Goal: Information Seeking & Learning: Learn about a topic

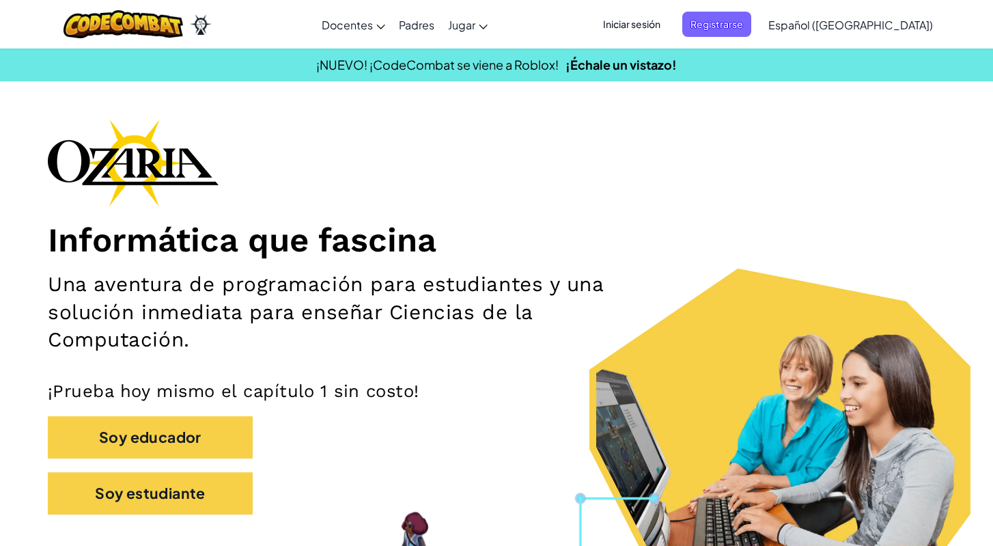
click at [358, 223] on h1 "Informática que fascina" at bounding box center [496, 240] width 897 height 41
click at [729, 27] on span "Registrarse" at bounding box center [716, 24] width 69 height 25
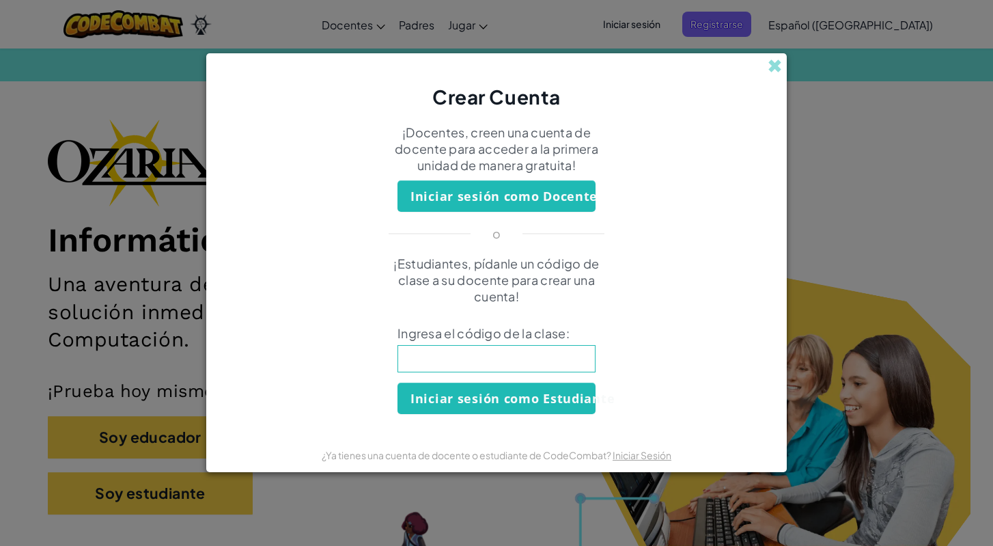
click at [484, 360] on input at bounding box center [496, 358] width 198 height 27
click at [499, 360] on input at bounding box center [496, 358] width 198 height 27
type input "FunnyEnemySize"
click at [525, 399] on button "Iniciar sesión como Estudiante" at bounding box center [496, 397] width 198 height 31
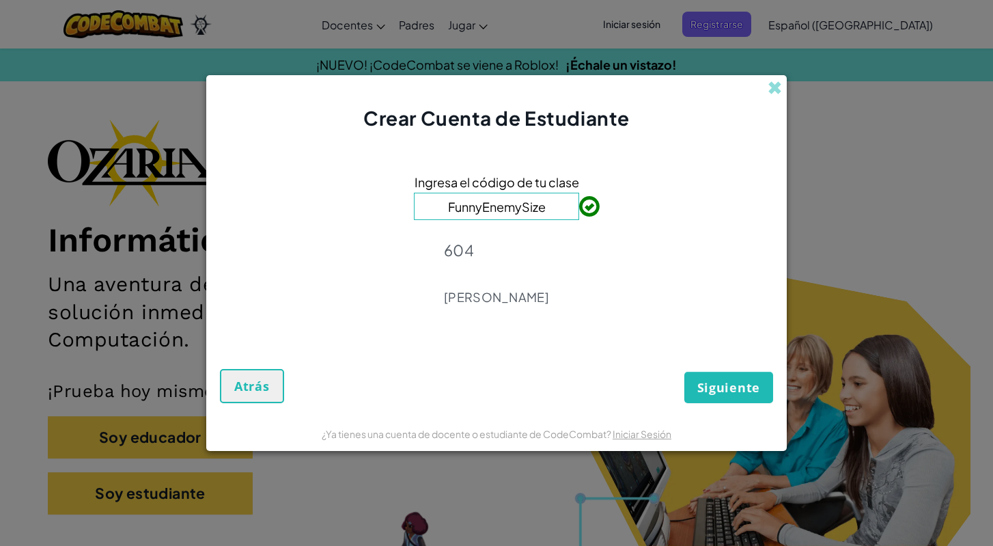
click at [724, 387] on span "Siguiente" at bounding box center [728, 387] width 63 height 16
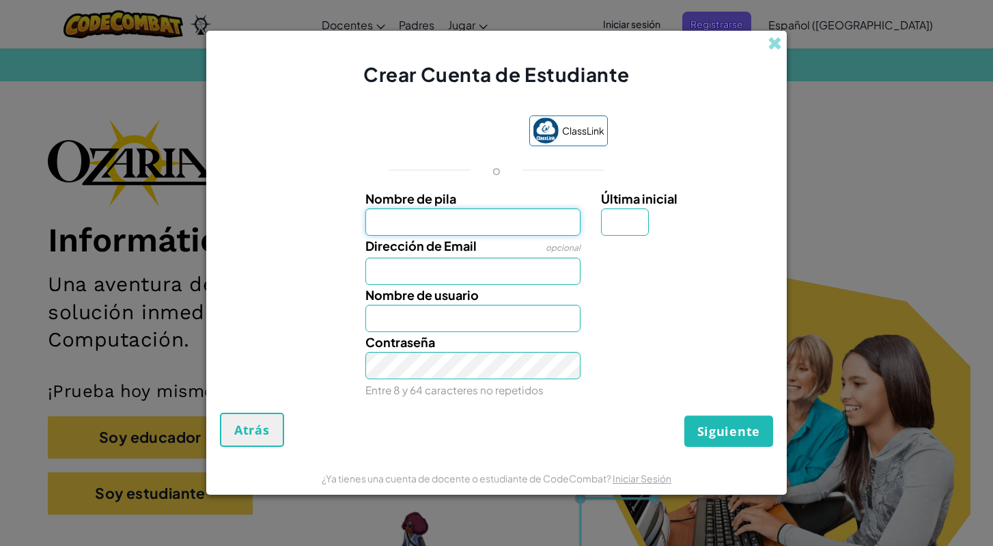
click at [528, 225] on input "Nombre de pila" at bounding box center [473, 221] width 216 height 27
type input "Yucefh"
click at [615, 212] on input "Última inicial" at bounding box center [625, 221] width 48 height 27
type input "j"
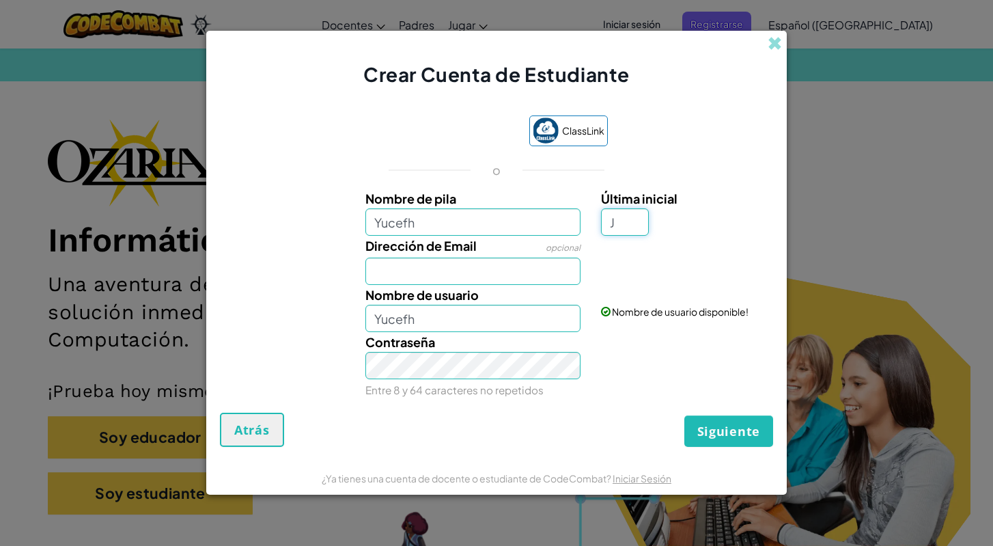
type input "J"
type input "YucefhJ"
click at [488, 280] on input "Dirección de Email" at bounding box center [473, 270] width 216 height 27
type input "AL07155978@tecmilenio.mx"
type input "Y"
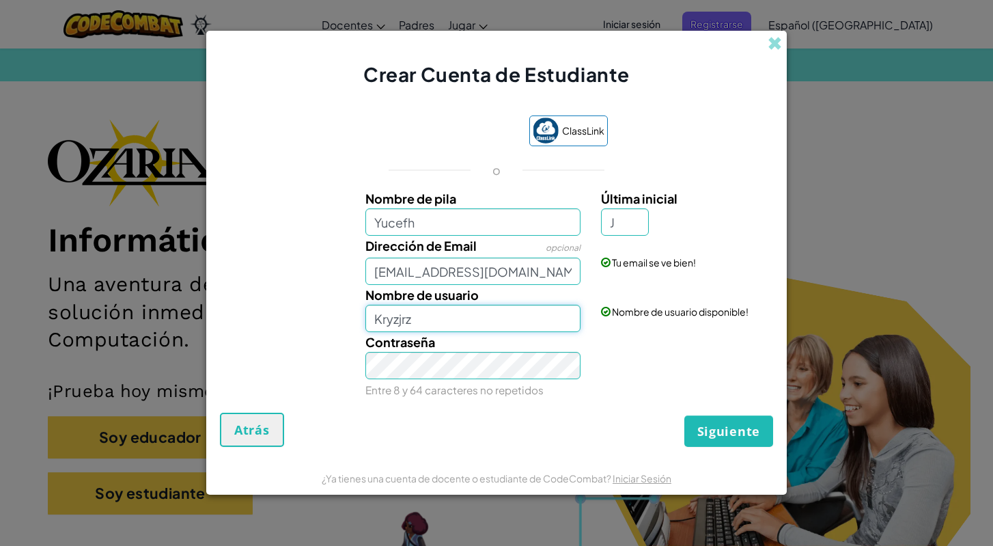
type input "Kryzjrz"
click at [739, 435] on span "Siguiente" at bounding box center [728, 431] width 63 height 16
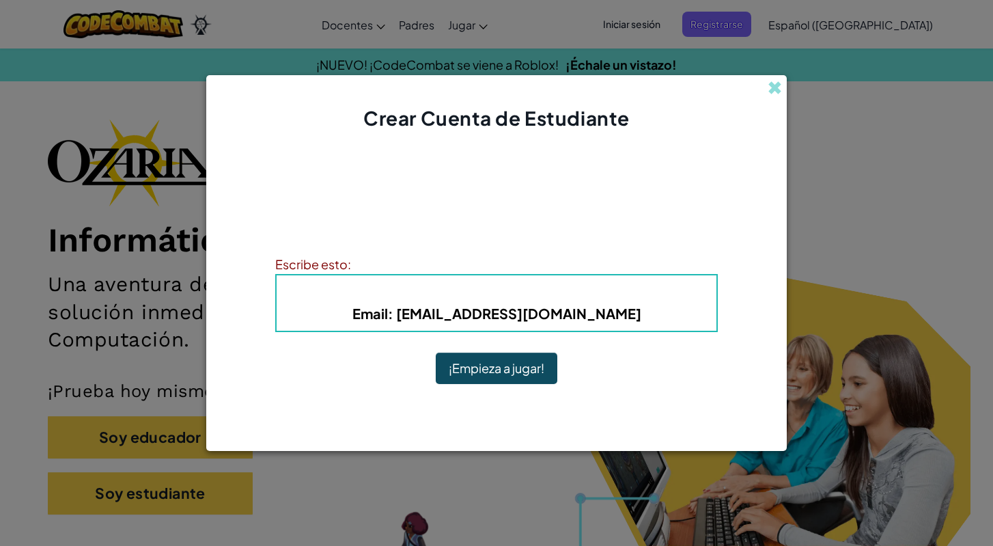
click at [511, 377] on button "¡Empieza a jugar!" at bounding box center [497, 367] width 122 height 31
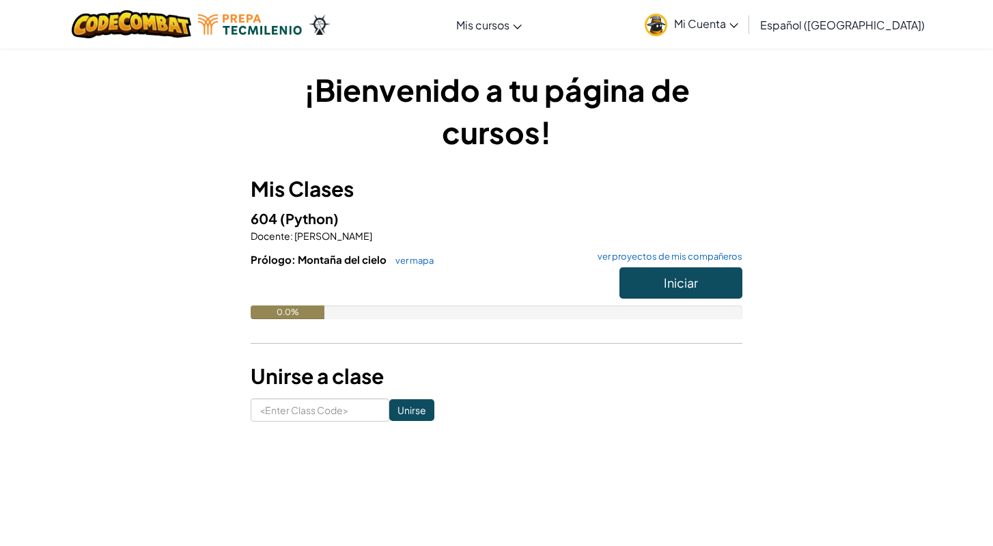
click at [653, 281] on button "Iniciar" at bounding box center [680, 282] width 123 height 31
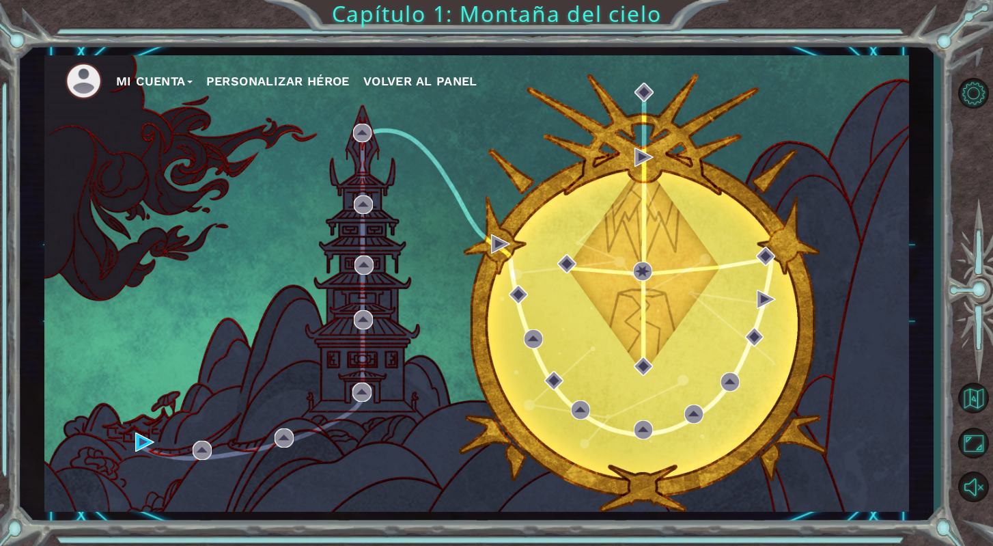
click at [134, 440] on div "Mi Cuenta Personalizar héroe Volver al panel" at bounding box center [476, 283] width 864 height 456
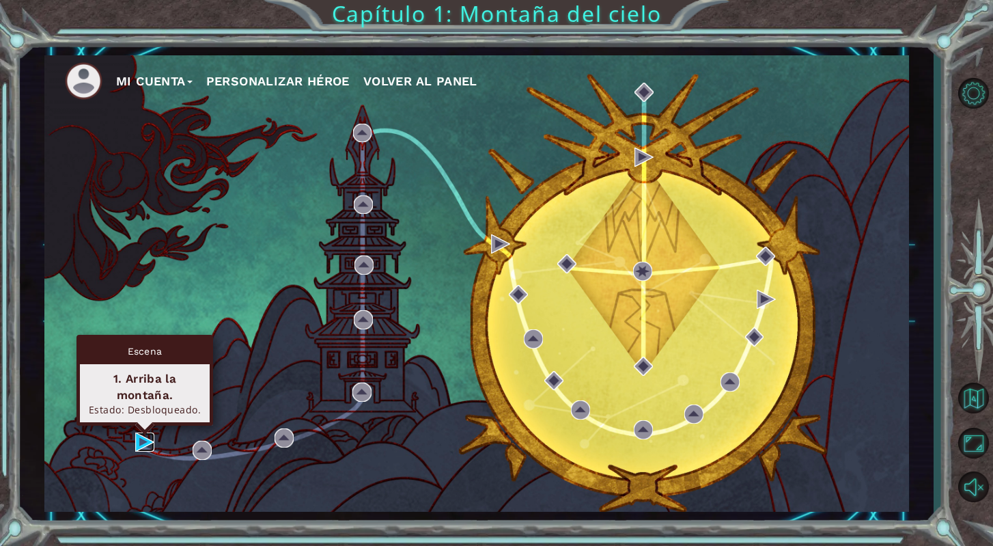
click at [147, 437] on img at bounding box center [144, 441] width 19 height 19
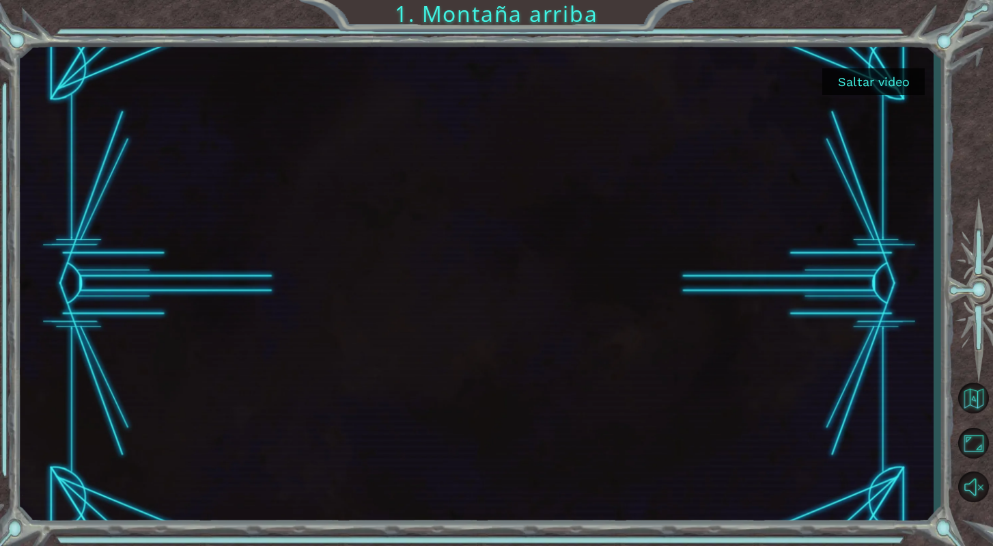
click at [836, 79] on button "Saltar video" at bounding box center [873, 81] width 102 height 27
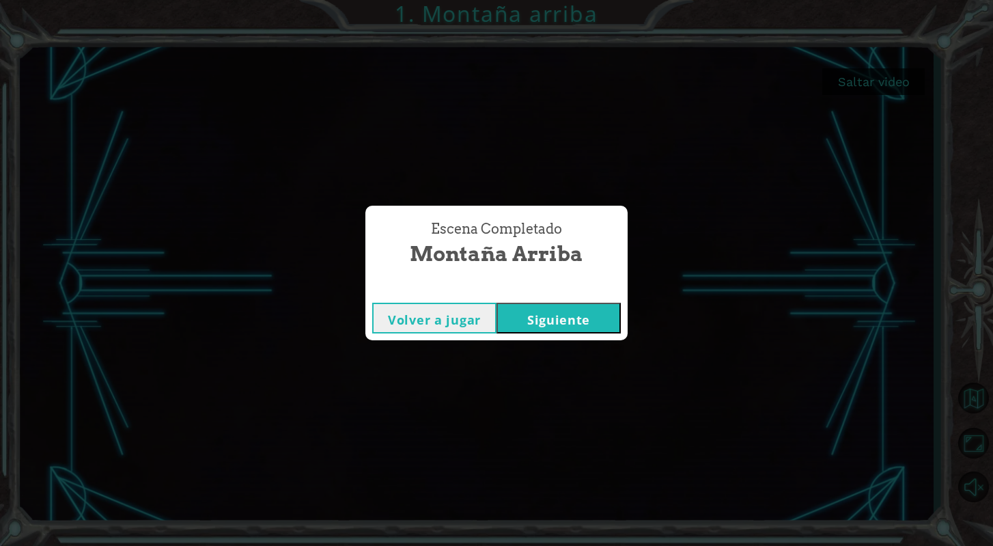
click at [531, 321] on button "Siguiente" at bounding box center [558, 317] width 124 height 31
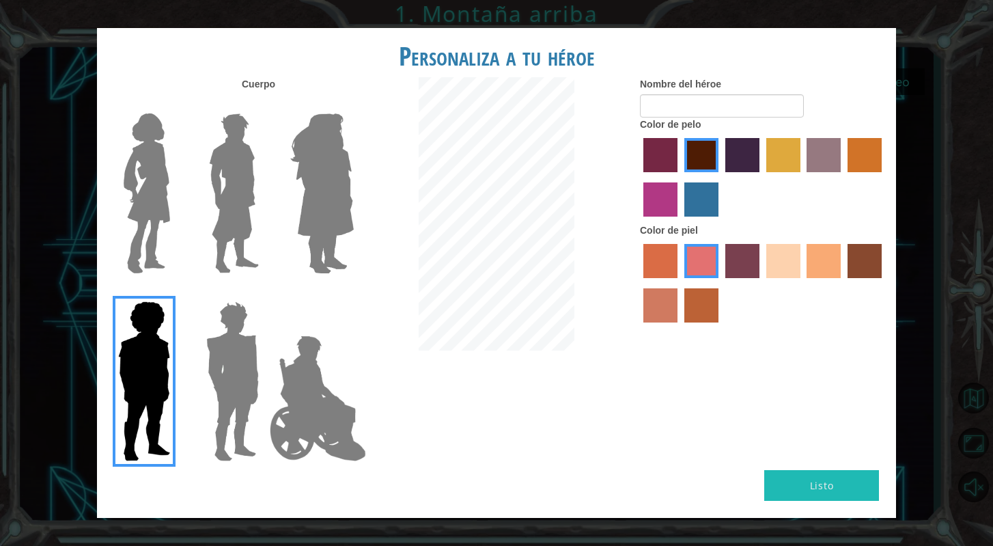
click at [244, 221] on img at bounding box center [233, 193] width 61 height 171
click at [264, 104] on input "Hero Lars" at bounding box center [264, 104] width 0 height 0
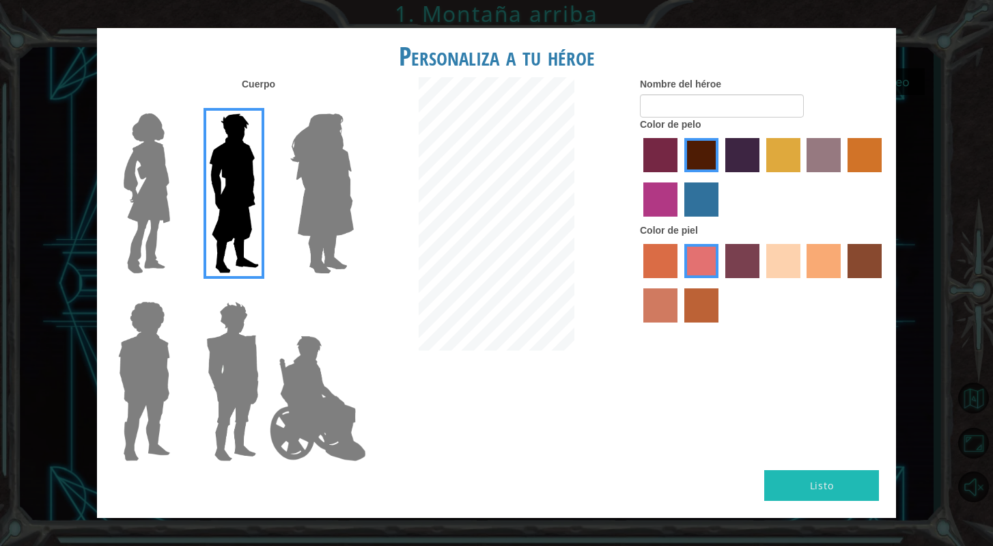
click at [190, 205] on div at bounding box center [230, 188] width 89 height 188
click at [156, 201] on img at bounding box center [146, 193] width 57 height 171
click at [175, 104] on input "Hero Connie" at bounding box center [175, 104] width 0 height 0
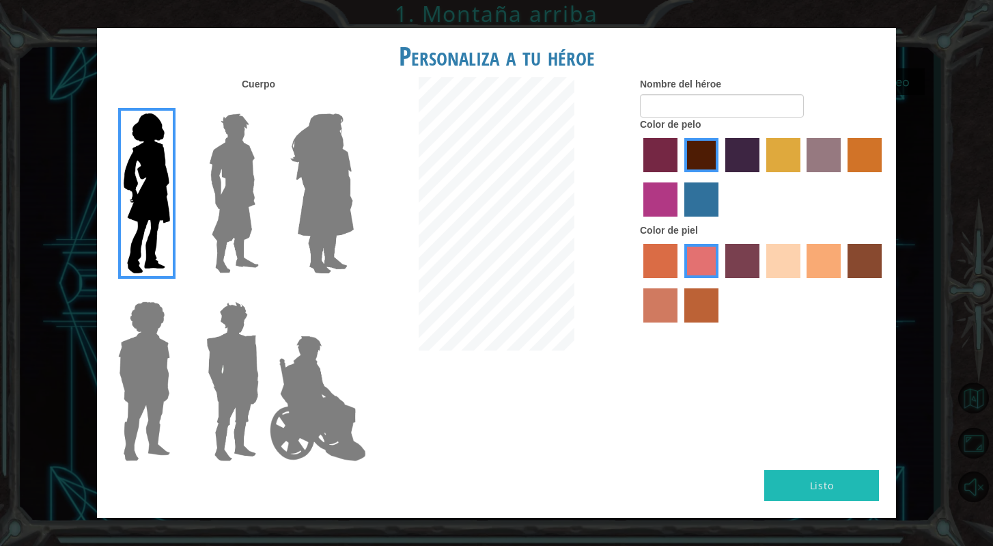
click at [230, 209] on img at bounding box center [233, 193] width 61 height 171
click at [264, 104] on input "Hero Lars" at bounding box center [264, 104] width 0 height 0
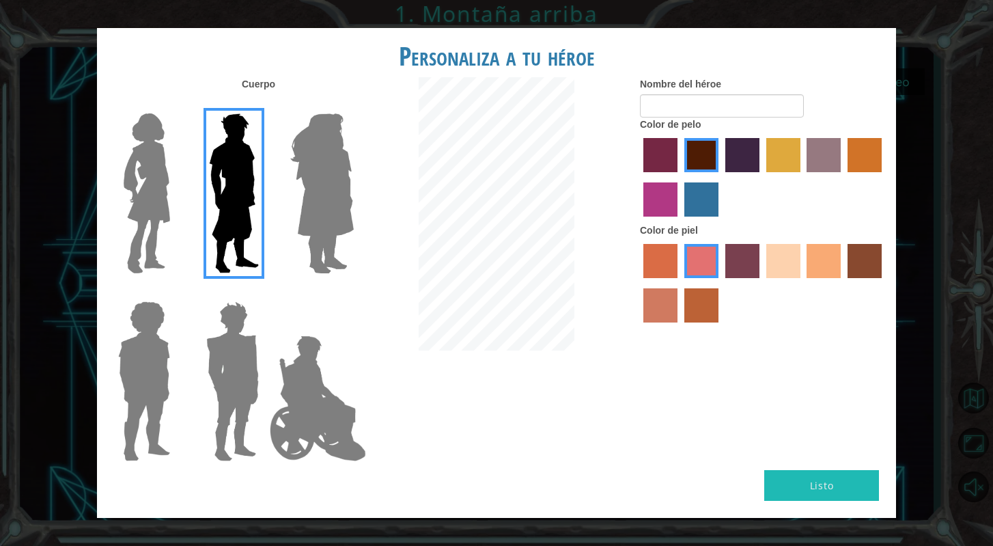
click at [294, 206] on img at bounding box center [322, 193] width 74 height 171
click at [353, 104] on input "Hero Amethyst" at bounding box center [353, 104] width 0 height 0
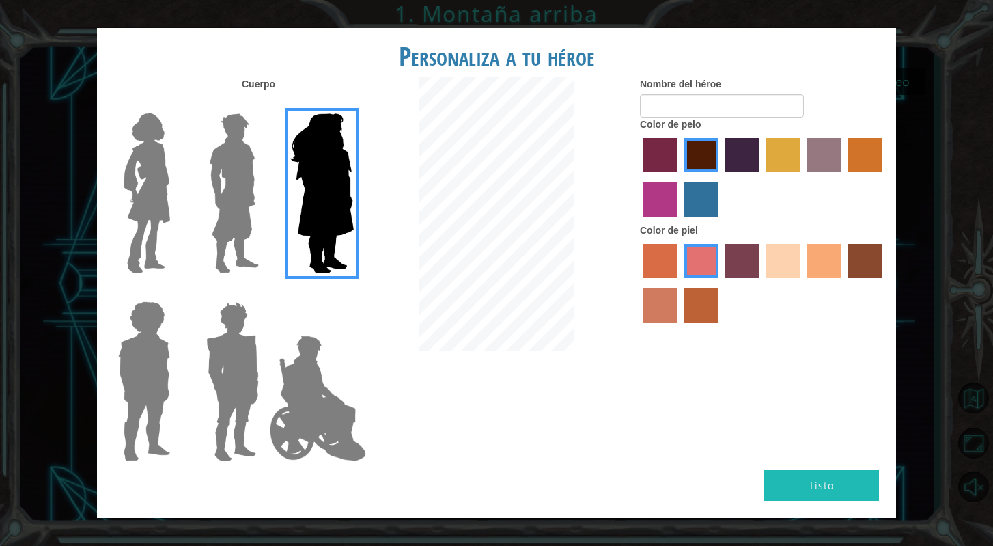
click at [158, 349] on img at bounding box center [144, 381] width 63 height 171
click at [175, 292] on input "Hero Steven" at bounding box center [175, 292] width 0 height 0
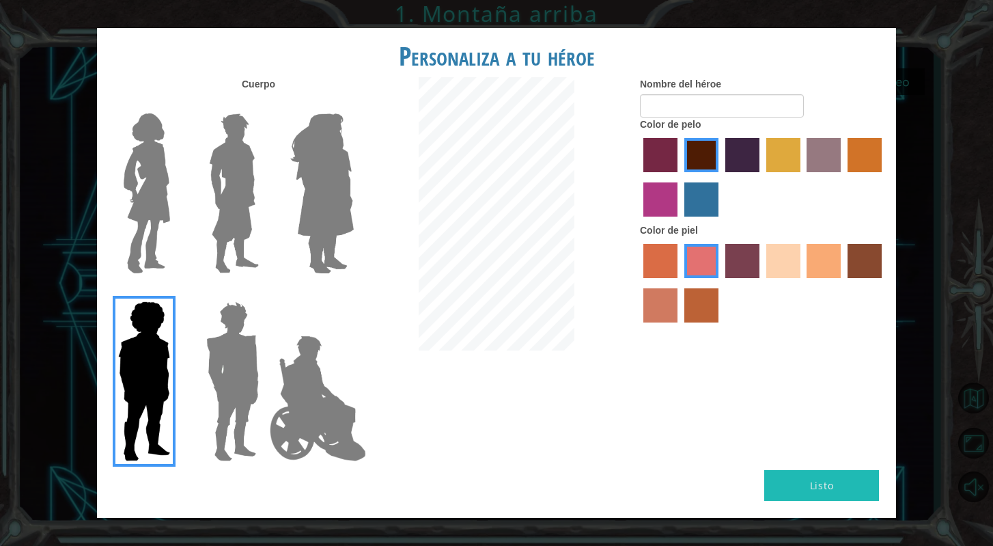
click at [223, 350] on img at bounding box center [232, 381] width 63 height 171
click at [264, 292] on input "Hero Garnet" at bounding box center [264, 292] width 0 height 0
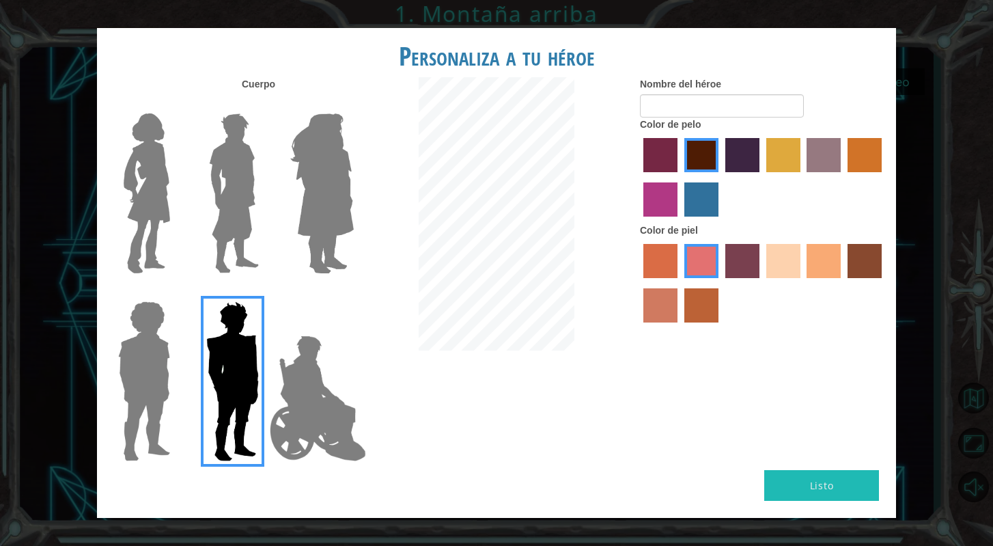
click at [235, 249] on img at bounding box center [233, 193] width 61 height 171
click at [264, 104] on input "Hero Lars" at bounding box center [264, 104] width 0 height 0
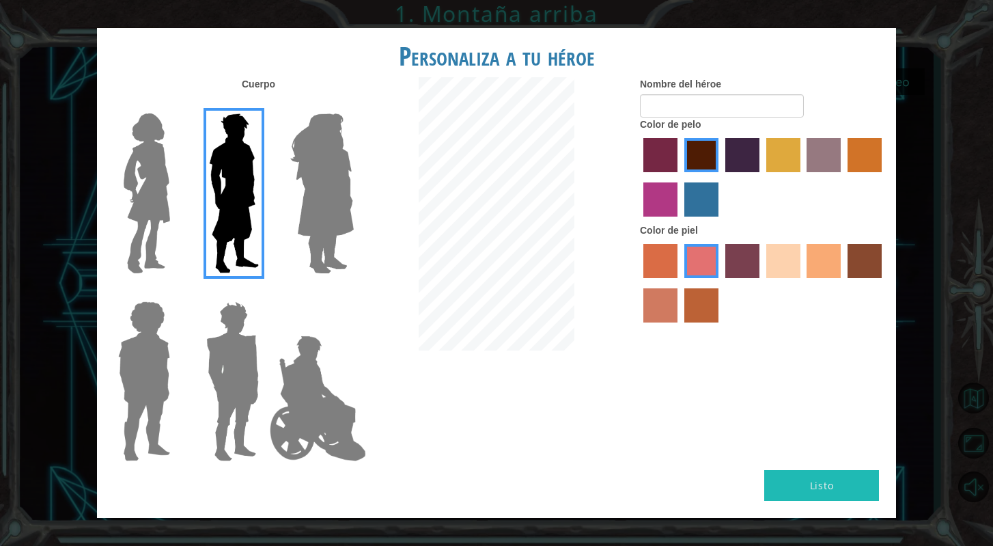
click at [290, 366] on img at bounding box center [317, 398] width 107 height 137
click at [353, 292] on input "Hero Jamie" at bounding box center [353, 292] width 0 height 0
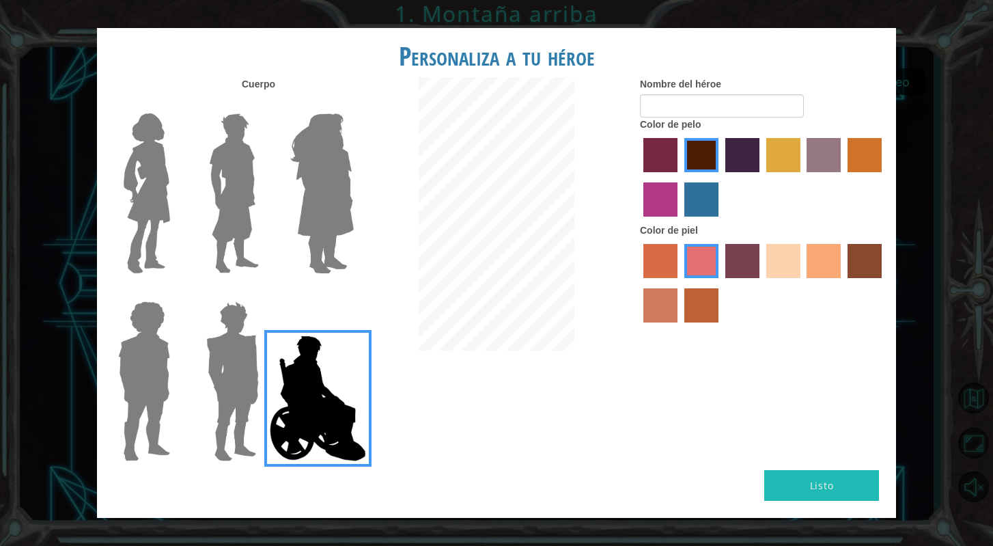
click at [793, 264] on label "sandy beach skin color" at bounding box center [783, 261] width 34 height 34
click at [761, 283] on input "sandy beach skin color" at bounding box center [761, 283] width 0 height 0
click at [841, 274] on label "tacao skin color" at bounding box center [823, 261] width 34 height 34
click at [802, 283] on input "tacao skin color" at bounding box center [802, 283] width 0 height 0
click at [311, 251] on img at bounding box center [322, 193] width 74 height 171
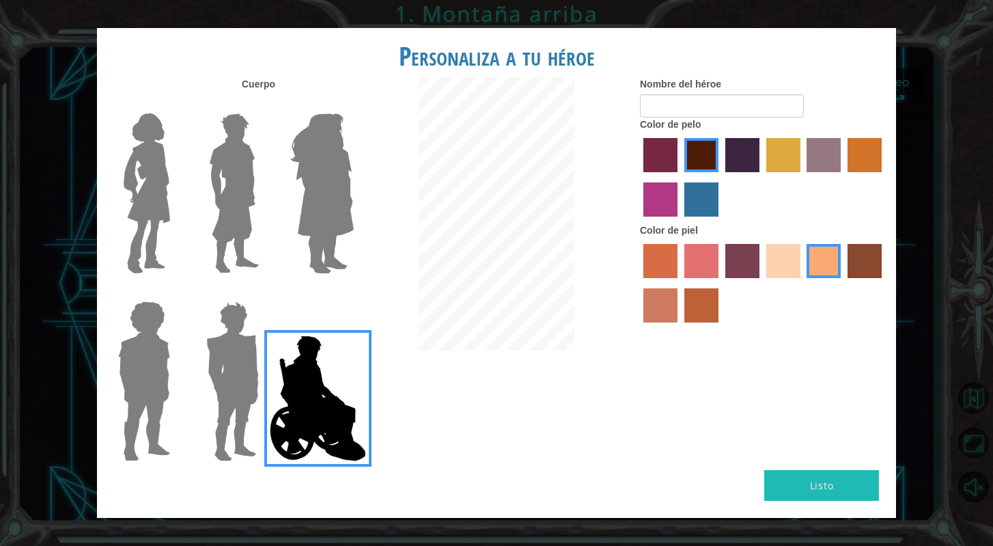
click at [353, 104] on input "Hero Amethyst" at bounding box center [353, 104] width 0 height 0
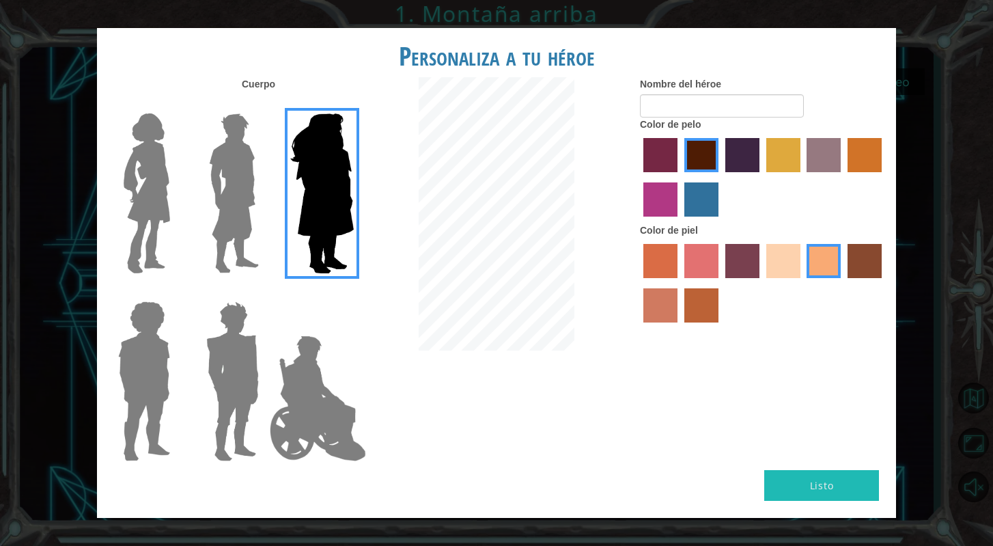
click at [233, 235] on img at bounding box center [233, 193] width 61 height 171
click at [264, 104] on input "Hero Lars" at bounding box center [264, 104] width 0 height 0
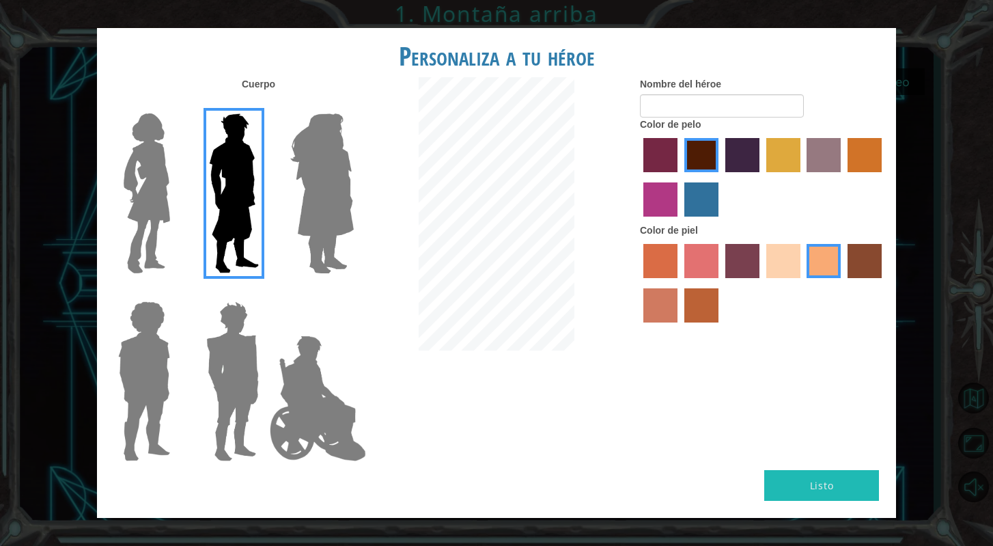
click at [236, 397] on img at bounding box center [232, 381] width 63 height 171
click at [264, 292] on input "Hero Garnet" at bounding box center [264, 292] width 0 height 0
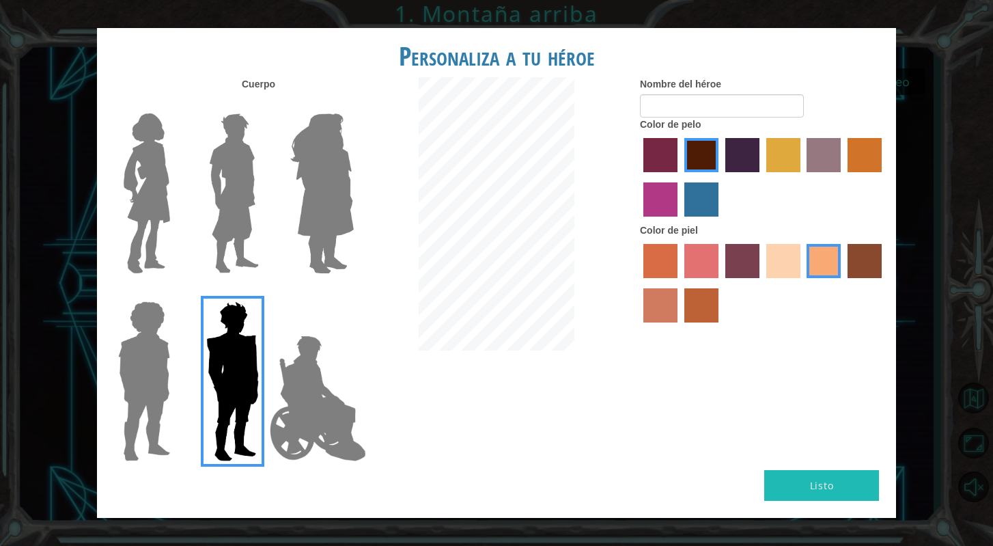
click at [229, 259] on img at bounding box center [233, 193] width 61 height 171
click at [264, 104] on input "Hero Lars" at bounding box center [264, 104] width 0 height 0
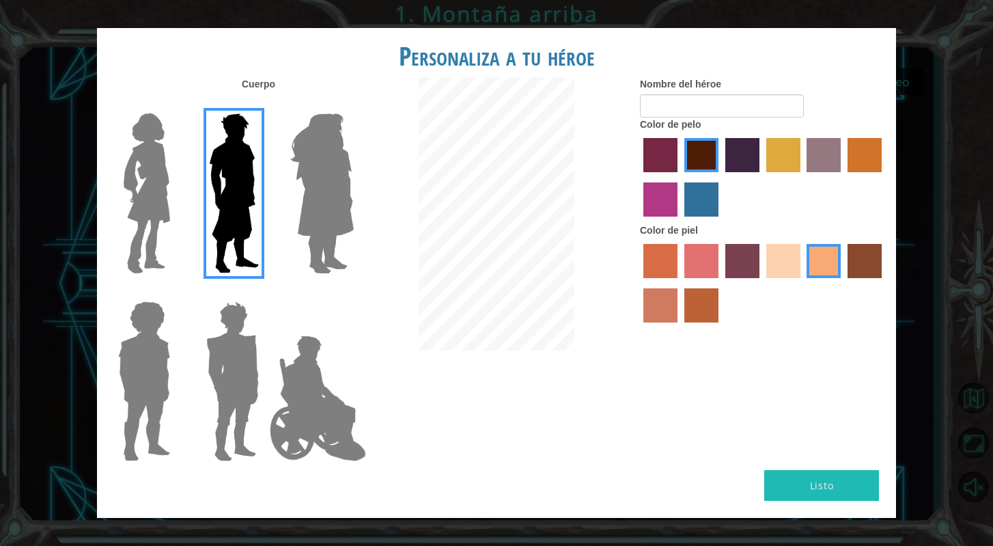
click at [776, 272] on label "sandy beach skin color" at bounding box center [783, 261] width 34 height 34
click at [761, 283] on input "sandy beach skin color" at bounding box center [761, 283] width 0 height 0
click at [686, 296] on div at bounding box center [763, 284] width 246 height 89
click at [712, 311] on label "smoke tree skin color" at bounding box center [701, 305] width 34 height 34
click at [679, 327] on input "smoke tree skin color" at bounding box center [679, 327] width 0 height 0
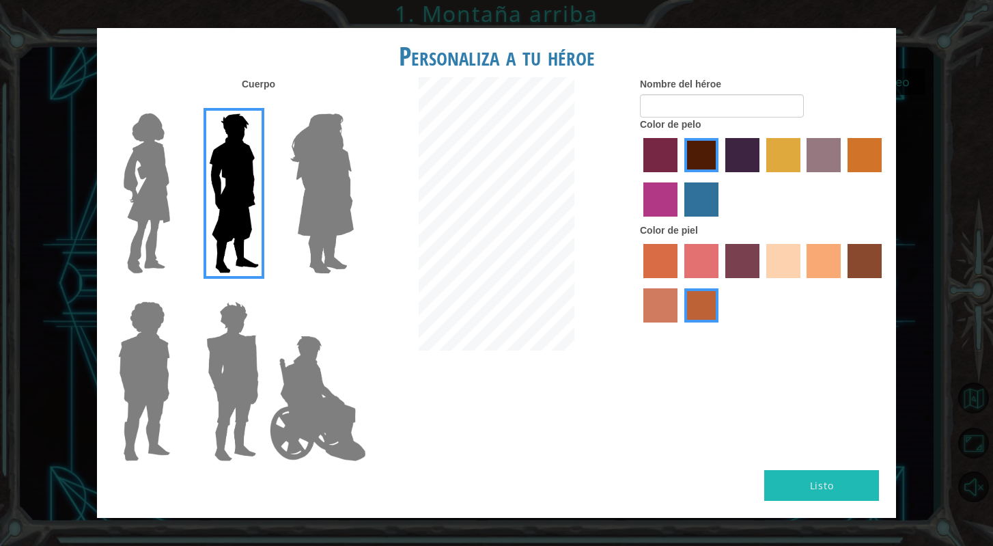
click at [660, 322] on label "burning sand skin color" at bounding box center [660, 305] width 34 height 34
click at [884, 283] on input "burning sand skin color" at bounding box center [884, 283] width 0 height 0
click at [860, 278] on label "karma skin color" at bounding box center [864, 261] width 34 height 34
click at [843, 283] on input "karma skin color" at bounding box center [843, 283] width 0 height 0
click at [839, 278] on label "tacao skin color" at bounding box center [823, 261] width 34 height 34
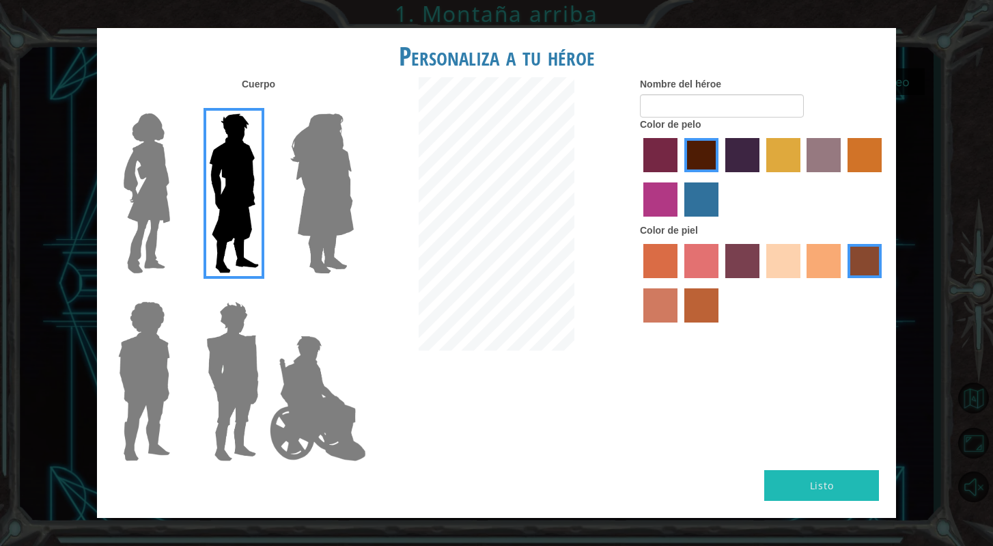
click at [802, 283] on input "tacao skin color" at bounding box center [802, 283] width 0 height 0
click at [749, 170] on label "hot purple hair color" at bounding box center [742, 155] width 34 height 34
click at [720, 177] on input "hot purple hair color" at bounding box center [720, 177] width 0 height 0
click at [703, 210] on label "lachmara hair color" at bounding box center [701, 199] width 34 height 34
click at [679, 221] on input "lachmara hair color" at bounding box center [679, 221] width 0 height 0
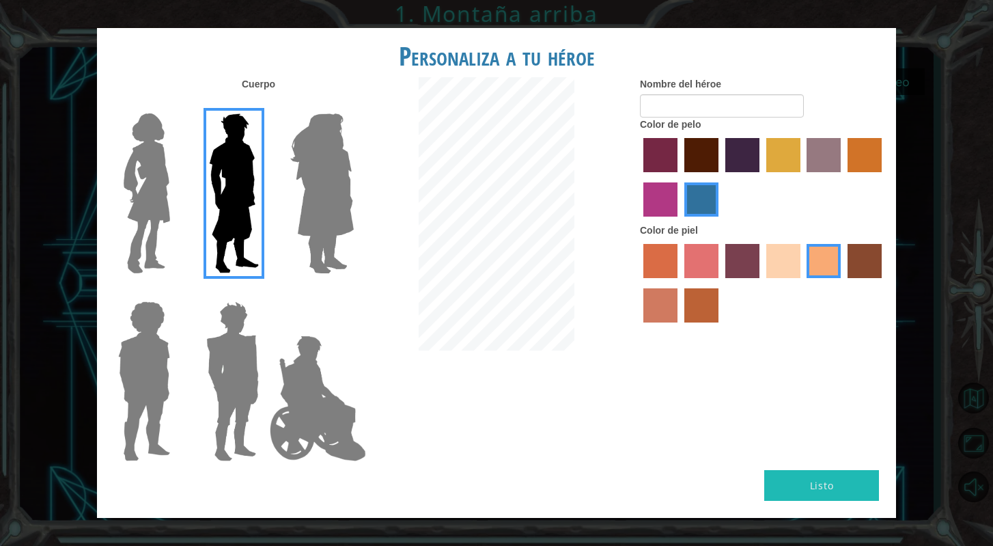
click at [782, 277] on label "sandy beach skin color" at bounding box center [783, 261] width 34 height 34
click at [761, 283] on input "sandy beach skin color" at bounding box center [761, 283] width 0 height 0
click at [666, 172] on label "paprika hair color" at bounding box center [660, 155] width 34 height 34
click at [638, 177] on input "paprika hair color" at bounding box center [638, 177] width 0 height 0
click at [829, 270] on label "tacao skin color" at bounding box center [823, 261] width 34 height 34
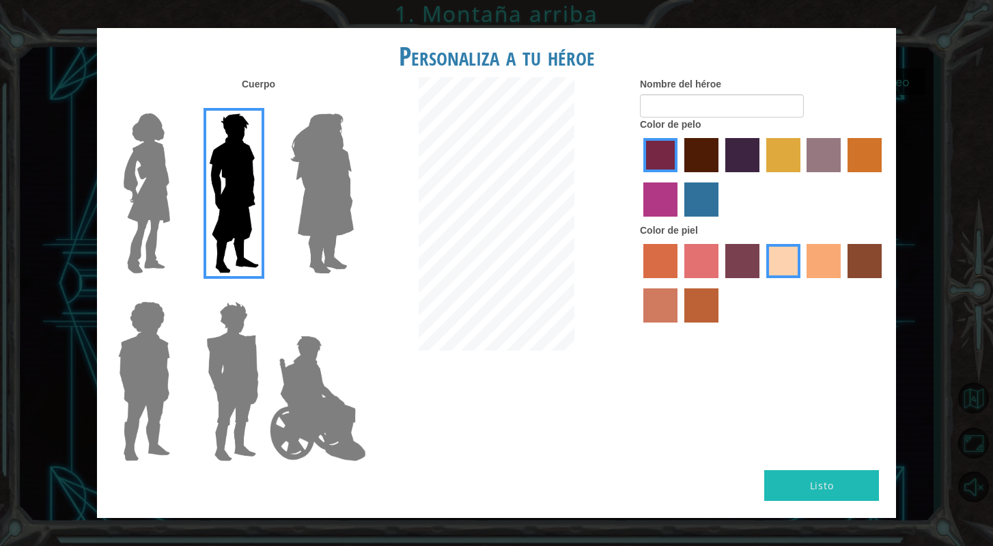
click at [802, 283] on input "tacao skin color" at bounding box center [802, 283] width 0 height 0
click at [754, 172] on label "hot purple hair color" at bounding box center [742, 155] width 34 height 34
click at [720, 177] on input "hot purple hair color" at bounding box center [720, 177] width 0 height 0
click at [704, 165] on label "maroon hair color" at bounding box center [701, 155] width 34 height 34
click at [679, 177] on input "maroon hair color" at bounding box center [679, 177] width 0 height 0
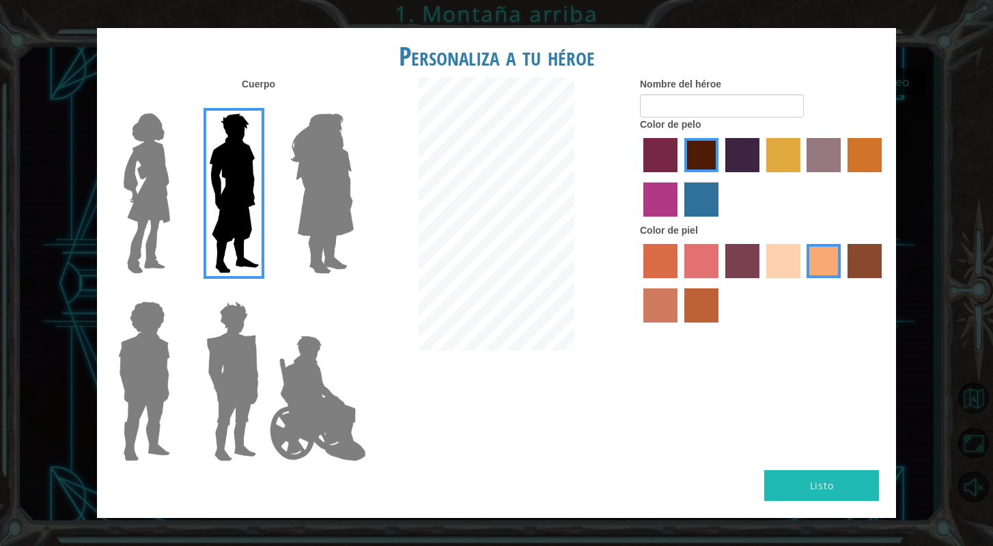
click at [776, 470] on button "Listo" at bounding box center [821, 485] width 115 height 31
type input "j"
type input "J"
click at [661, 117] on input "Krisjrzx" at bounding box center [722, 105] width 164 height 23
click at [696, 117] on input "Krysjrzx" at bounding box center [722, 105] width 164 height 23
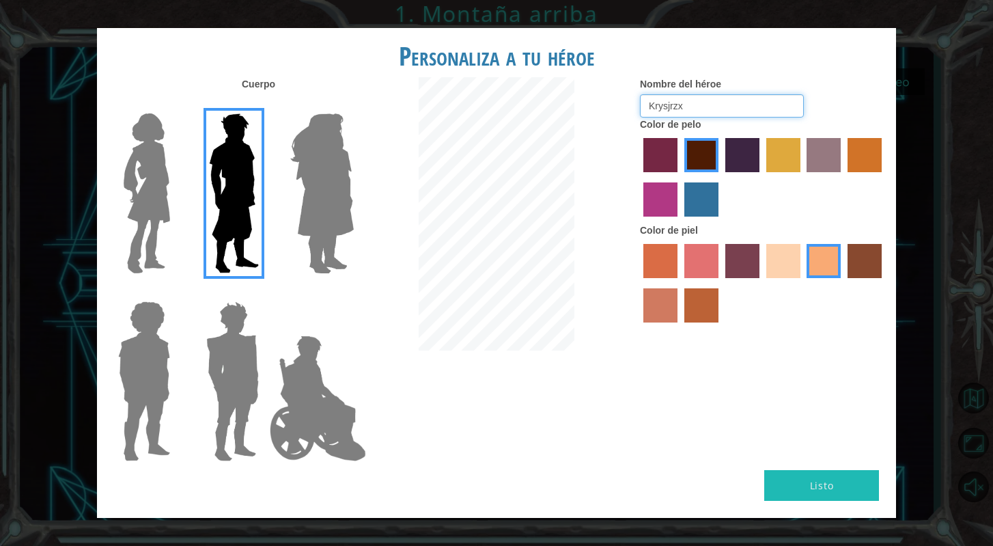
type input "Krysjrzx"
click at [795, 470] on button "Listo" at bounding box center [821, 485] width 115 height 31
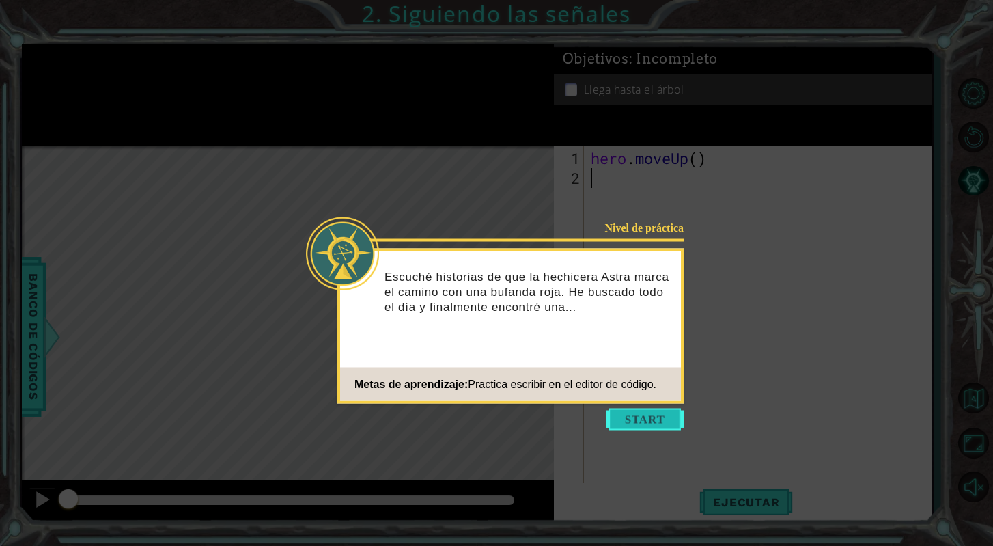
click at [653, 412] on button "Start" at bounding box center [645, 419] width 78 height 22
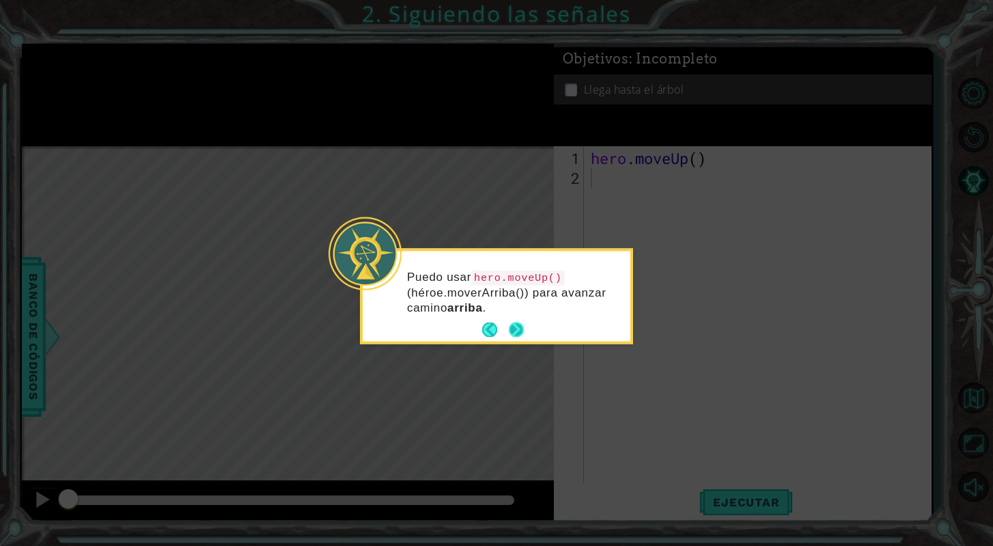
click at [522, 328] on button "Next" at bounding box center [517, 330] width 16 height 16
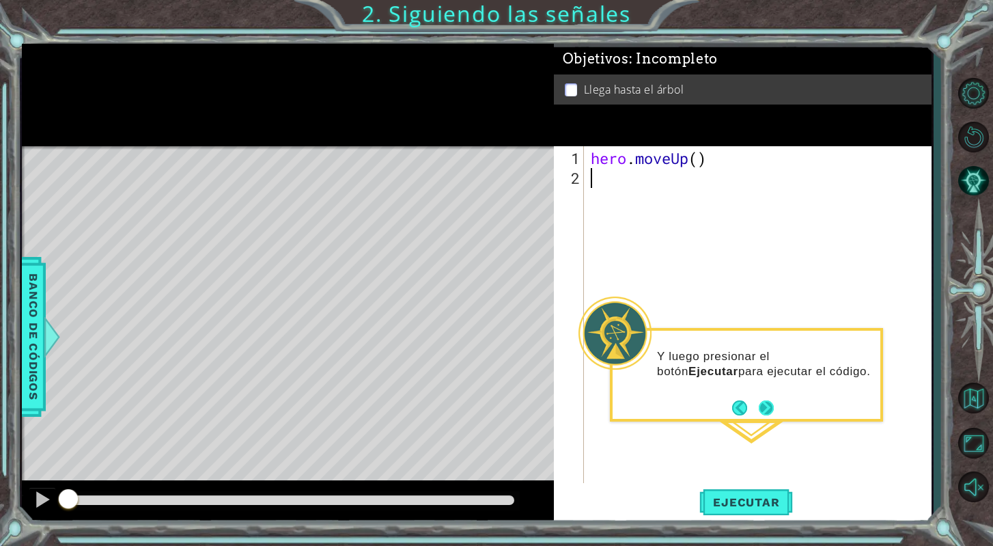
click at [765, 415] on button "Next" at bounding box center [767, 407] width 16 height 16
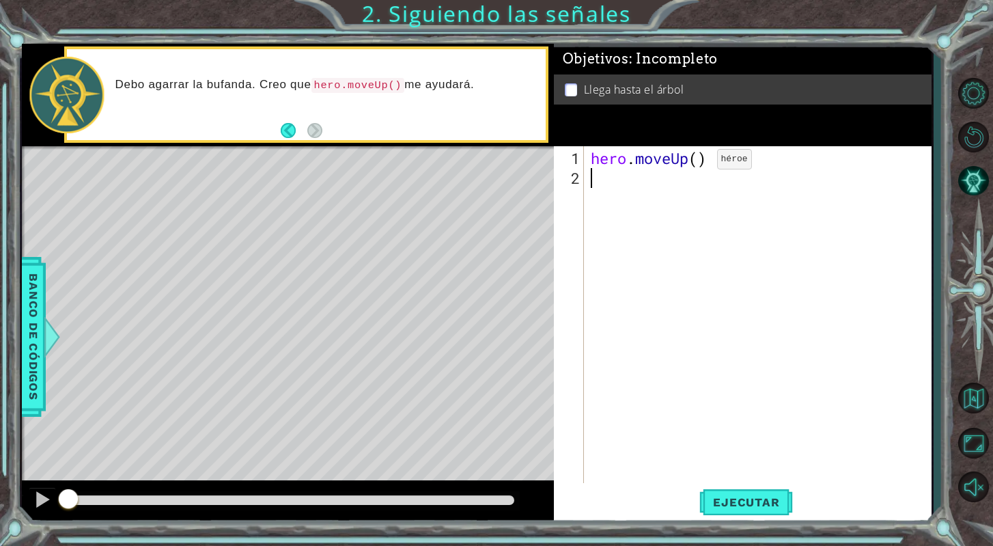
click at [696, 164] on div "hero . moveUp ( )" at bounding box center [761, 336] width 347 height 376
type textarea "hero.moveUp( )"
click at [762, 507] on span "Ejecutar" at bounding box center [746, 502] width 94 height 14
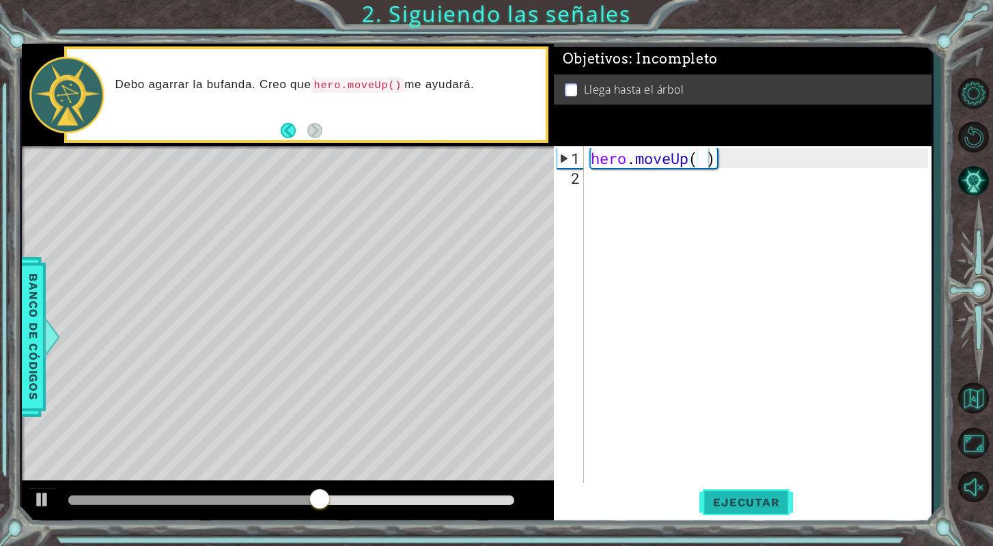
click at [759, 505] on span "Ejecutar" at bounding box center [746, 502] width 94 height 14
click at [658, 184] on div "hero . moveUp ( )" at bounding box center [761, 336] width 347 height 376
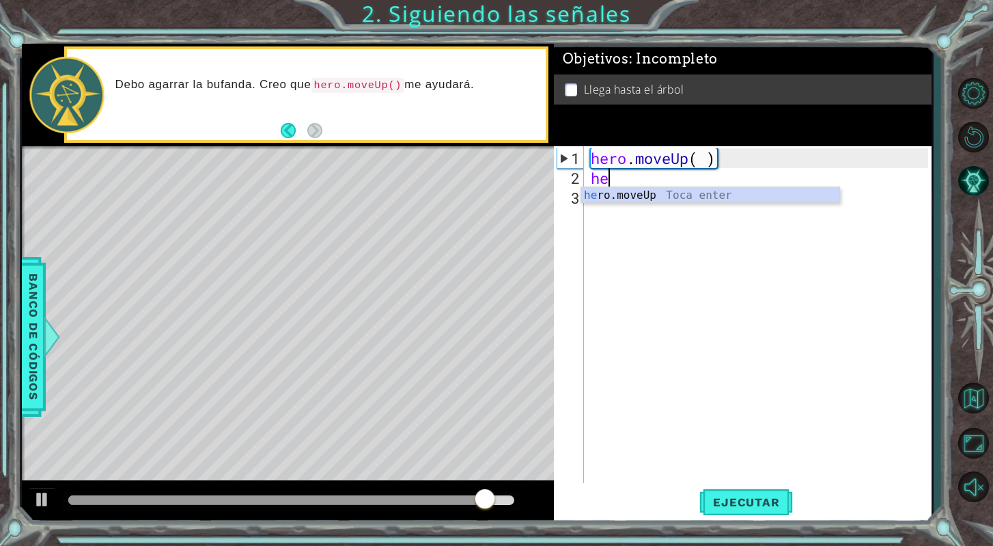
type textarea "her"
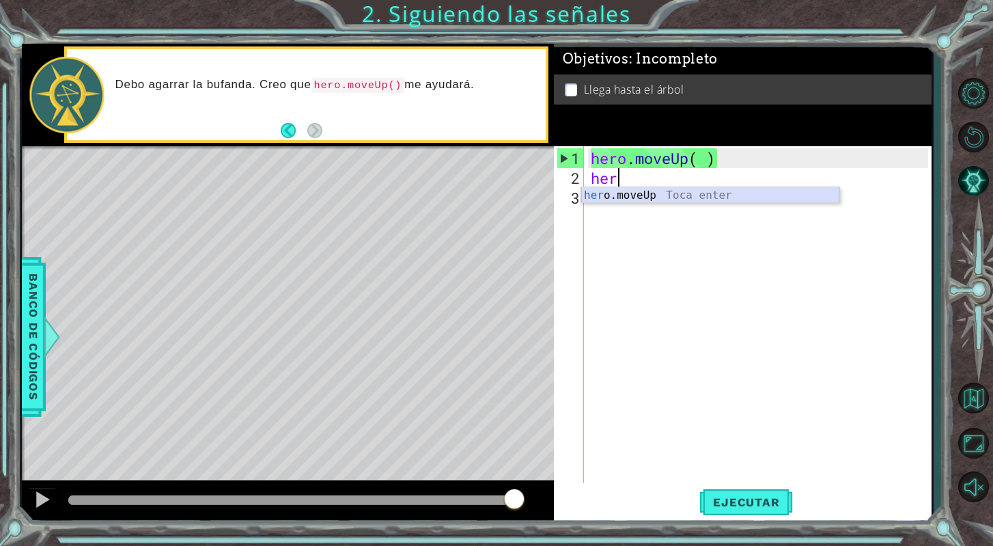
click at [629, 194] on div "her o.moveUp Toca enter" at bounding box center [710, 211] width 258 height 49
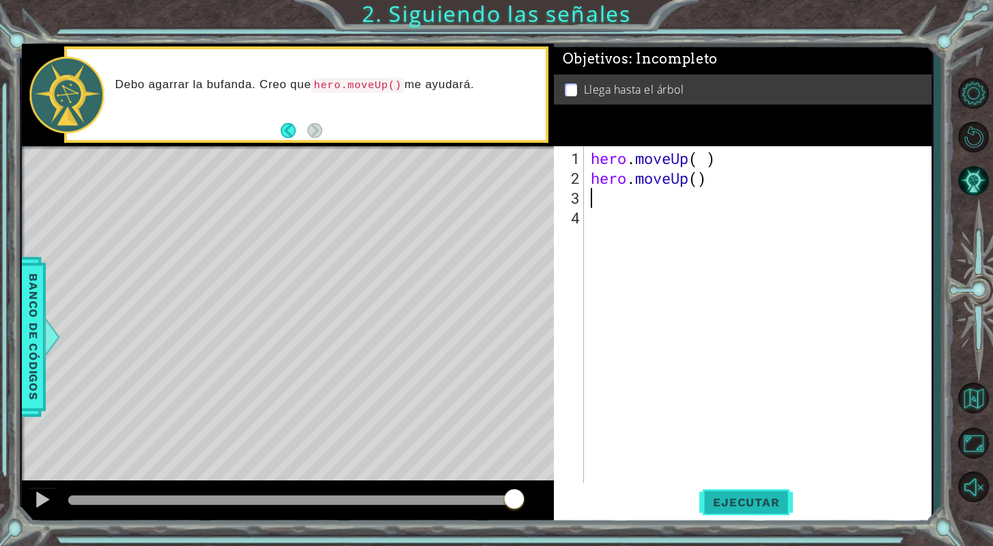
click at [767, 496] on span "Ejecutar" at bounding box center [746, 502] width 94 height 14
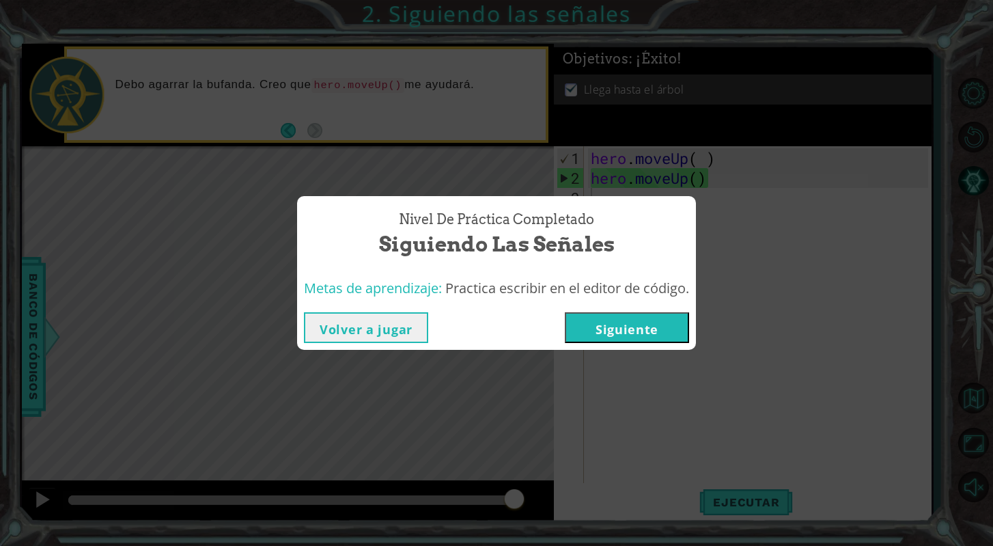
click at [592, 330] on button "Siguiente" at bounding box center [627, 327] width 124 height 31
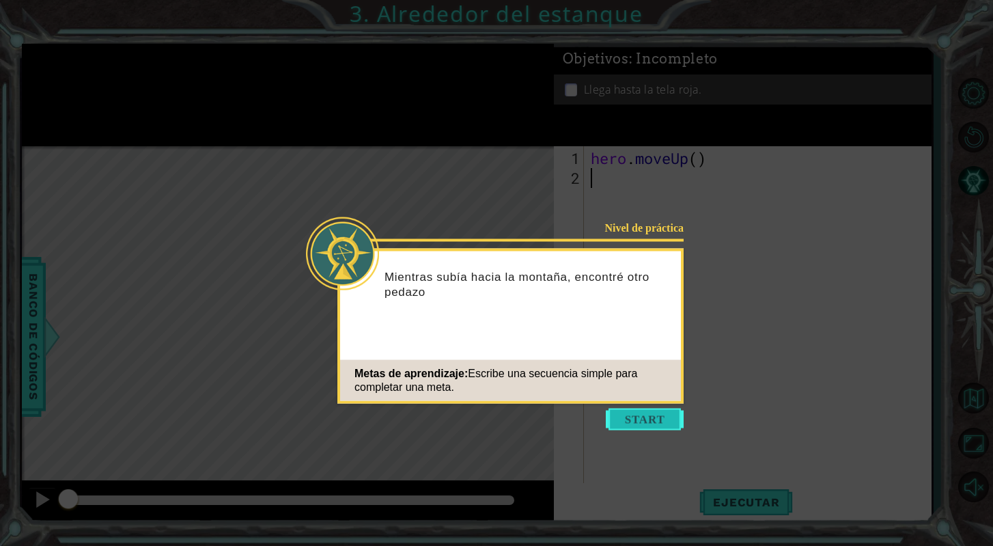
click at [638, 416] on button "Start" at bounding box center [645, 419] width 78 height 22
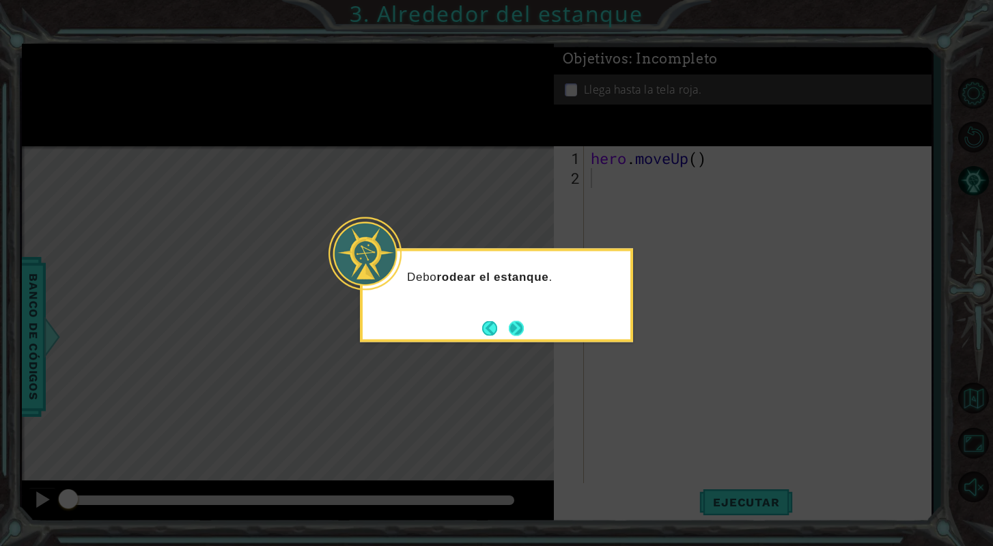
click at [521, 326] on button "Next" at bounding box center [516, 328] width 22 height 22
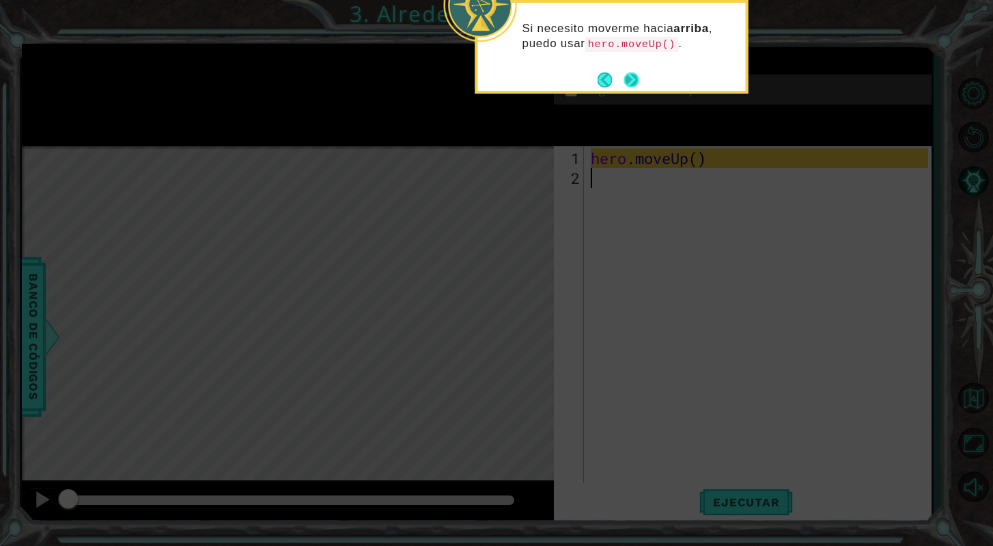
click at [635, 82] on button "Next" at bounding box center [631, 79] width 21 height 21
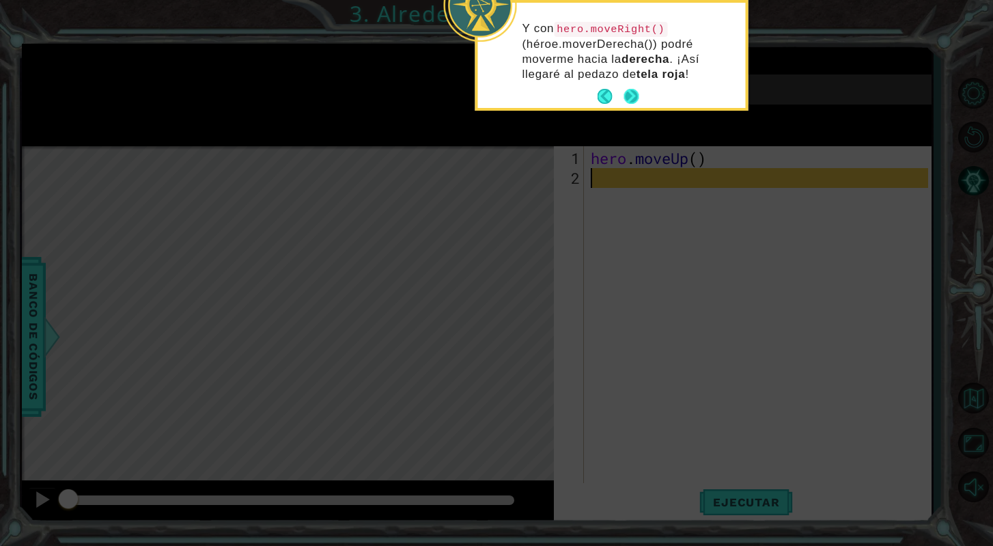
click at [635, 82] on div "Y con hero.moveRight() (héroe.moverDerecha()) podré moverme hacia la derecha . …" at bounding box center [612, 58] width 268 height 100
click at [631, 91] on button "Next" at bounding box center [631, 97] width 16 height 16
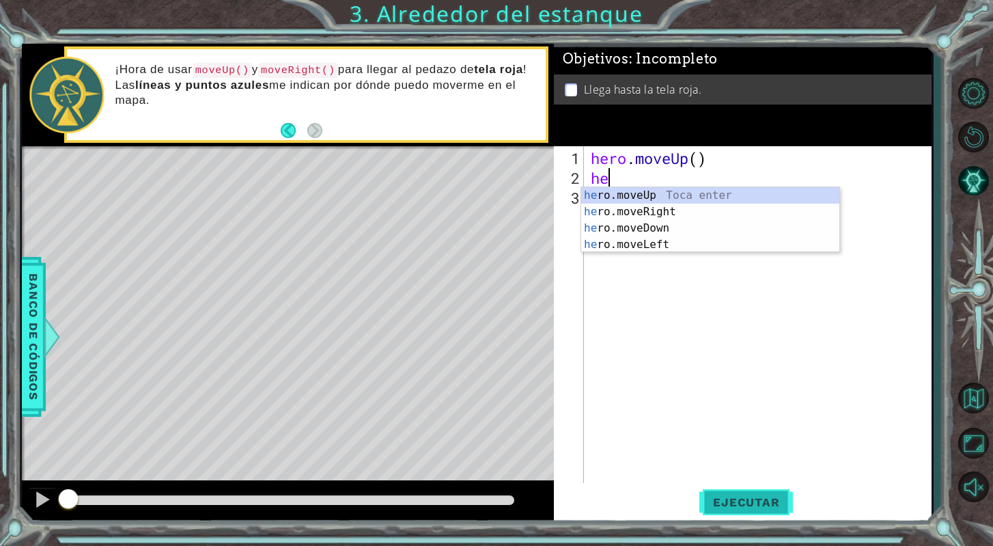
type textarea "her"
click at [786, 197] on div "her o.moveUp Toca enter her o.moveRight Toca enter her o.moveDown Toca enter he…" at bounding box center [710, 236] width 258 height 98
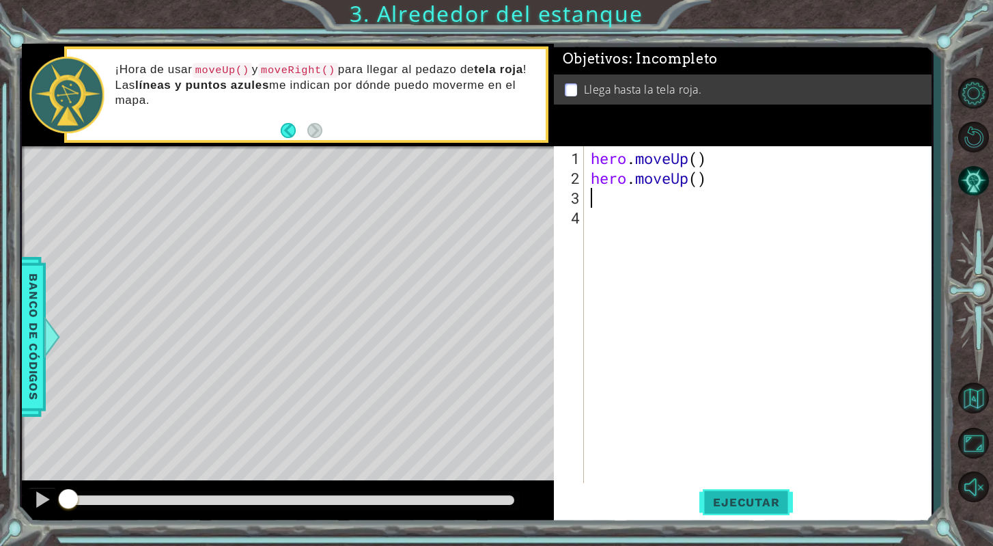
click at [730, 497] on span "Ejecutar" at bounding box center [746, 502] width 94 height 14
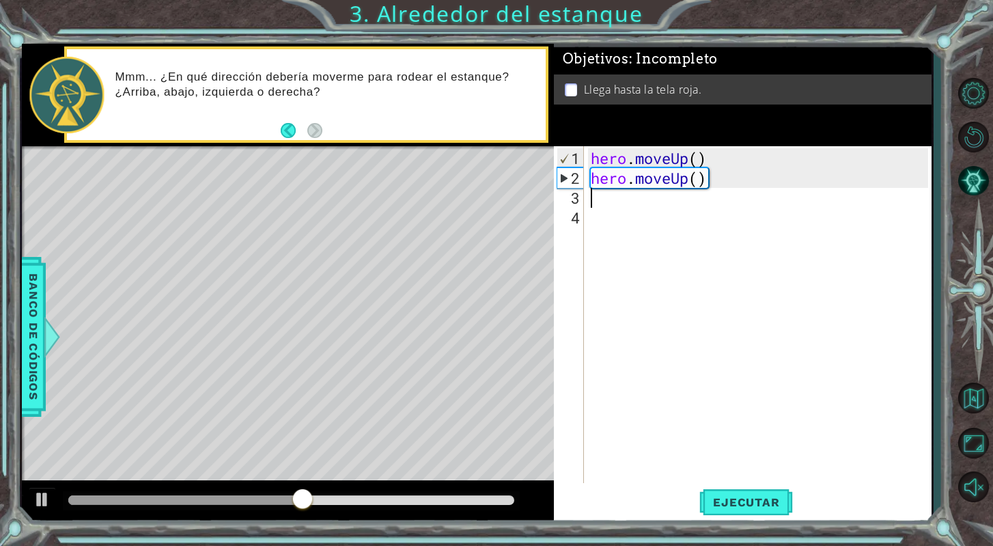
click at [591, 206] on div "hero . moveUp ( ) hero . moveUp ( )" at bounding box center [761, 336] width 347 height 376
click at [595, 206] on div "hero . moveUp ( ) hero . moveUp ( )" at bounding box center [761, 336] width 347 height 376
click at [597, 197] on div "hero . moveUp ( ) hero . moveUp ( )" at bounding box center [761, 336] width 347 height 376
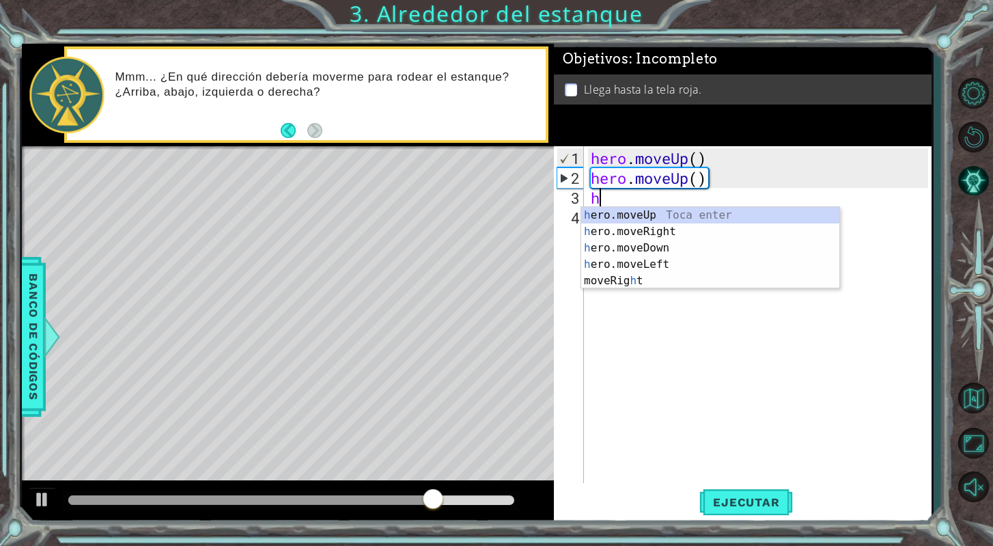
type textarea "he"
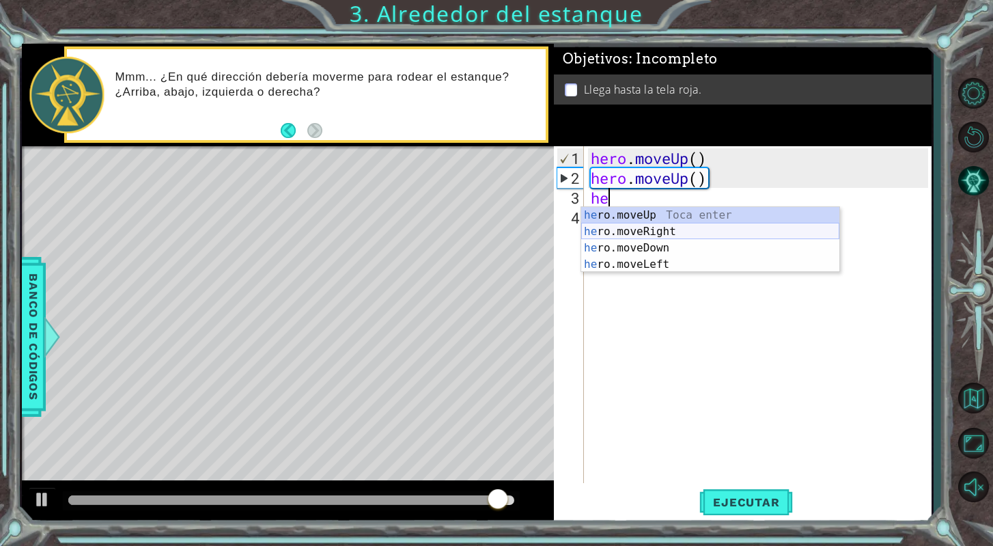
click at [654, 234] on div "he ro.moveUp Toca enter he ro.moveRight Toca enter he ro.moveDown Toca enter he…" at bounding box center [710, 256] width 258 height 98
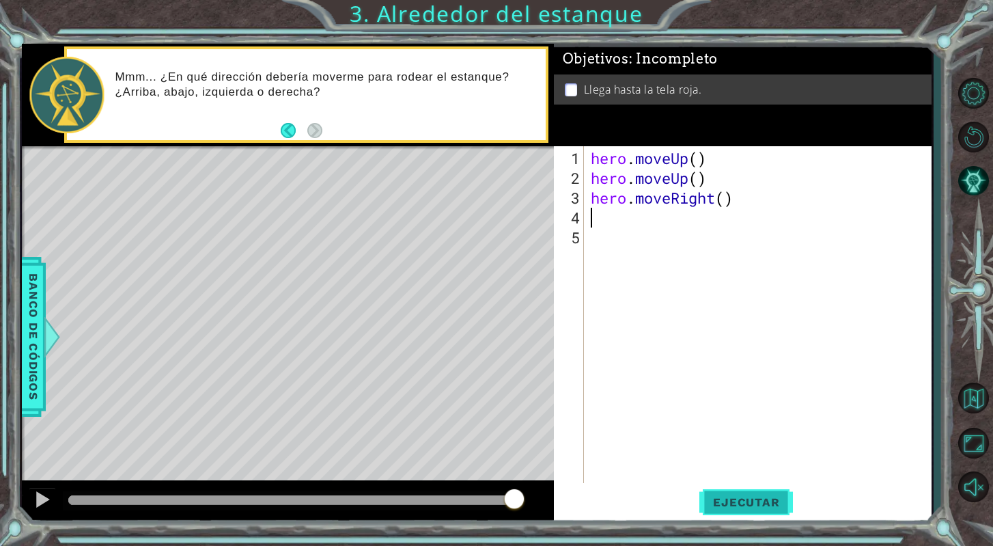
click at [761, 500] on span "Ejecutar" at bounding box center [746, 502] width 94 height 14
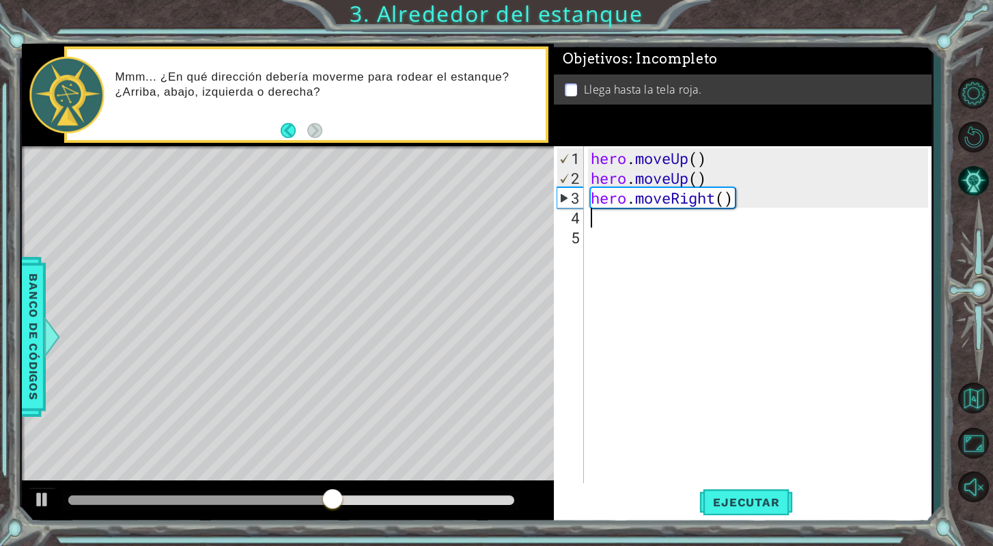
type textarea "h"
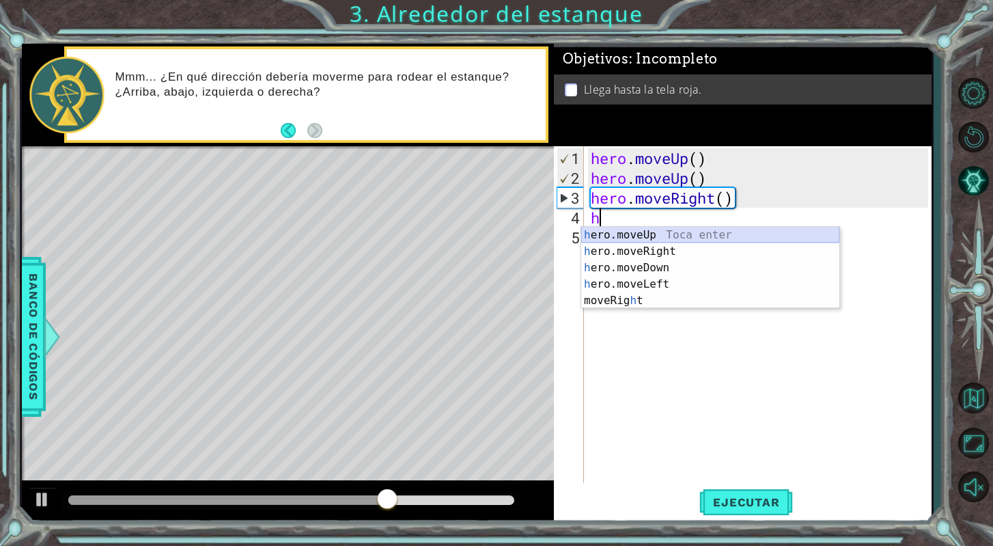
click at [673, 234] on div "h ero.moveUp Toca enter h ero.moveRight Toca enter h ero.moveDown Toca enter h …" at bounding box center [710, 284] width 258 height 115
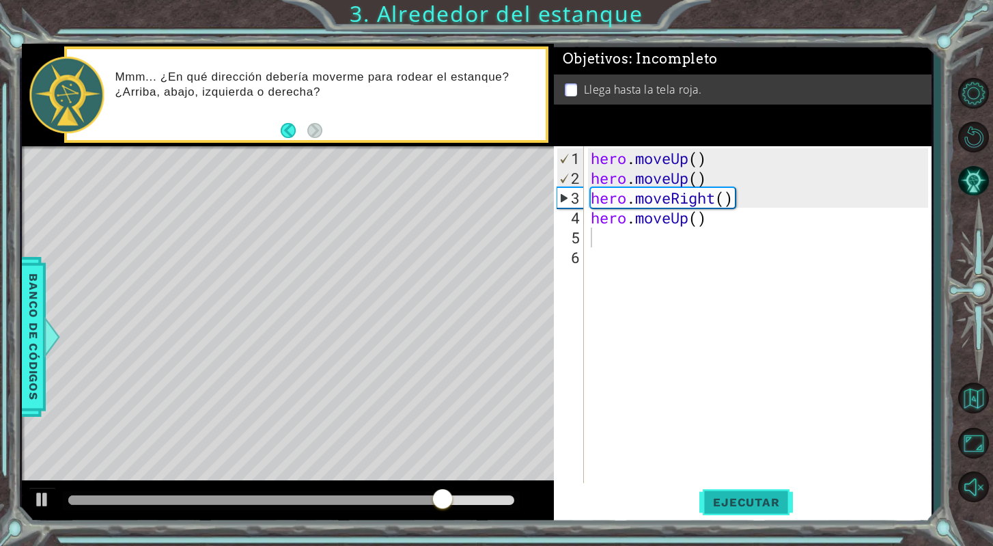
click at [728, 505] on span "Ejecutar" at bounding box center [746, 502] width 94 height 14
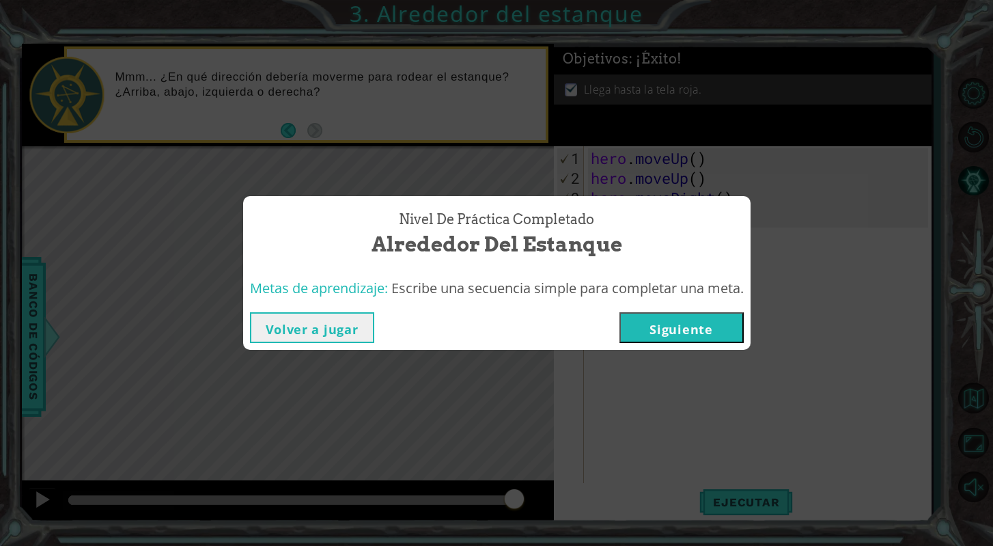
click at [638, 333] on button "Siguiente" at bounding box center [681, 327] width 124 height 31
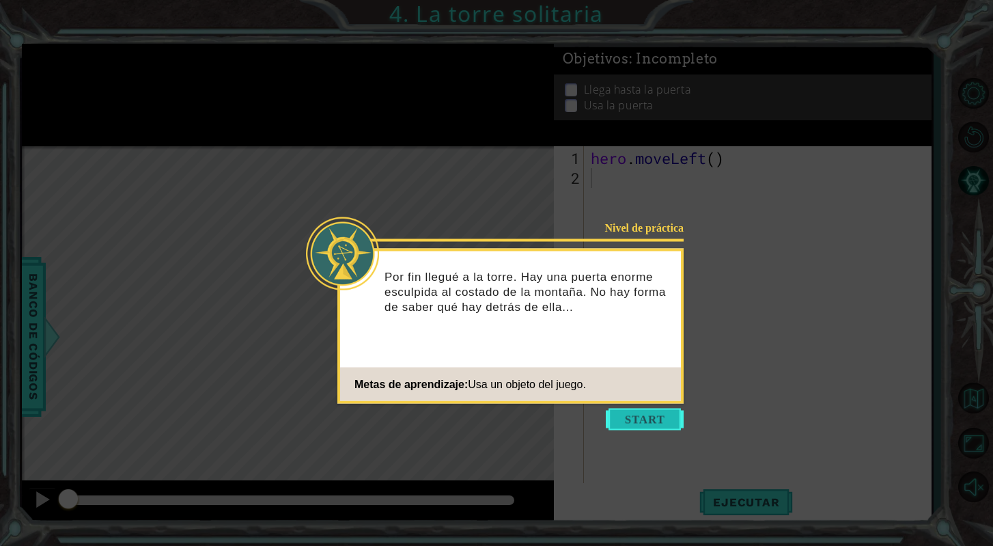
click at [664, 414] on button "Start" at bounding box center [645, 419] width 78 height 22
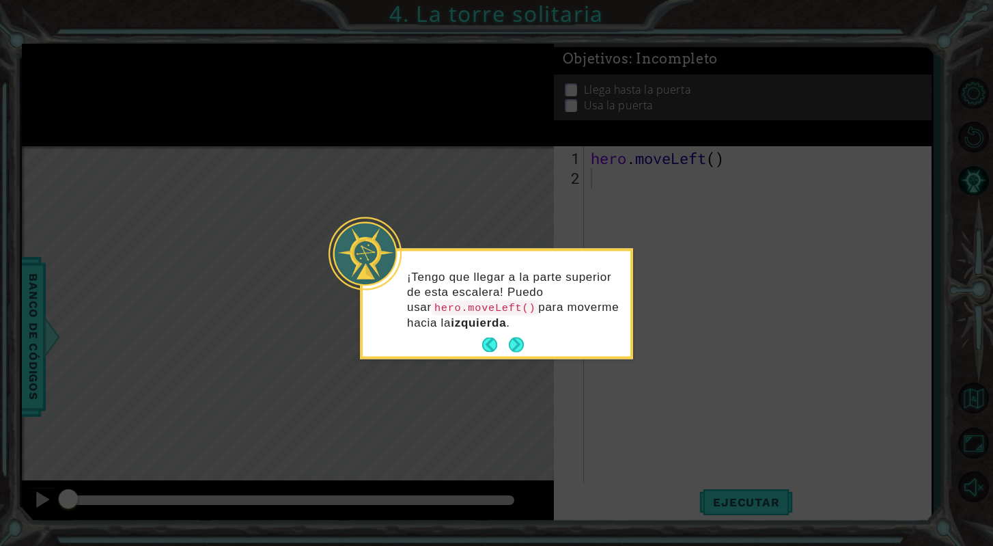
click at [511, 330] on div "¡Tengo que llegar a la parte superior de esta escalera! Puedo usar hero.moveLef…" at bounding box center [497, 306] width 268 height 100
click at [513, 340] on button "Next" at bounding box center [516, 345] width 21 height 21
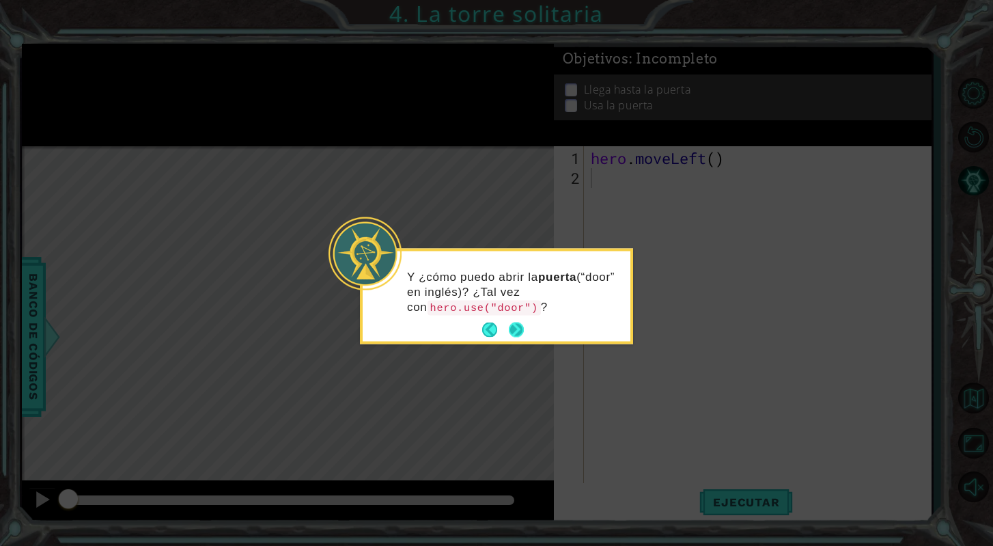
click at [517, 326] on button "Next" at bounding box center [516, 330] width 20 height 20
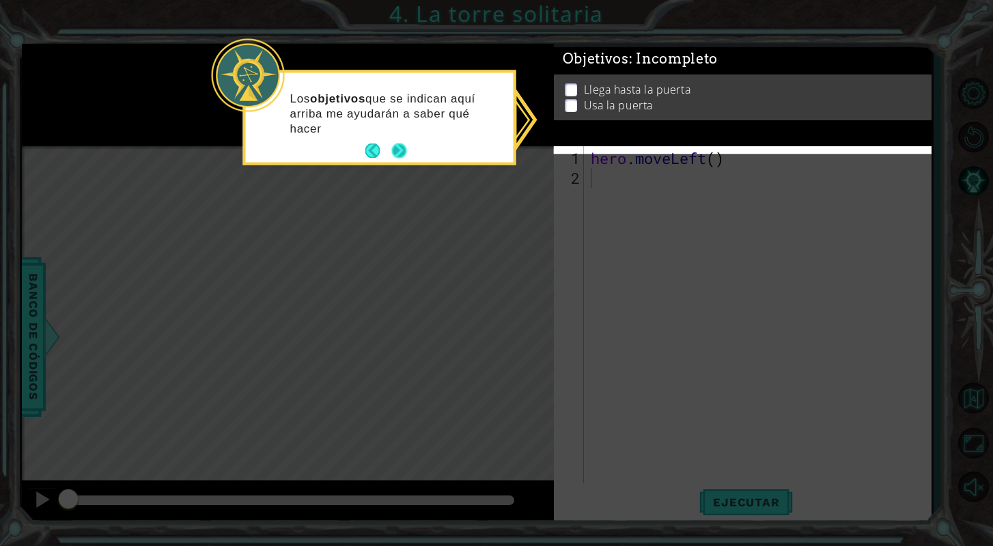
click at [402, 150] on button "Next" at bounding box center [399, 151] width 16 height 16
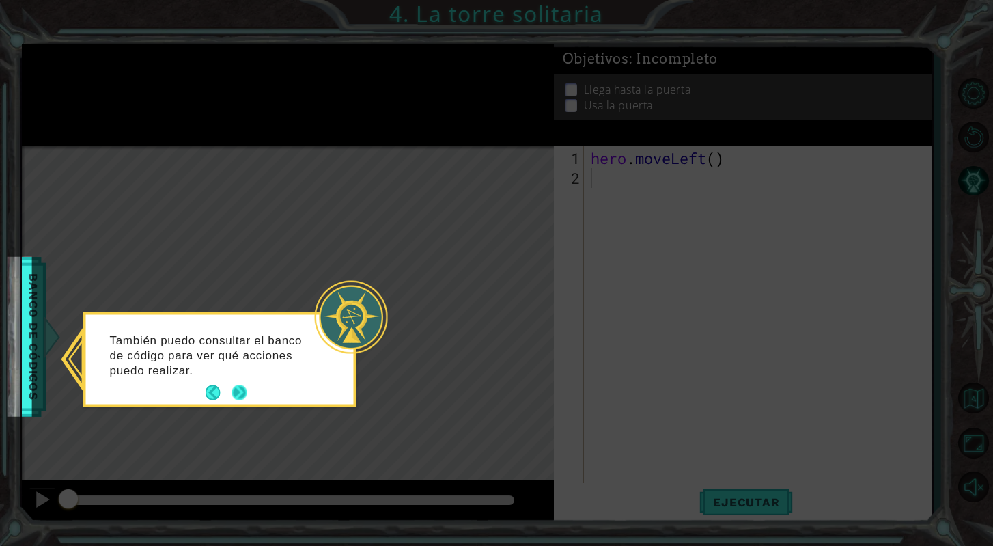
click at [240, 397] on button "Next" at bounding box center [239, 392] width 16 height 16
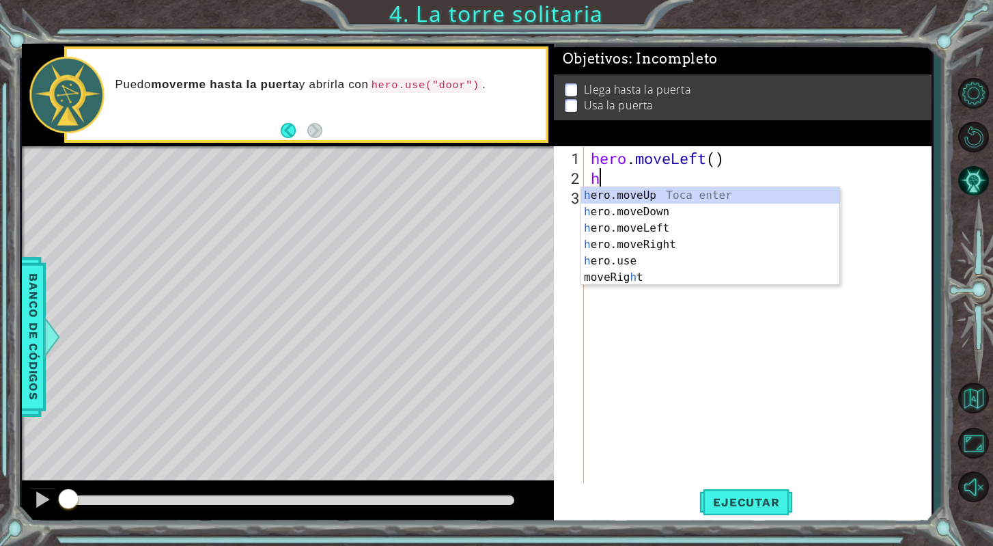
type textarea "he"
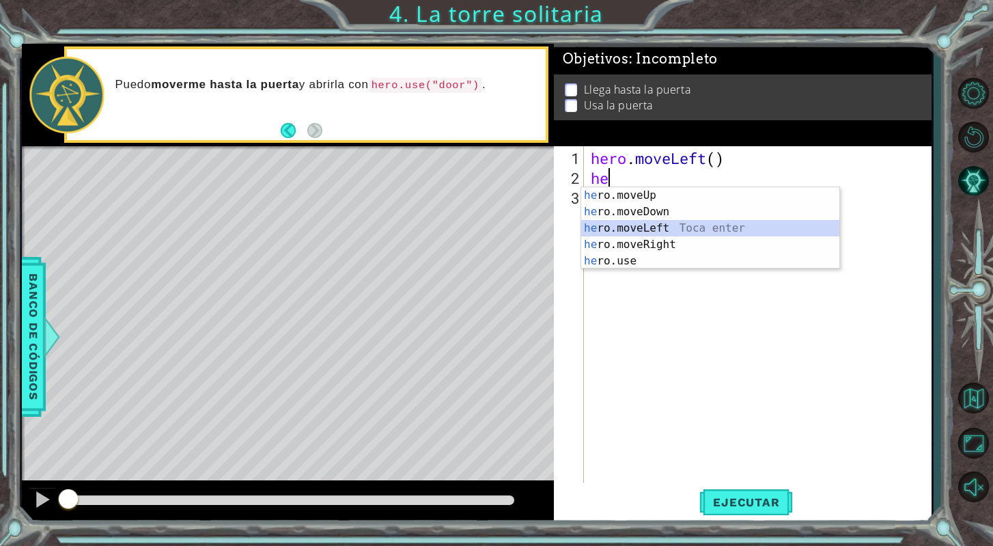
click at [653, 231] on div "he ro.moveUp Toca enter he ro.moveDown Toca enter he ro.moveLeft Toca enter he …" at bounding box center [710, 244] width 258 height 115
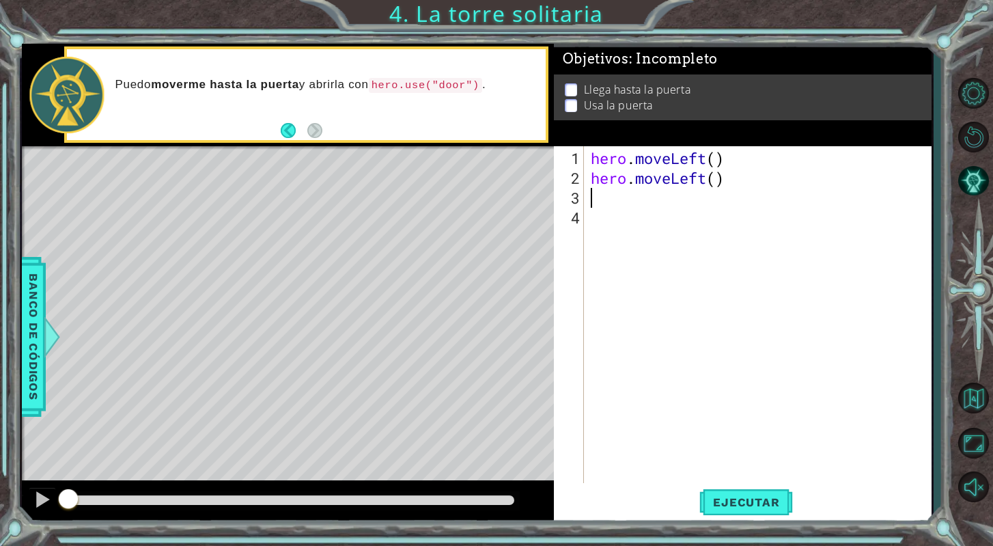
type textarea "h"
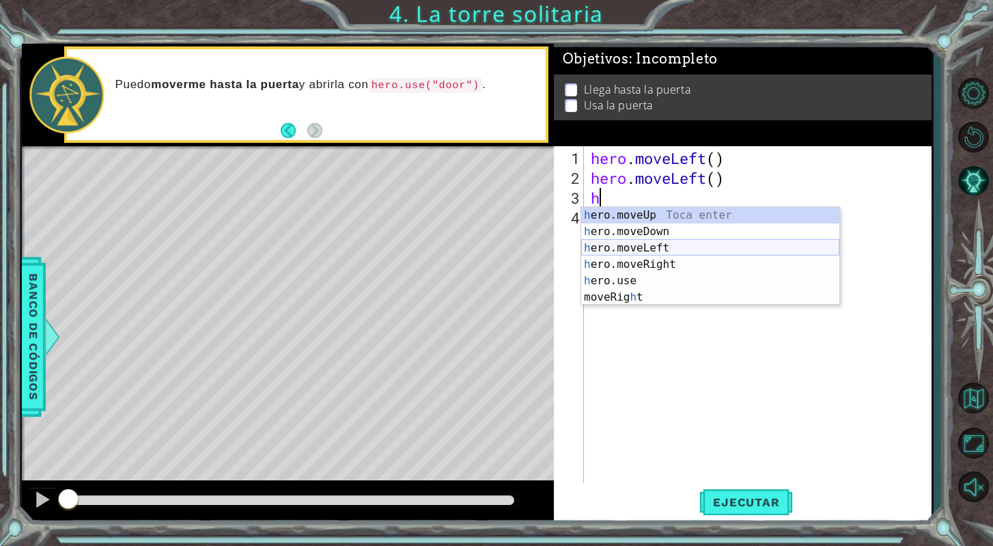
click at [658, 245] on div "h ero.moveUp Toca enter h ero.moveDown Toca enter h ero.moveLeft Toca enter h e…" at bounding box center [710, 272] width 258 height 131
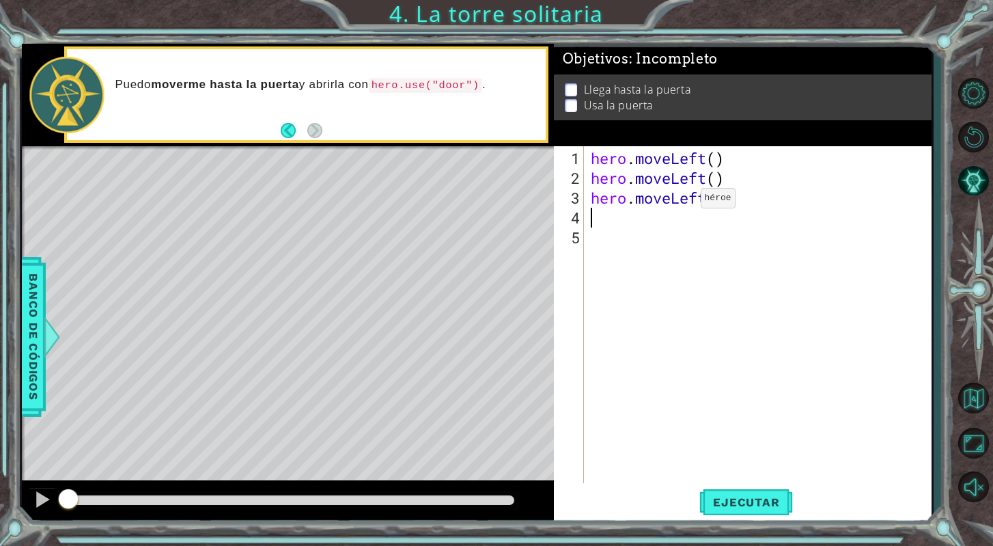
type textarea "h"
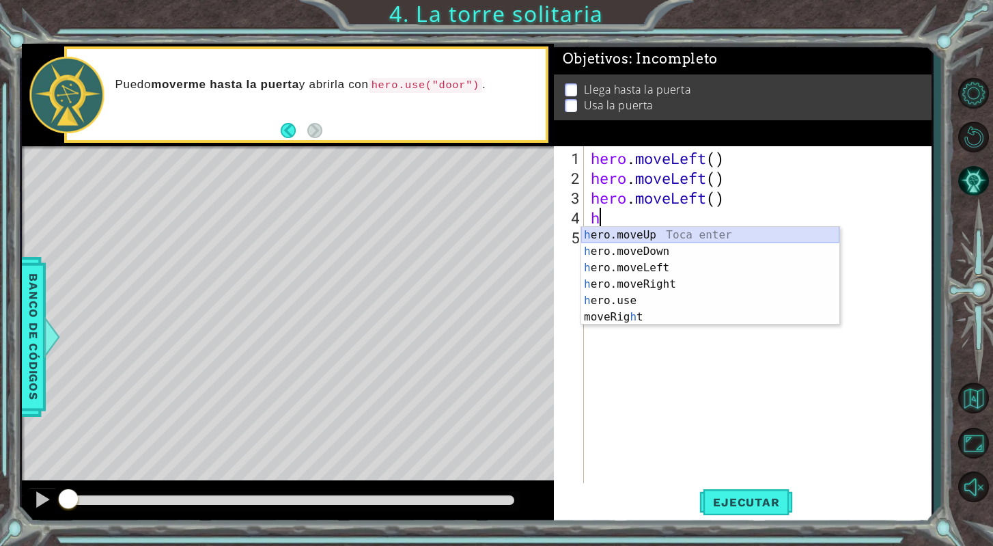
click at [674, 229] on div "h ero.moveUp Toca enter h ero.moveDown Toca enter h ero.moveLeft Toca enter h e…" at bounding box center [710, 292] width 258 height 131
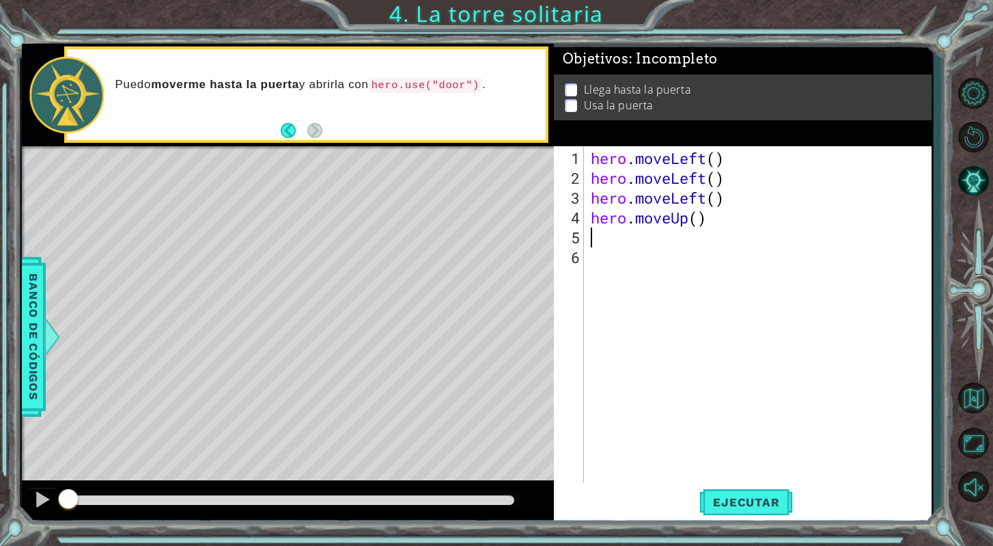
type textarea "h"
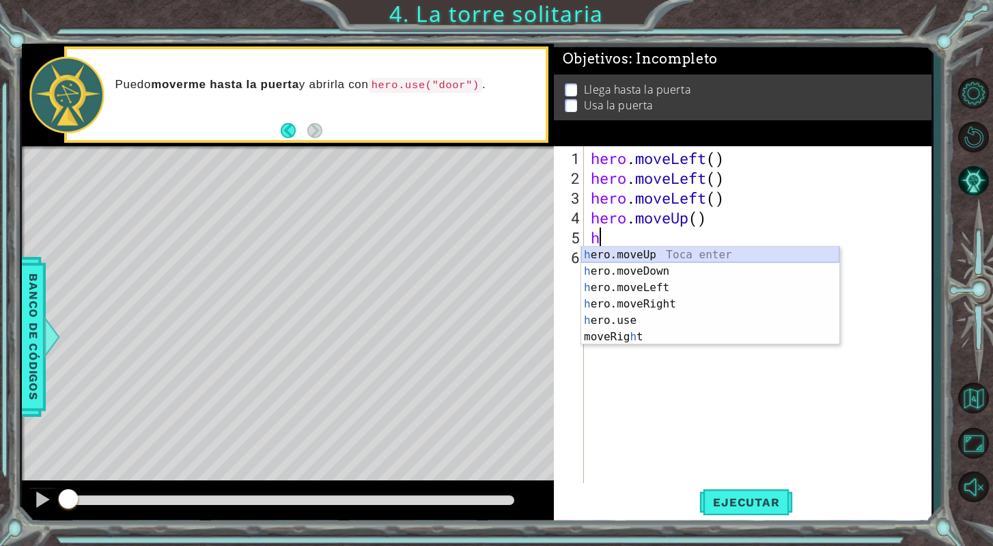
click at [679, 252] on div "h ero.moveUp Toca enter h ero.moveDown Toca enter h ero.moveLeft Toca enter h e…" at bounding box center [710, 311] width 258 height 131
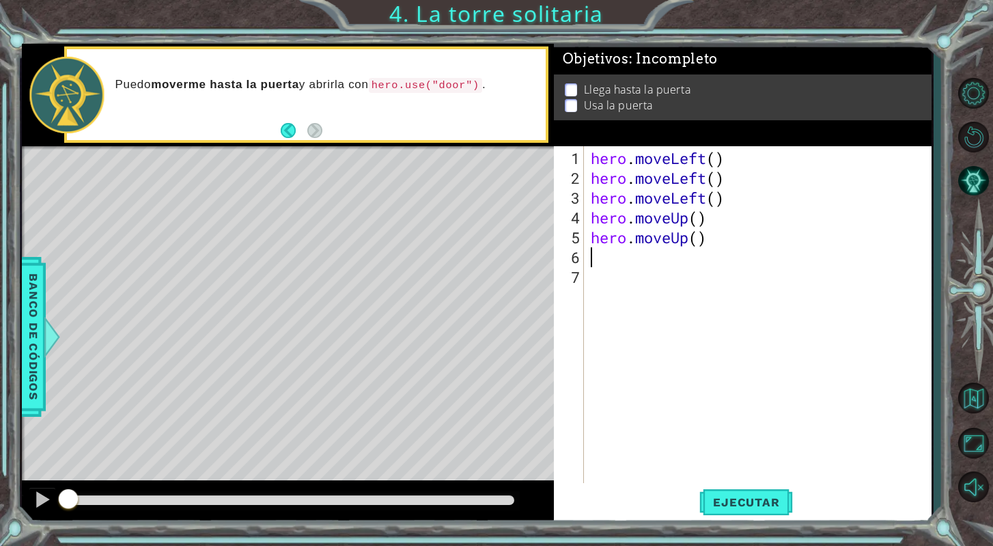
type textarea "h"
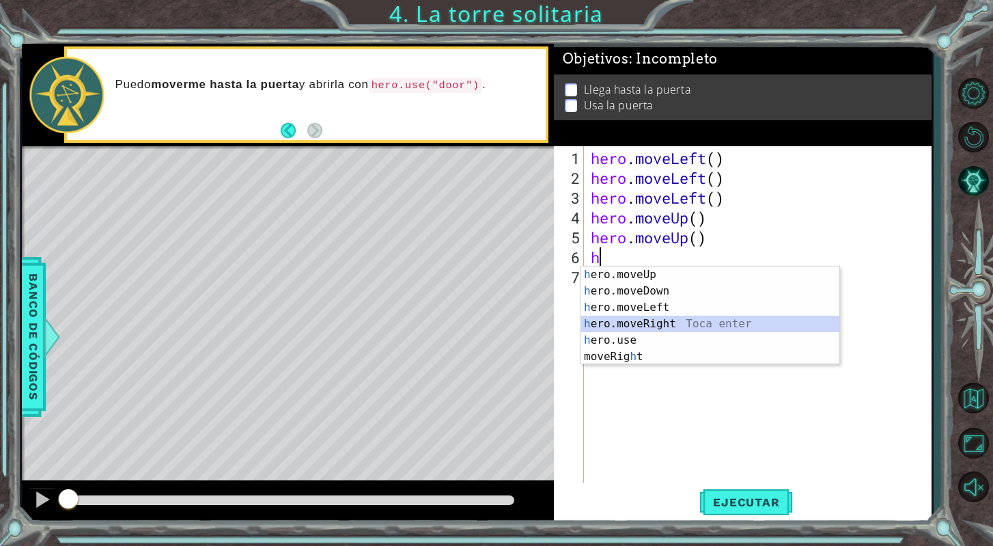
click at [677, 320] on div "h ero.moveUp Toca enter h ero.moveDown Toca enter h ero.moveLeft Toca enter h e…" at bounding box center [710, 331] width 258 height 131
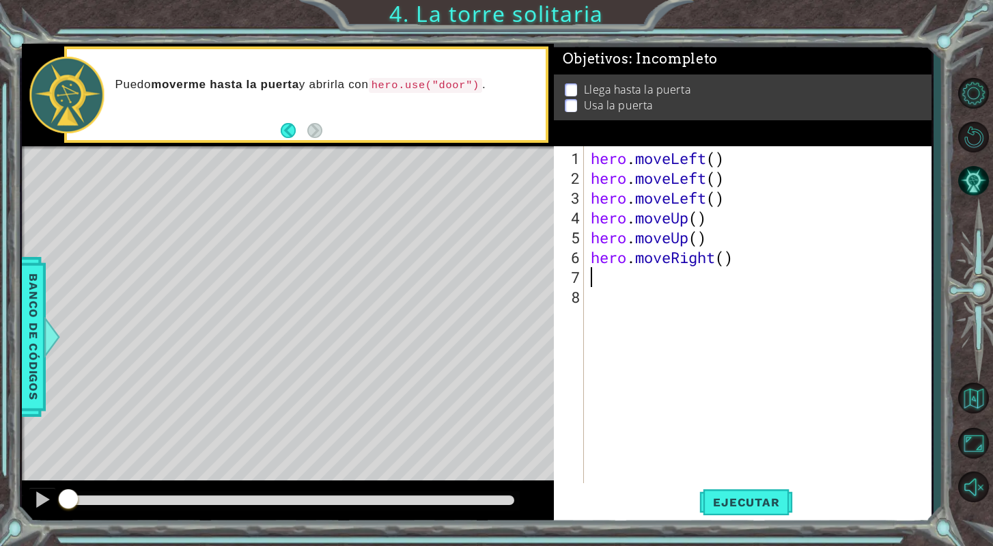
type textarea "h"
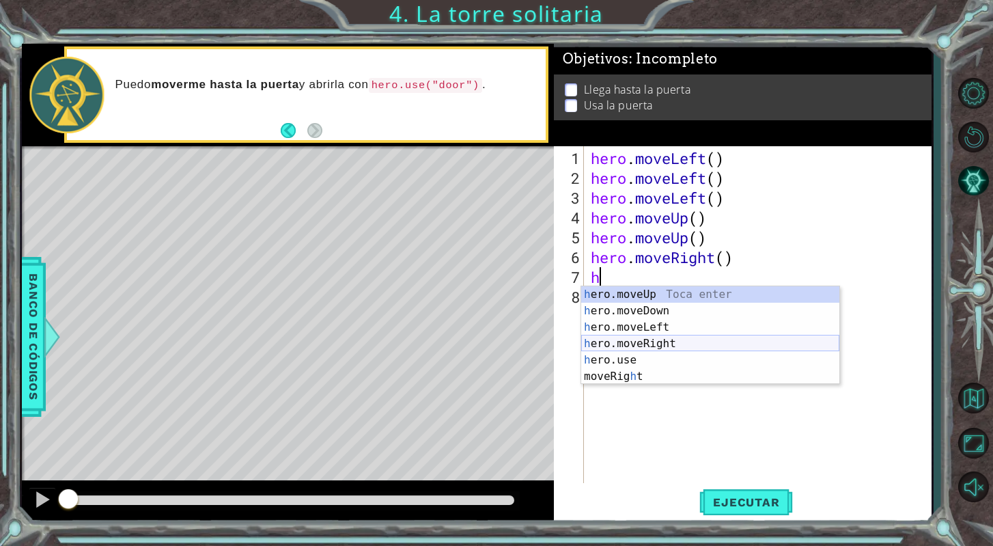
click at [684, 337] on div "h ero.moveUp Toca enter h ero.moveDown Toca enter h ero.moveLeft Toca enter h e…" at bounding box center [710, 351] width 258 height 131
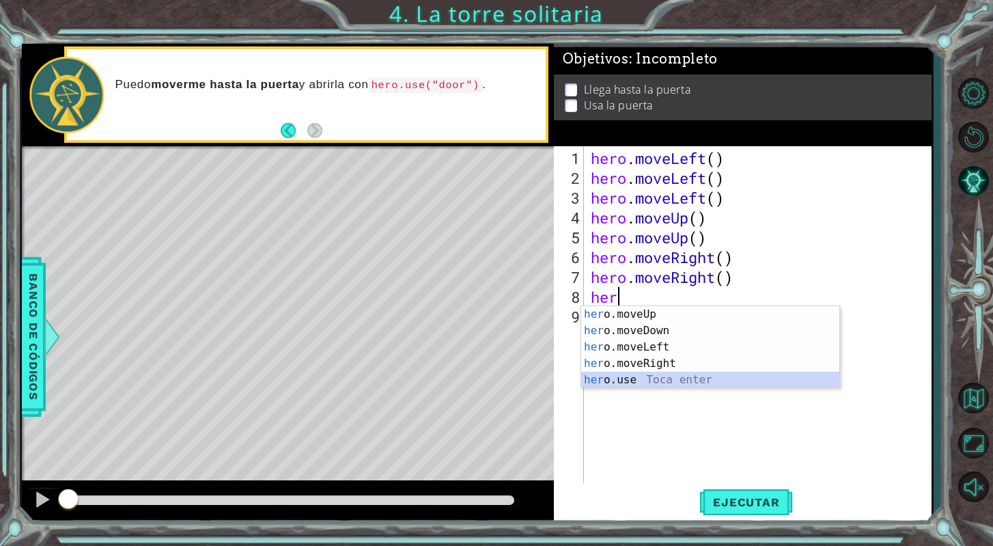
click at [645, 382] on div "her o.moveUp Toca enter her o.moveDown Toca enter her o.moveLeft [PERSON_NAME] …" at bounding box center [710, 363] width 258 height 115
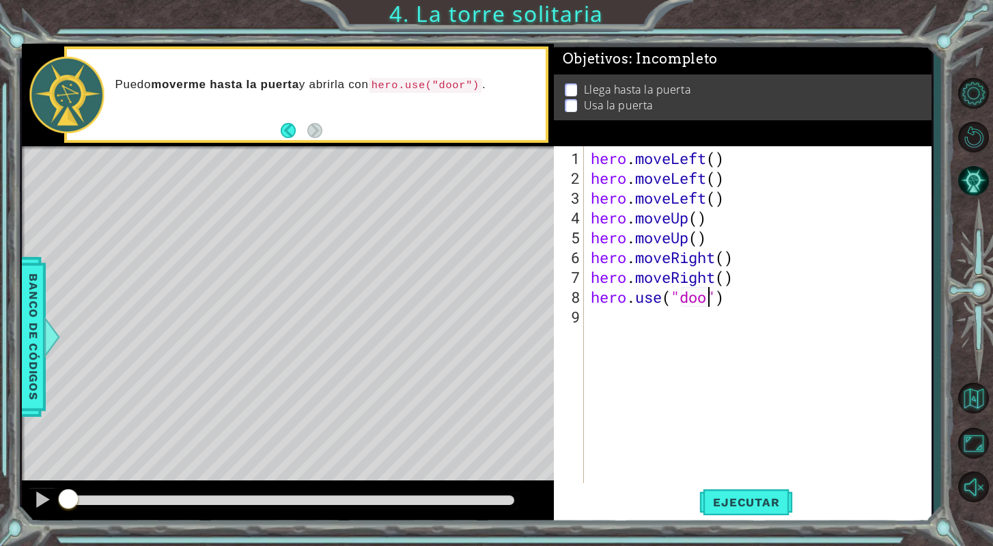
scroll to position [0, 5]
type textarea "hero.use("door")"
click at [761, 507] on span "Ejecutar" at bounding box center [746, 502] width 94 height 14
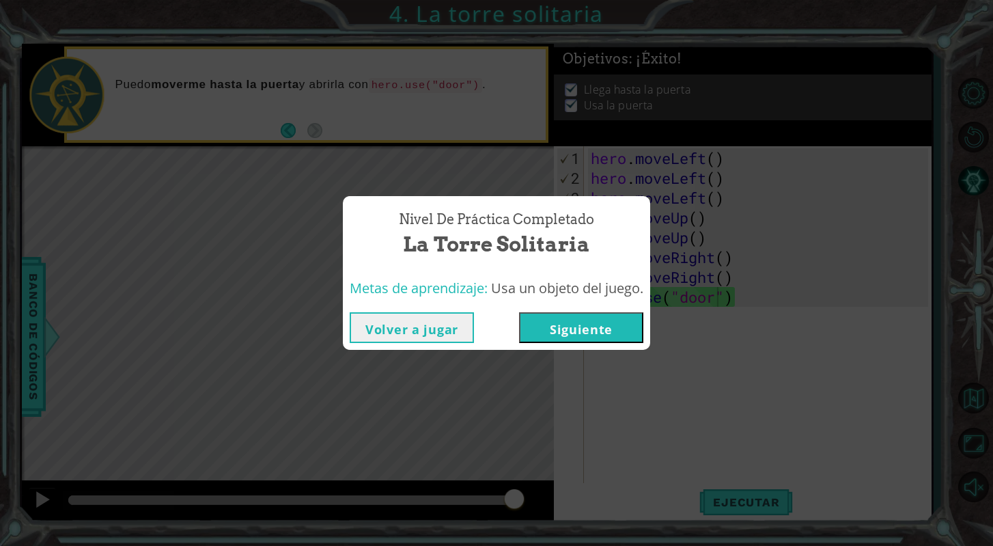
click at [615, 319] on button "Siguiente" at bounding box center [581, 327] width 124 height 31
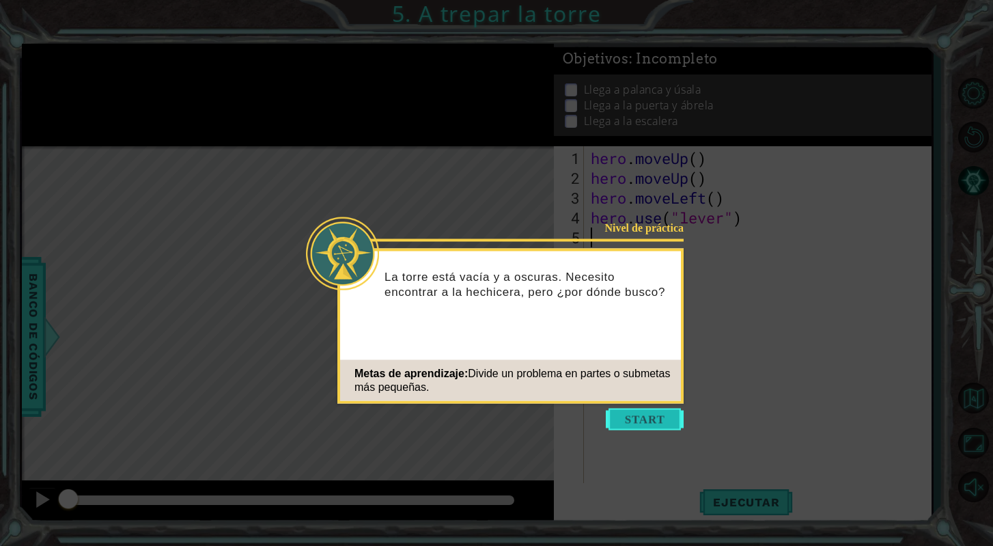
click at [628, 421] on button "Start" at bounding box center [645, 419] width 78 height 22
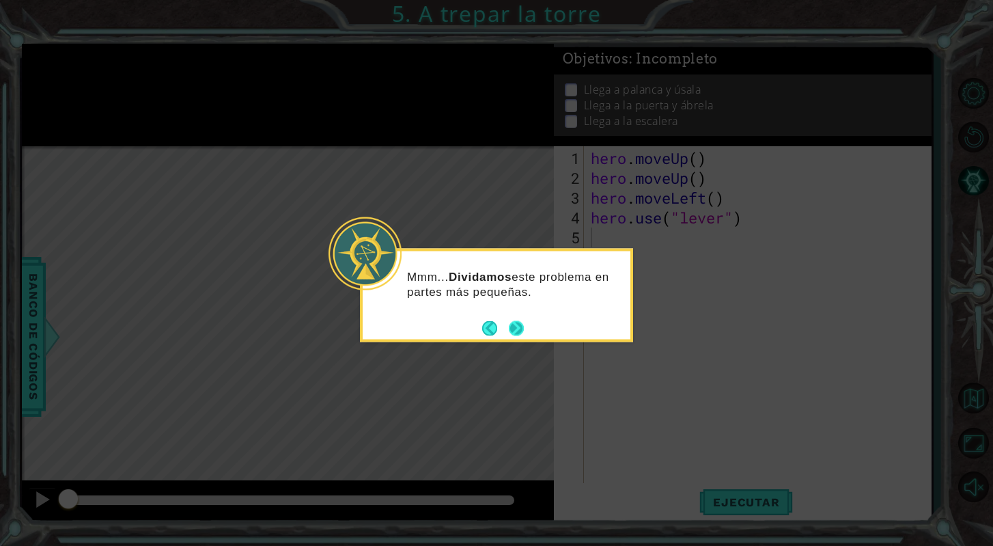
click at [520, 327] on button "Next" at bounding box center [516, 328] width 18 height 18
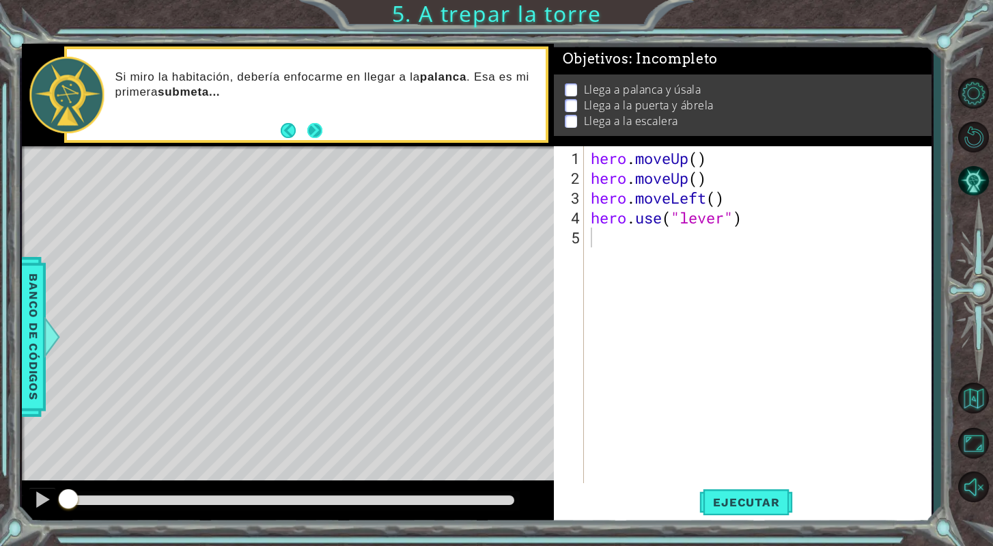
click at [311, 135] on button "Next" at bounding box center [314, 130] width 19 height 19
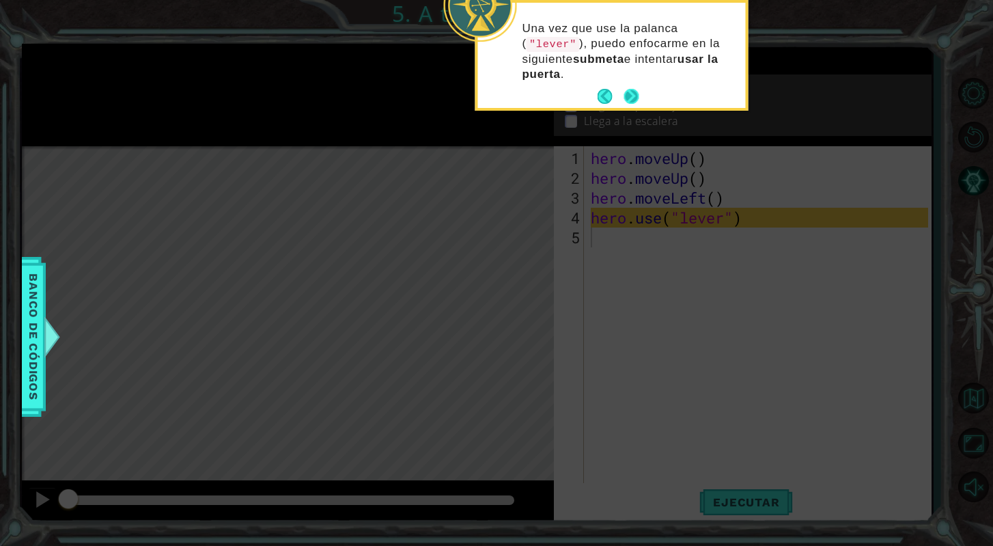
click at [630, 83] on div "Una vez que use la palanca ( "lever" ), puedo enfocarme en la siguiente submeta…" at bounding box center [612, 58] width 268 height 100
click at [634, 94] on button "Next" at bounding box center [631, 96] width 18 height 18
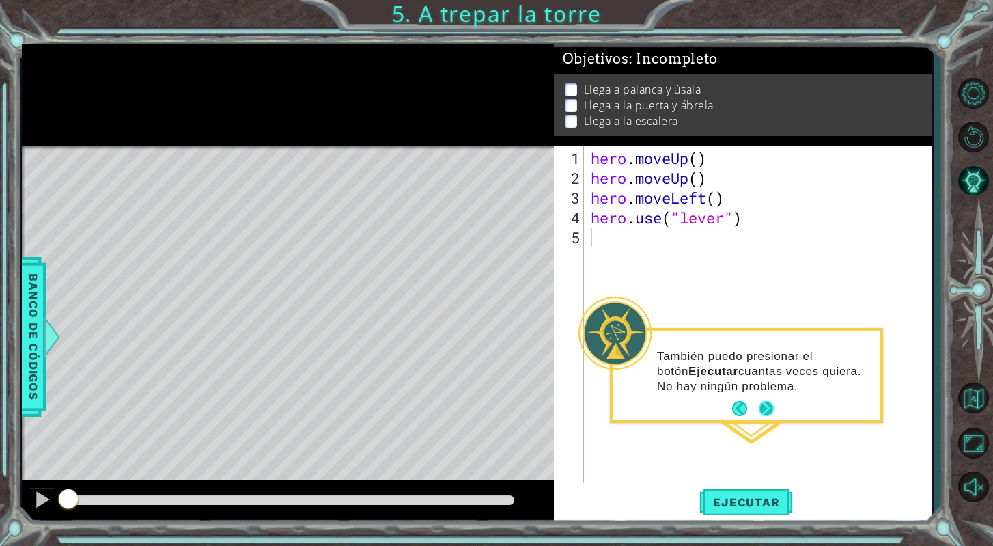
click at [768, 409] on button "Next" at bounding box center [766, 408] width 19 height 19
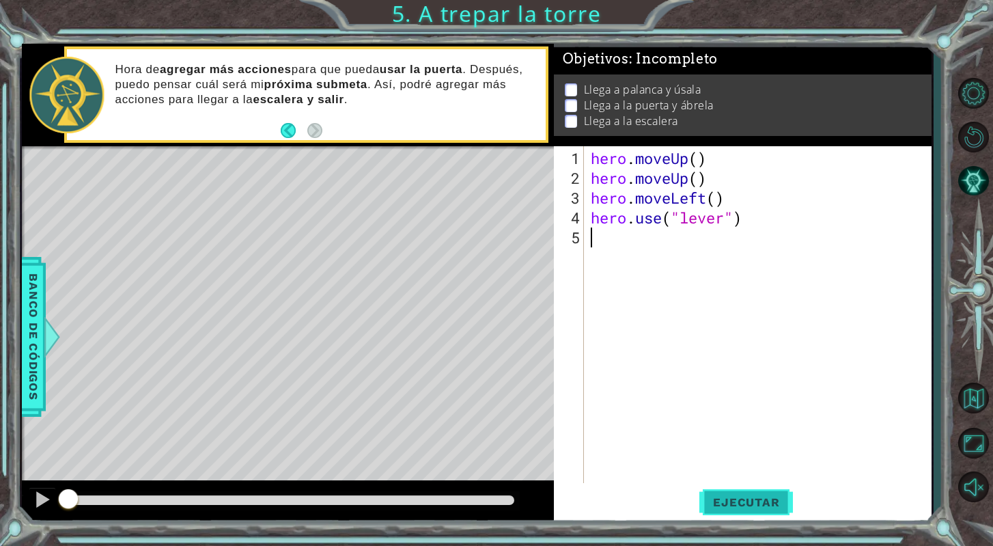
click at [748, 510] on button "Ejecutar" at bounding box center [746, 502] width 94 height 38
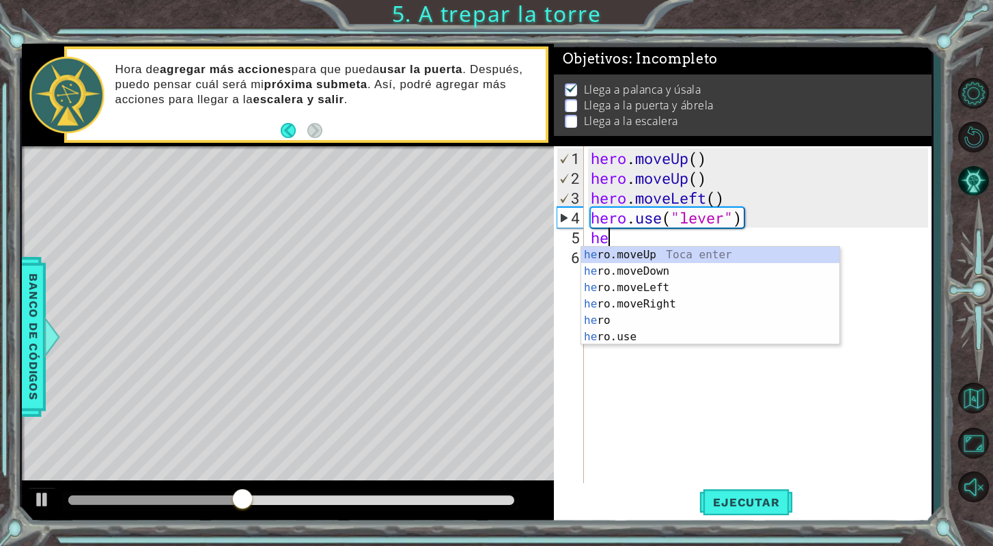
type textarea "her"
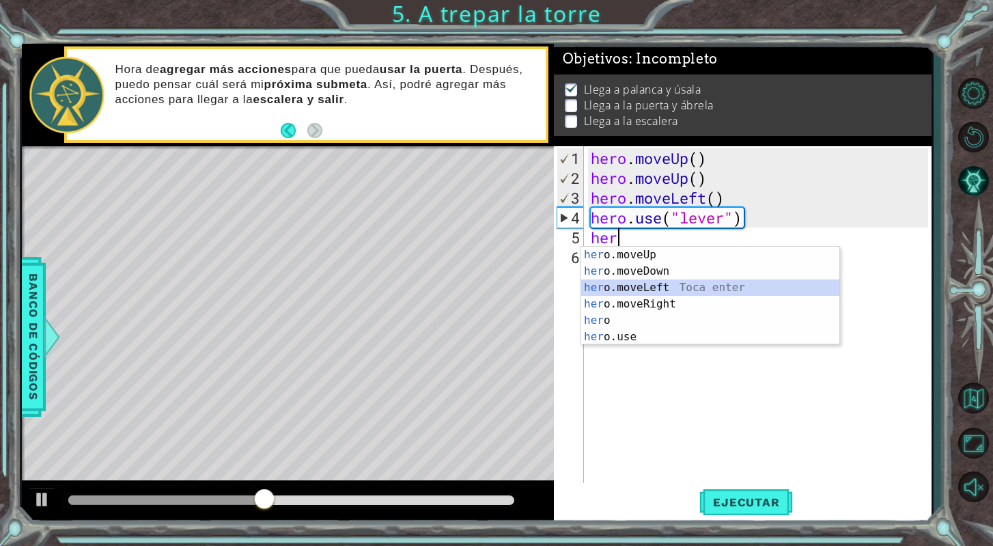
click at [639, 285] on div "her o.moveUp Toca enter her o.moveDown Toca enter her o.moveLeft [PERSON_NAME] …" at bounding box center [710, 311] width 258 height 131
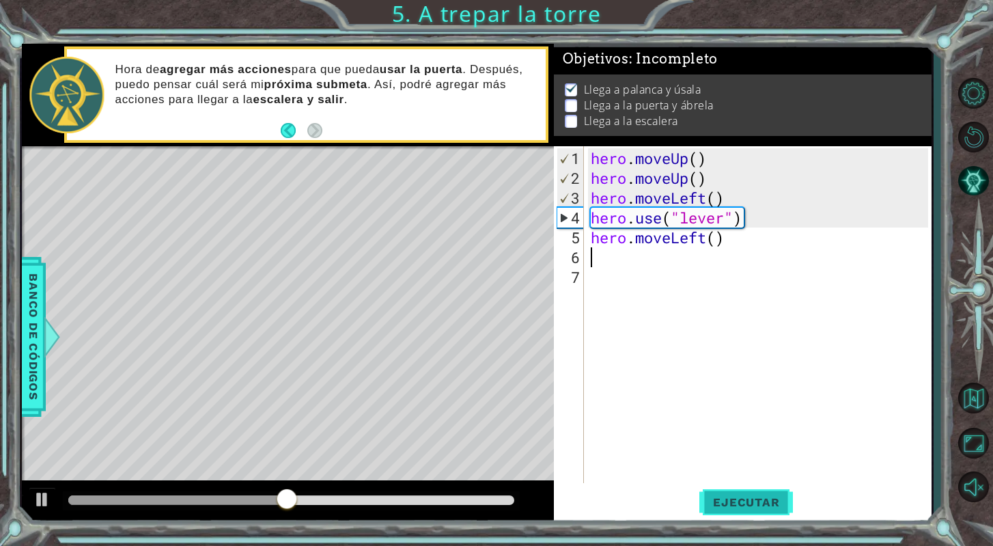
click at [780, 495] on span "Ejecutar" at bounding box center [746, 502] width 94 height 14
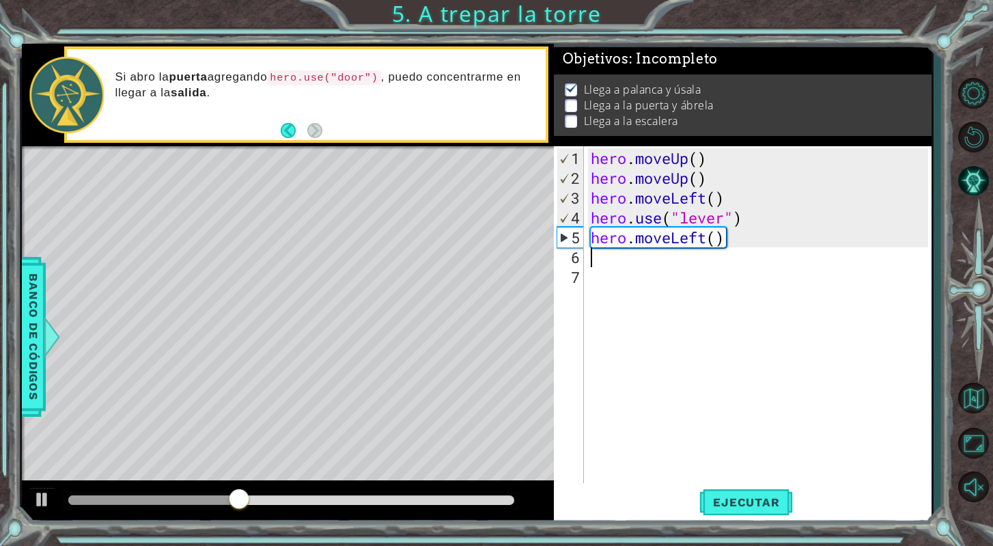
click at [727, 242] on div "hero . moveUp ( ) hero . moveUp ( ) hero . moveLeft ( ) hero . use ( "lever" ) …" at bounding box center [761, 336] width 347 height 376
click at [724, 237] on div "hero . moveUp ( ) hero . moveUp ( ) hero . moveLeft ( ) hero . use ( "lever" ) …" at bounding box center [761, 336] width 347 height 376
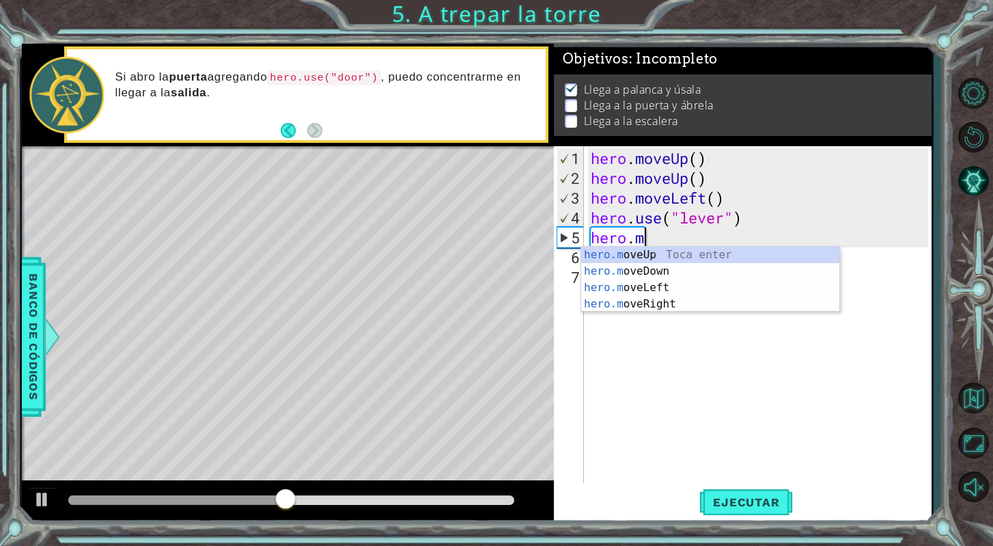
type textarea "hero"
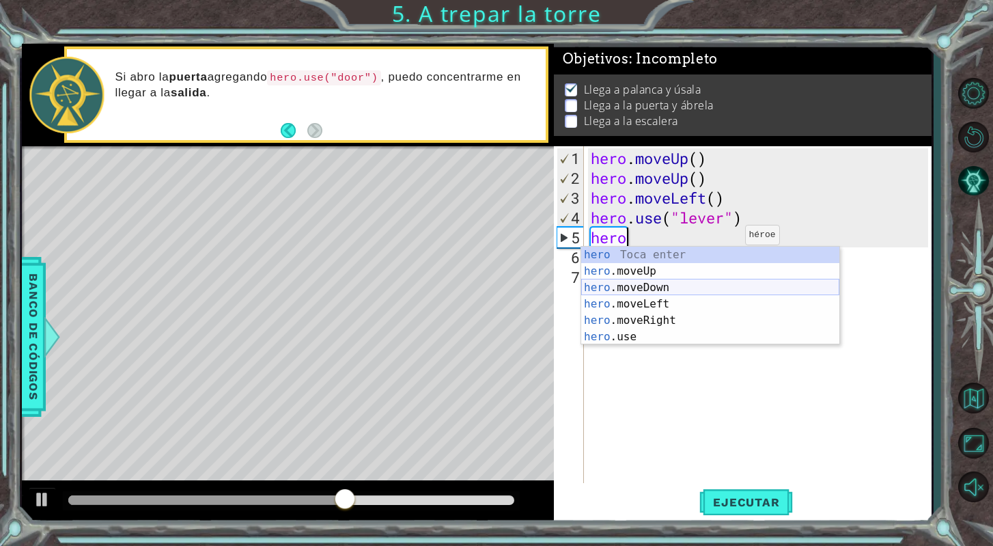
click at [691, 286] on div "hero Toca enter hero .moveUp Toca enter hero .moveDown Toca enter hero .moveLef…" at bounding box center [710, 311] width 258 height 131
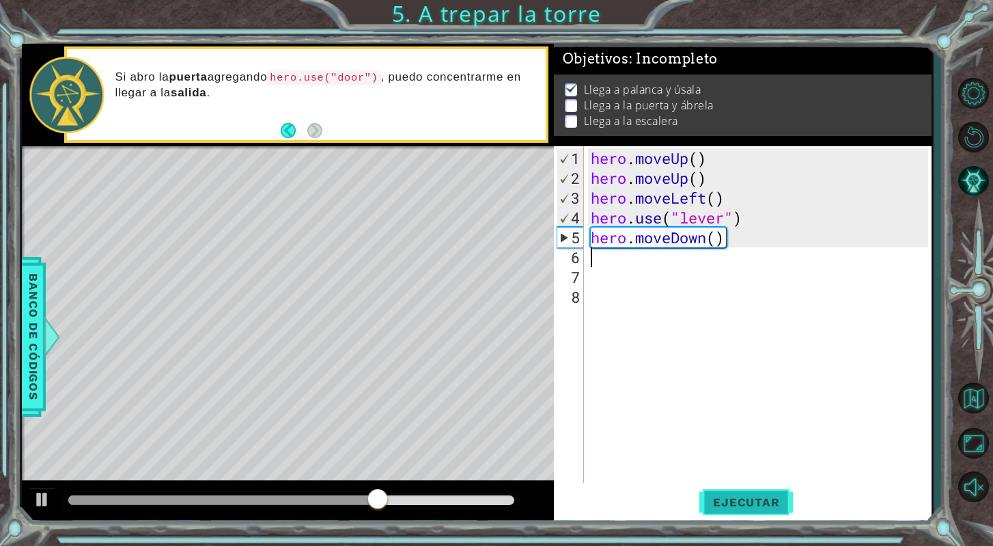
click at [758, 508] on span "Ejecutar" at bounding box center [746, 502] width 94 height 14
type textarea "h"
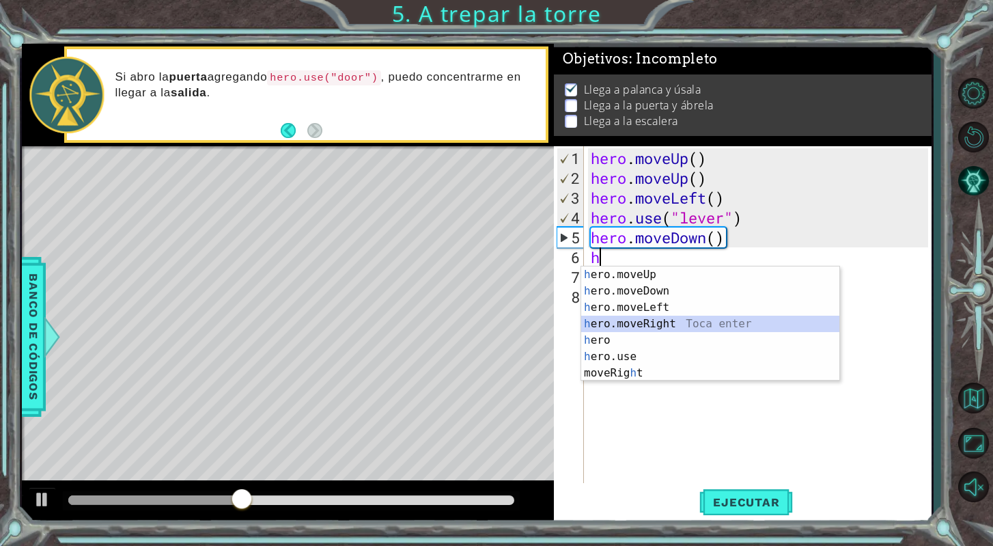
click at [785, 323] on div "h ero.moveUp Toca enter h ero.moveDown Toca enter h ero.moveLeft Toca enter h e…" at bounding box center [710, 339] width 258 height 147
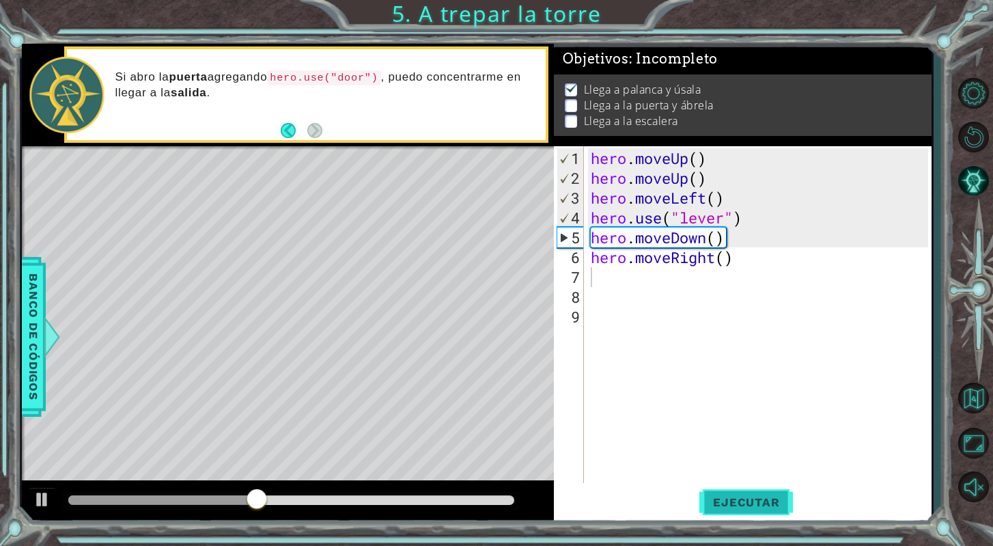
click at [726, 500] on span "Ejecutar" at bounding box center [746, 502] width 94 height 14
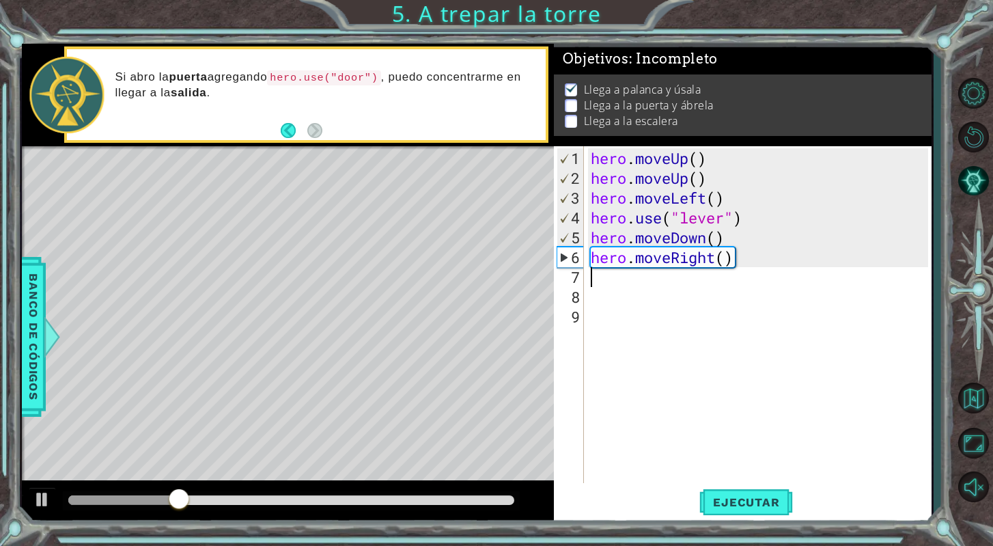
type textarea "h"
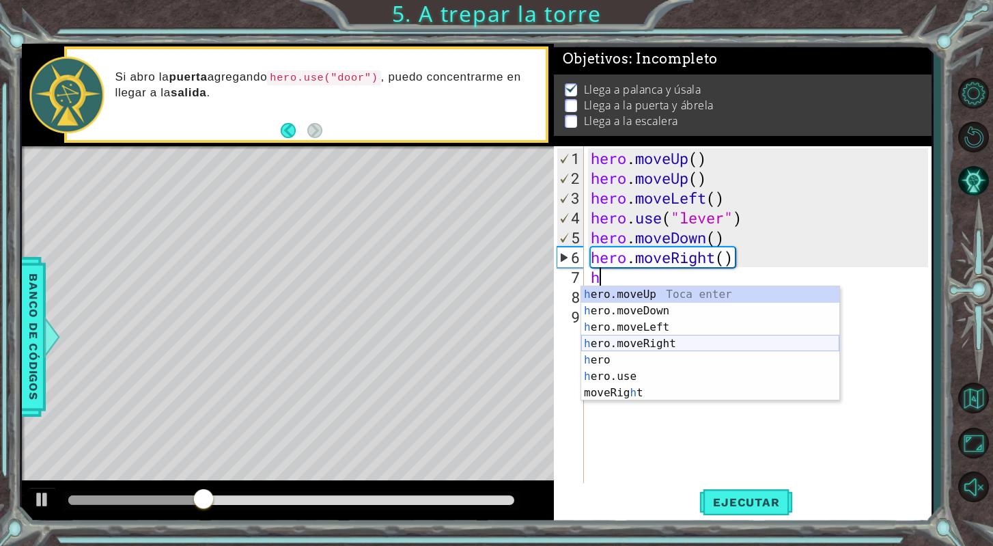
click at [734, 339] on div "h ero.moveUp Toca enter h ero.moveDown Toca enter h ero.moveLeft Toca enter h e…" at bounding box center [710, 359] width 258 height 147
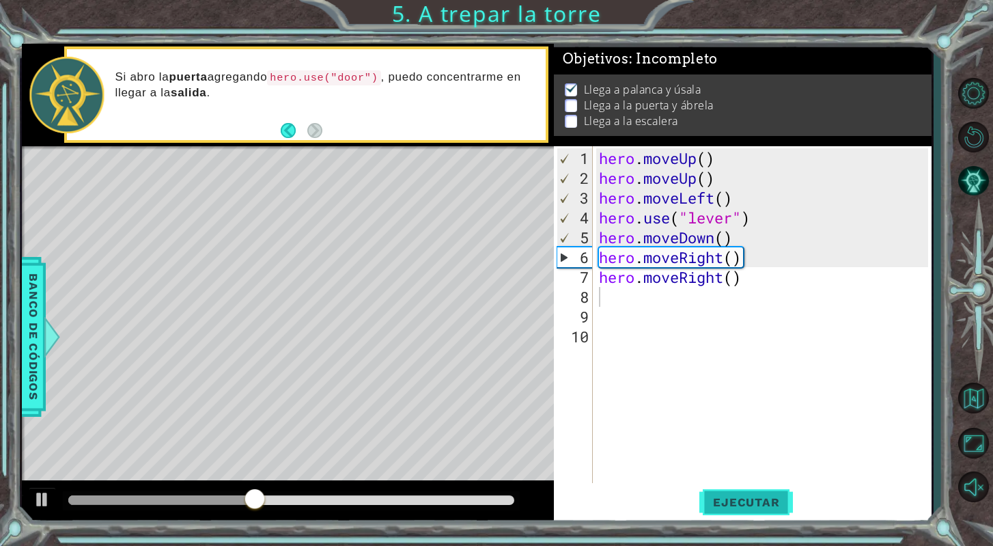
click at [709, 497] on span "Ejecutar" at bounding box center [746, 502] width 94 height 14
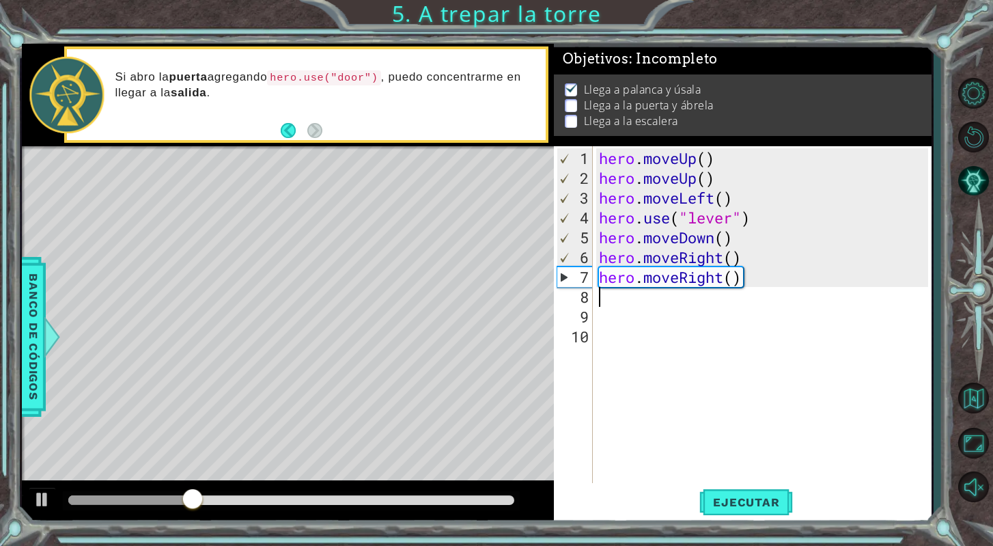
type textarea "h"
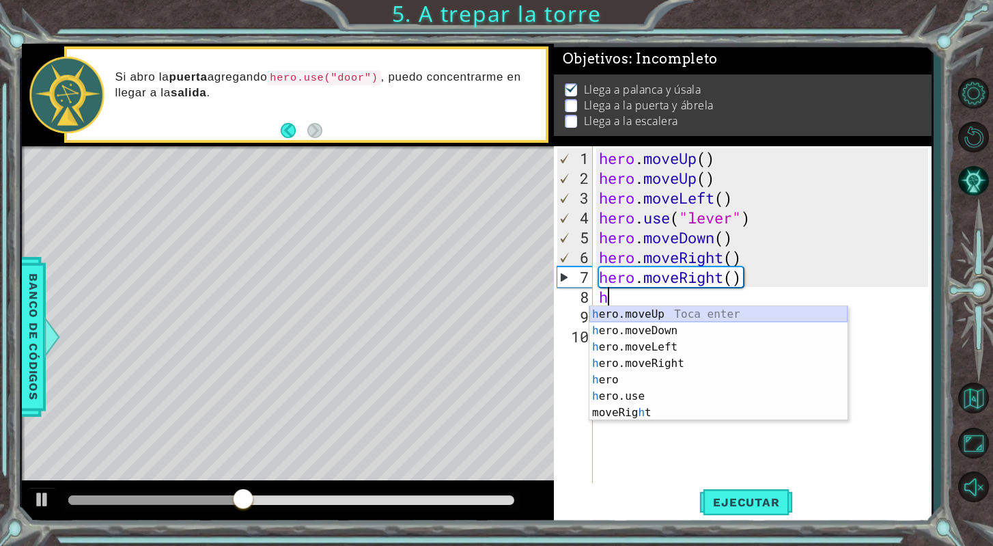
click at [737, 312] on div "h ero.moveUp Toca enter h ero.moveDown Toca enter h ero.moveLeft Toca enter h e…" at bounding box center [718, 379] width 258 height 147
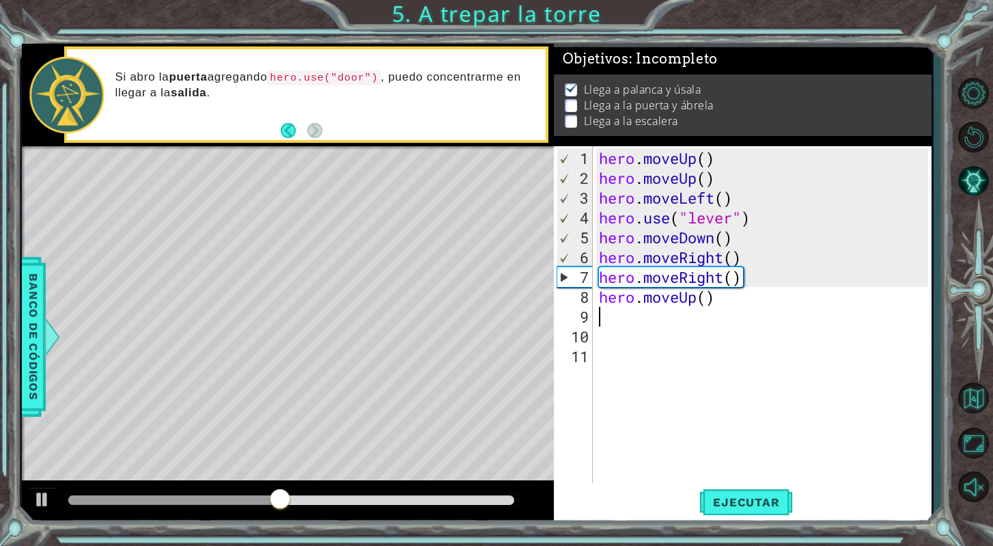
type textarea "h"
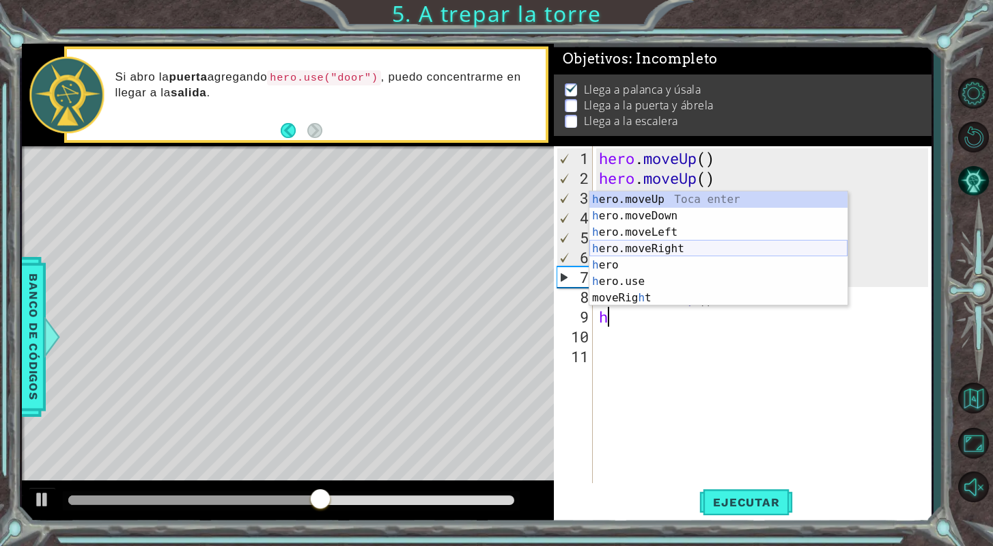
click at [726, 246] on div "h ero.moveUp Toca enter h ero.moveDown Toca enter h ero.moveLeft Toca enter h e…" at bounding box center [718, 264] width 258 height 147
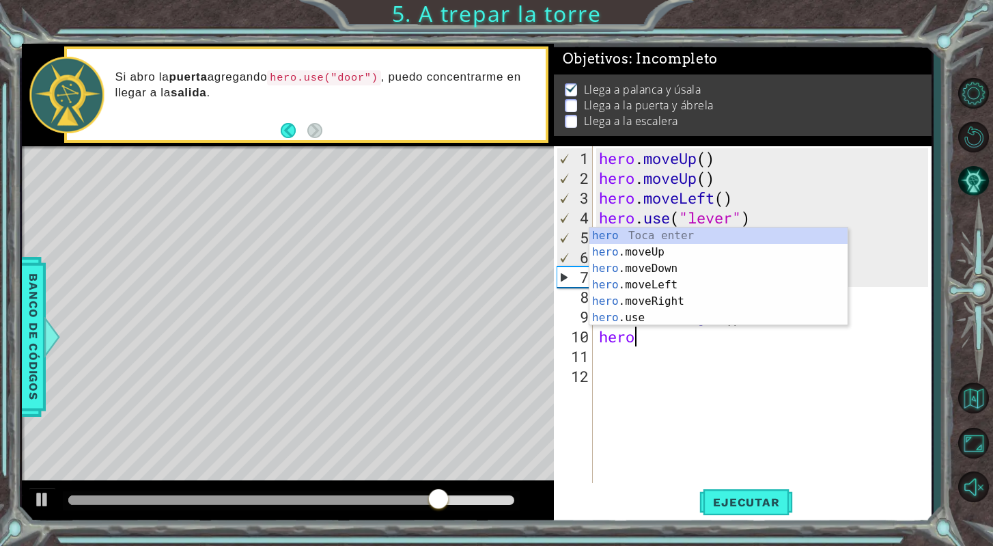
scroll to position [0, 1]
click at [668, 314] on div "hero Toca enter hero .moveUp Toca enter hero .moveDown Toca enter hero .moveLef…" at bounding box center [718, 292] width 258 height 131
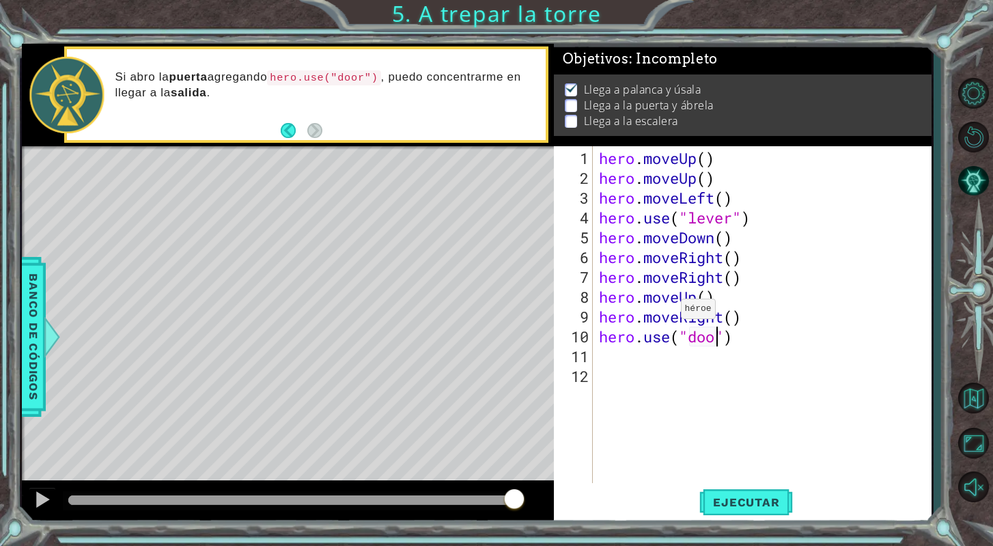
scroll to position [0, 5]
type textarea "hero.use("door")"
click at [733, 500] on span "Ejecutar" at bounding box center [746, 502] width 94 height 14
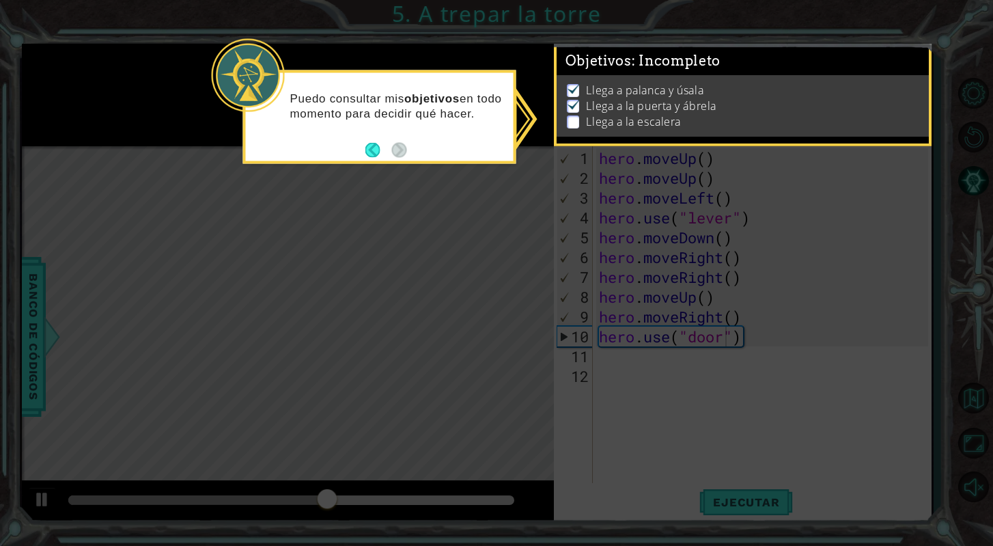
click at [648, 161] on icon at bounding box center [496, 273] width 993 height 546
click at [578, 122] on p at bounding box center [573, 121] width 12 height 13
click at [572, 100] on img at bounding box center [574, 103] width 14 height 11
click at [566, 126] on ul "Llega a palanca y úsala Llega a la puerta y ábrela Llega a la escalera" at bounding box center [742, 106] width 358 height 47
click at [370, 145] on button "Back" at bounding box center [378, 149] width 27 height 15
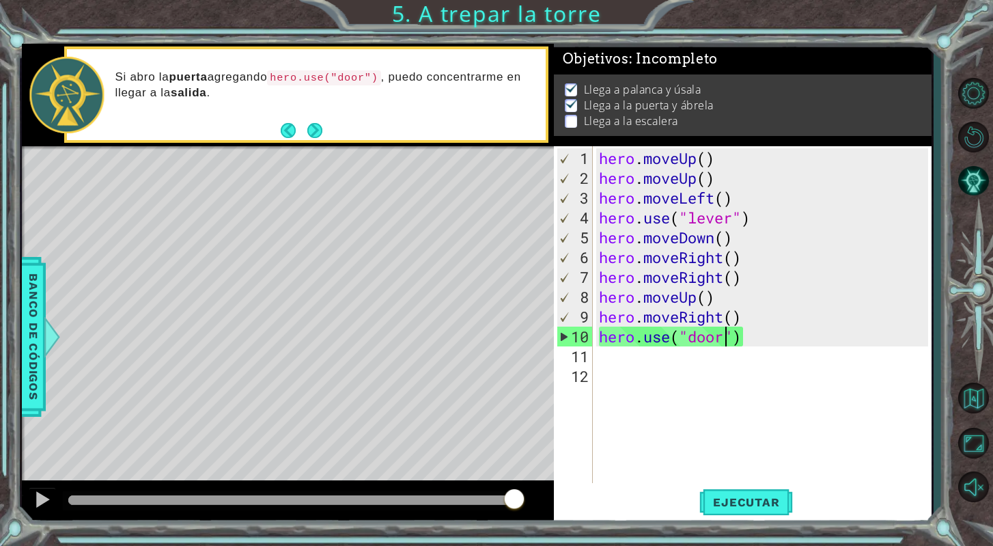
click at [631, 366] on div "hero . moveUp ( ) hero . moveUp ( ) hero . moveLeft ( ) hero . use ( "lever" ) …" at bounding box center [765, 336] width 339 height 376
click at [628, 359] on div "hero . moveUp ( ) hero . moveUp ( ) hero . moveLeft ( ) hero . use ( "lever" ) …" at bounding box center [765, 336] width 339 height 376
type textarea "h"
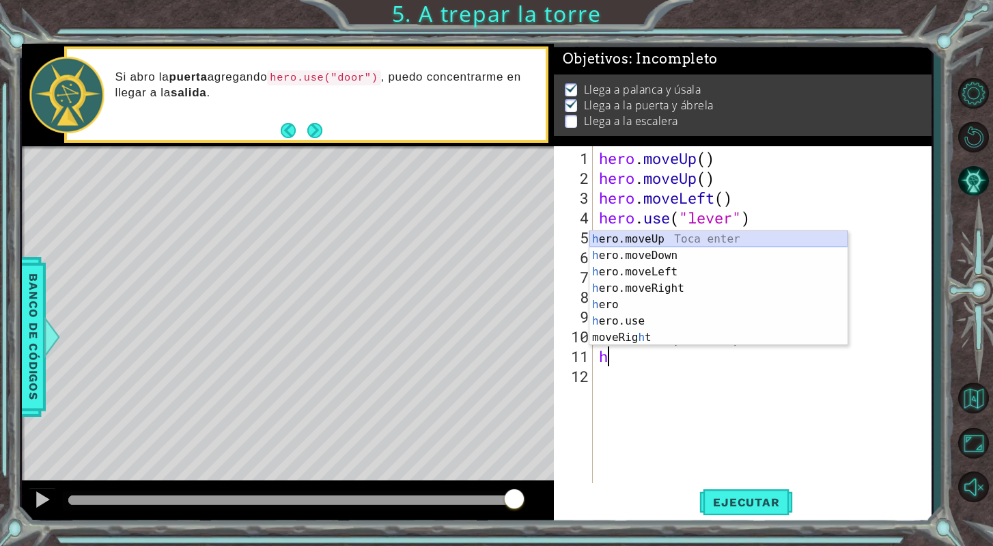
click at [686, 236] on div "h ero.moveUp Toca enter h ero.moveDown Toca enter h ero.moveLeft Toca enter h e…" at bounding box center [718, 304] width 258 height 147
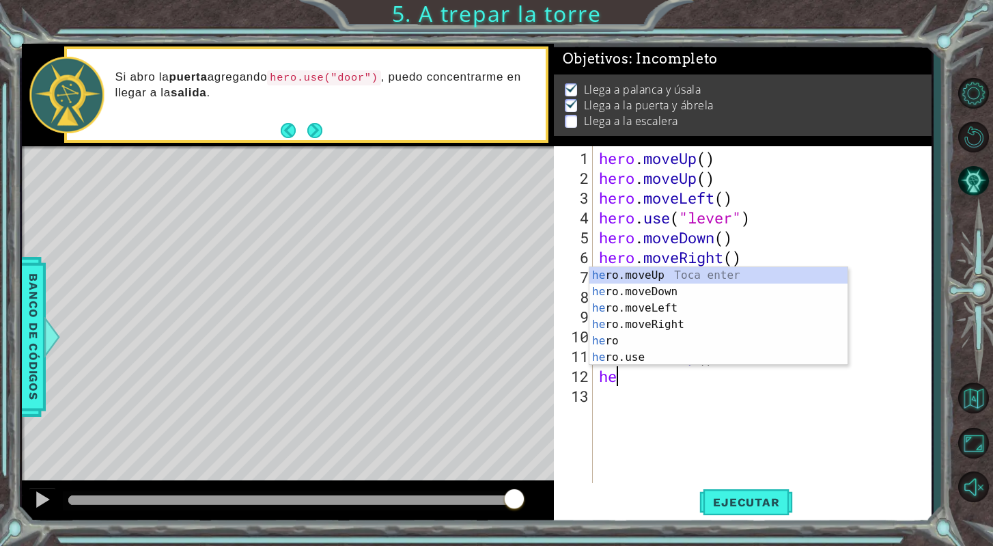
type textarea "her"
click at [696, 274] on div "her o.moveUp Toca enter her o.moveDown Toca enter her o.moveLeft [PERSON_NAME] …" at bounding box center [718, 332] width 258 height 131
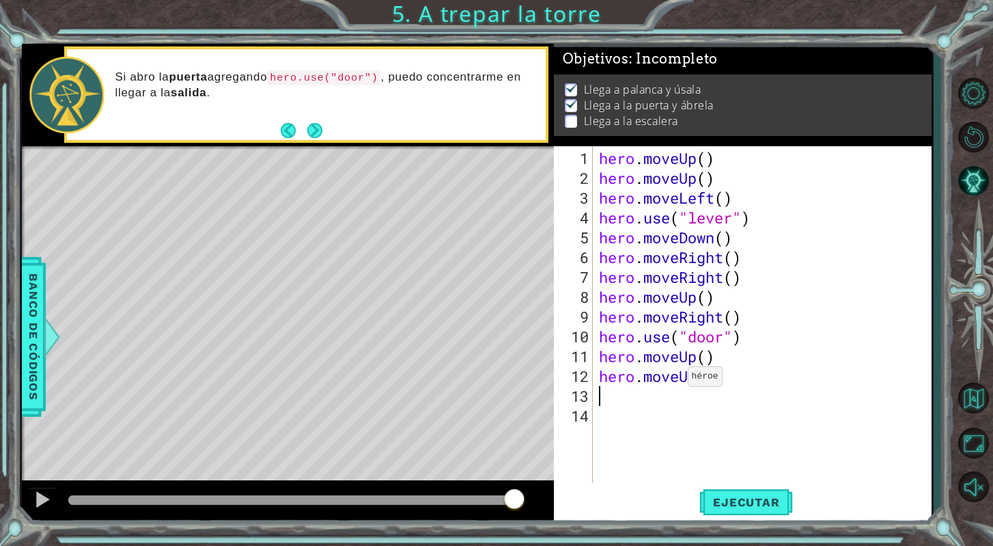
type textarea "h"
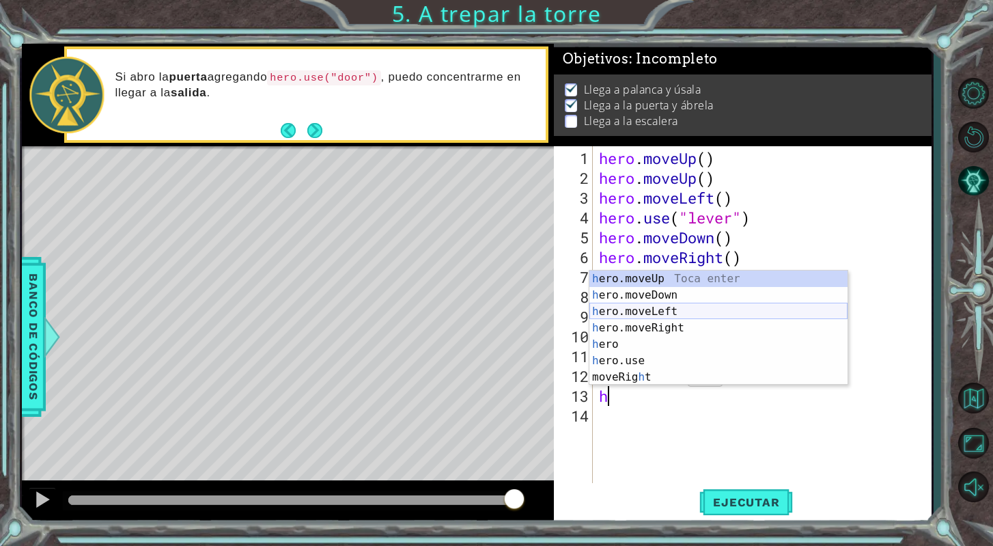
click at [703, 315] on div "h ero.moveUp Toca enter h ero.moveDown Toca enter h ero.moveLeft Toca enter h e…" at bounding box center [718, 343] width 258 height 147
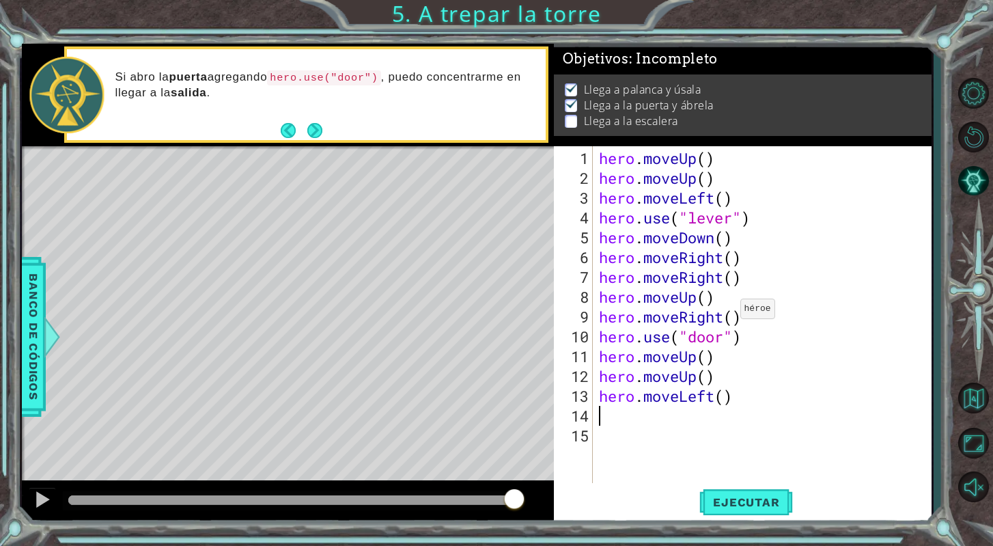
type textarea "h"
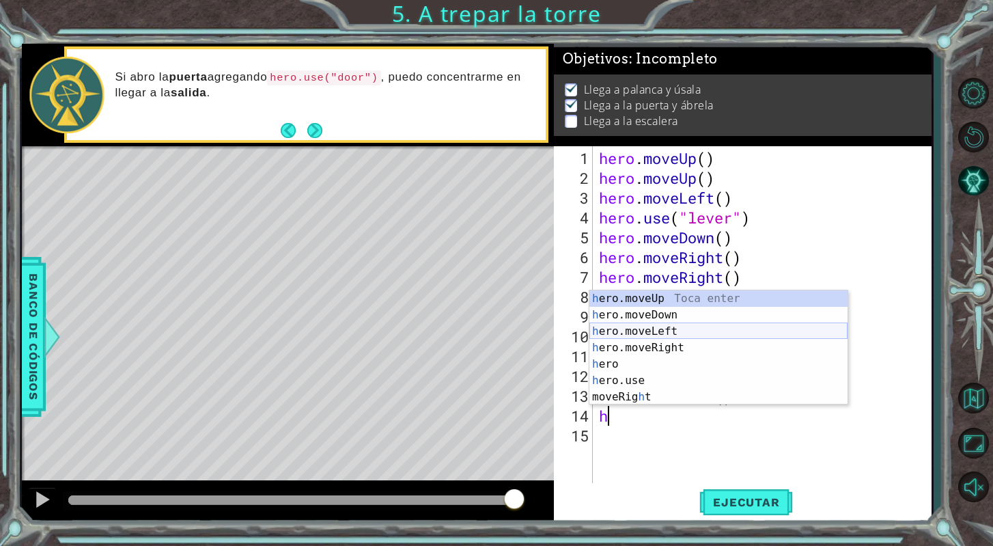
click at [740, 327] on div "h ero.moveUp Toca enter h ero.moveDown Toca enter h ero.moveLeft Toca enter h e…" at bounding box center [718, 363] width 258 height 147
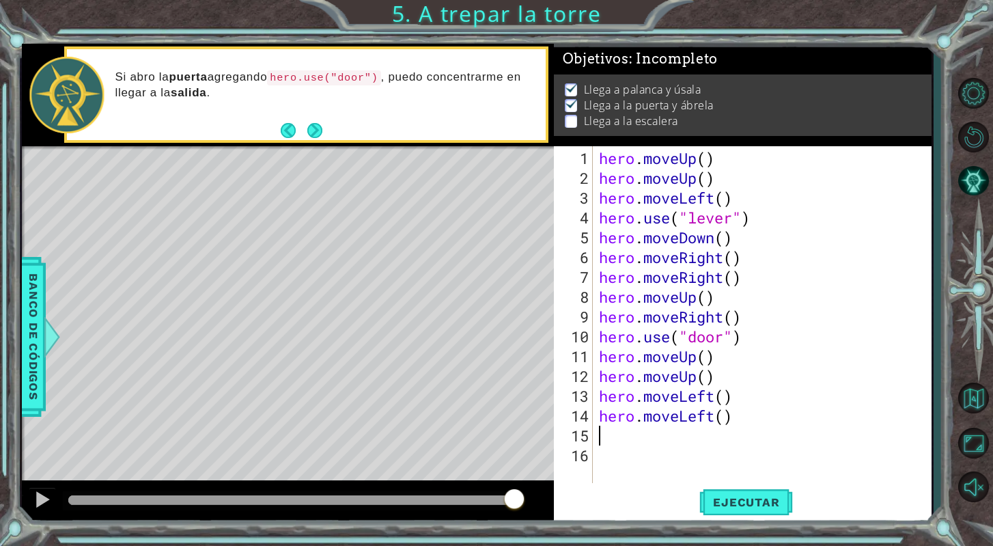
type textarea "h"
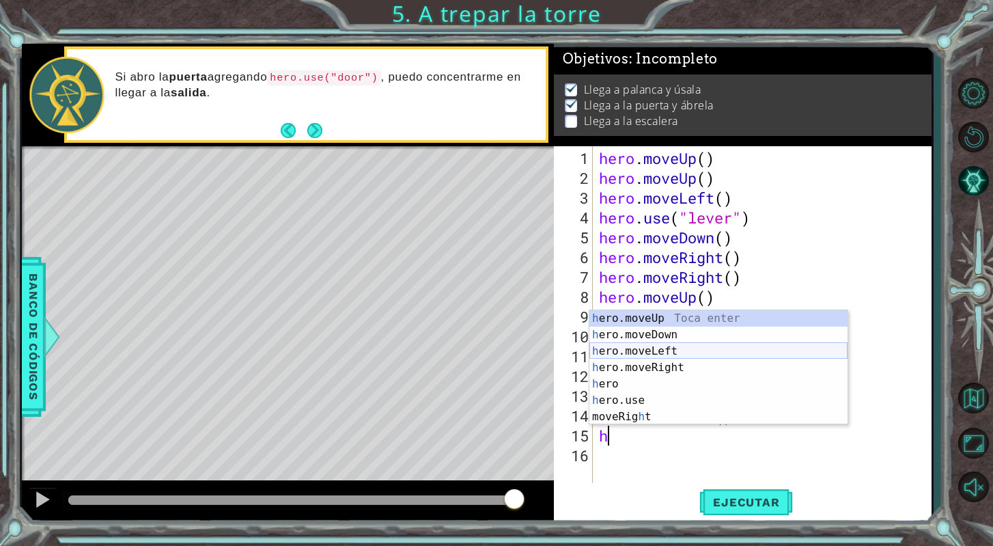
click at [757, 354] on div "h ero.moveUp Toca enter h ero.moveDown Toca enter h ero.moveLeft Toca enter h e…" at bounding box center [718, 383] width 258 height 147
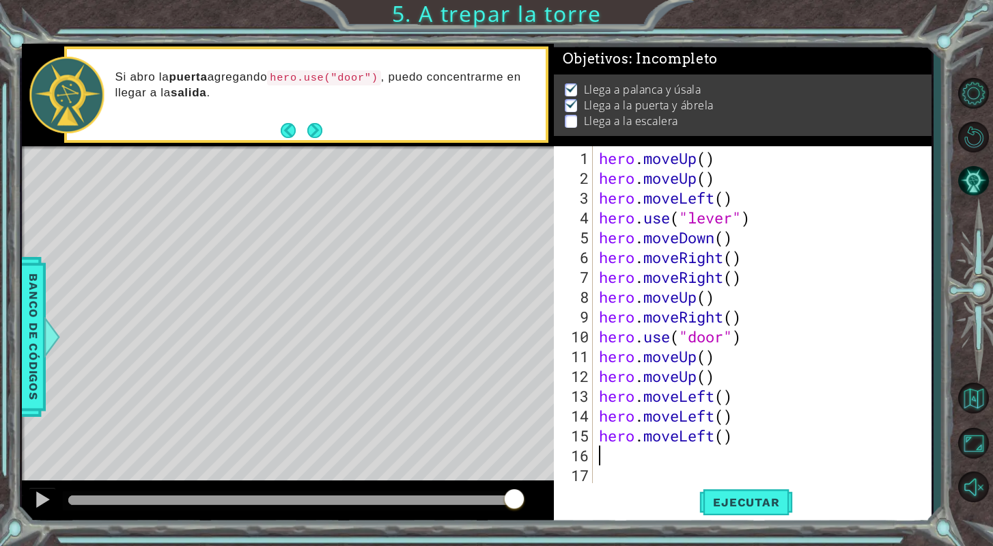
type textarea "h"
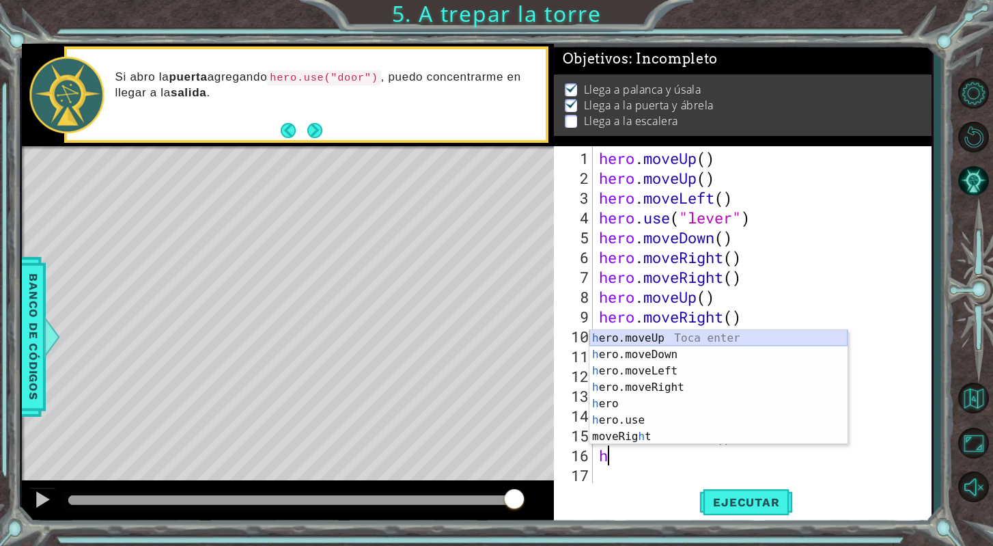
click at [692, 331] on div "h ero.moveUp Toca enter h ero.moveDown Toca enter h ero.moveLeft Toca enter h e…" at bounding box center [718, 403] width 258 height 147
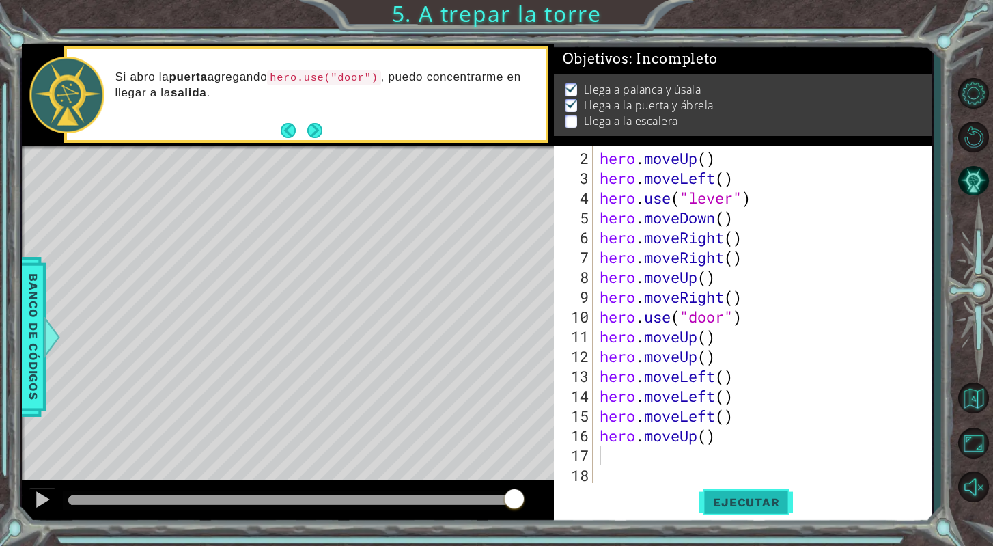
click at [762, 496] on span "Ejecutar" at bounding box center [746, 502] width 94 height 14
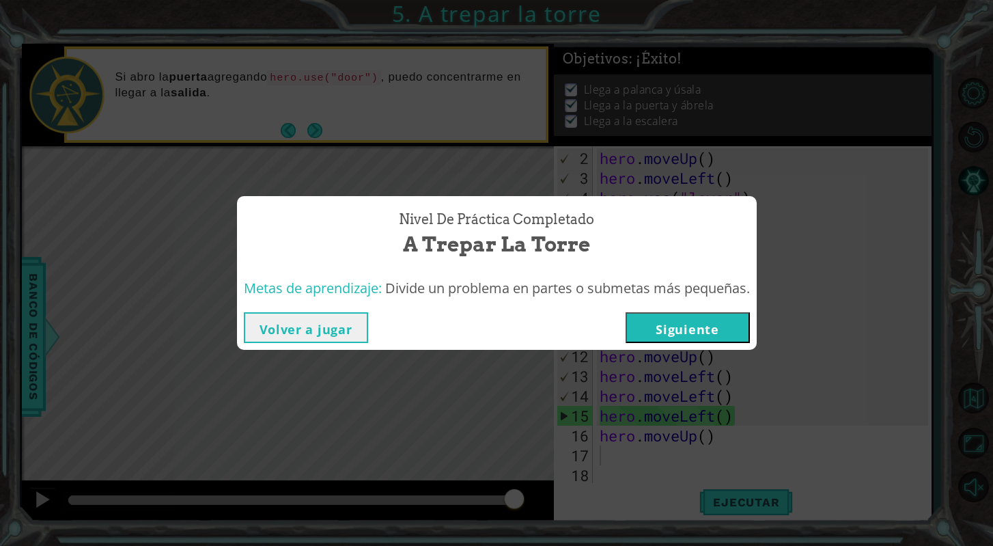
click at [696, 327] on button "Siguiente" at bounding box center [687, 327] width 124 height 31
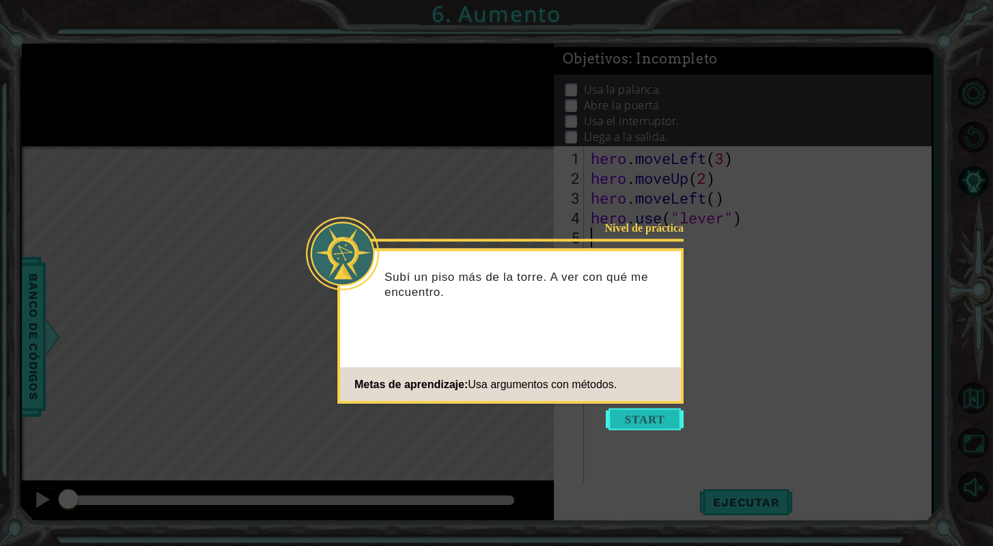
click at [669, 414] on button "Start" at bounding box center [645, 419] width 78 height 22
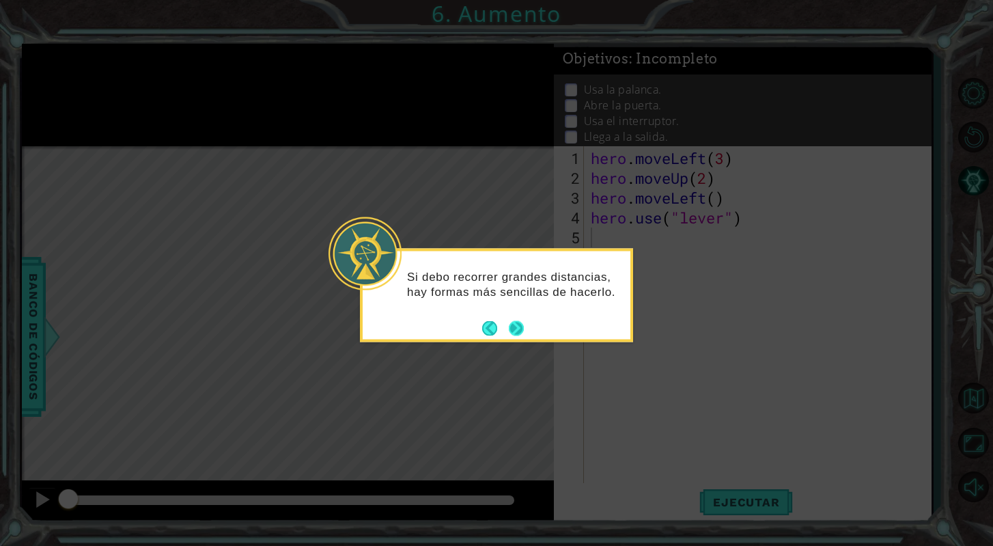
click at [522, 320] on button "Next" at bounding box center [516, 328] width 17 height 17
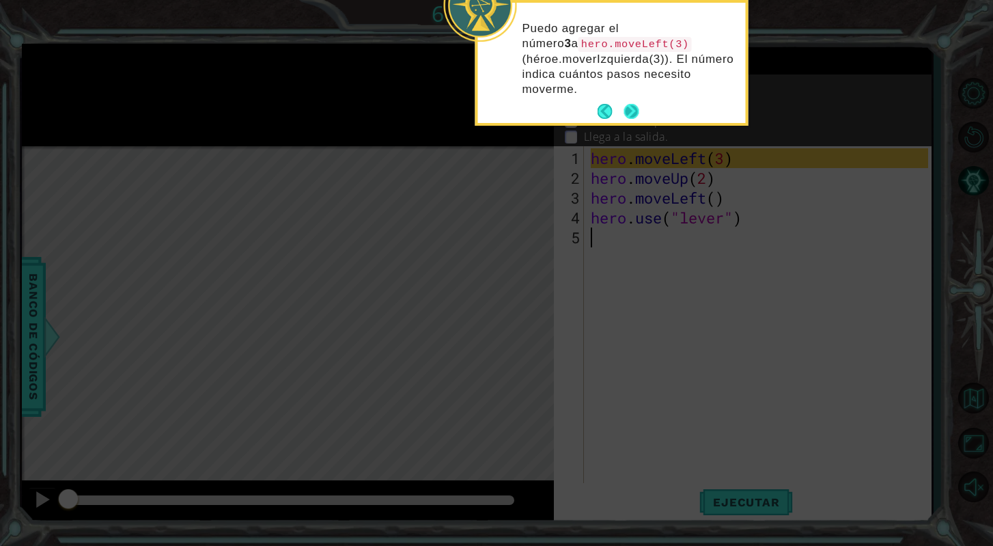
click at [624, 110] on button "Next" at bounding box center [631, 112] width 24 height 24
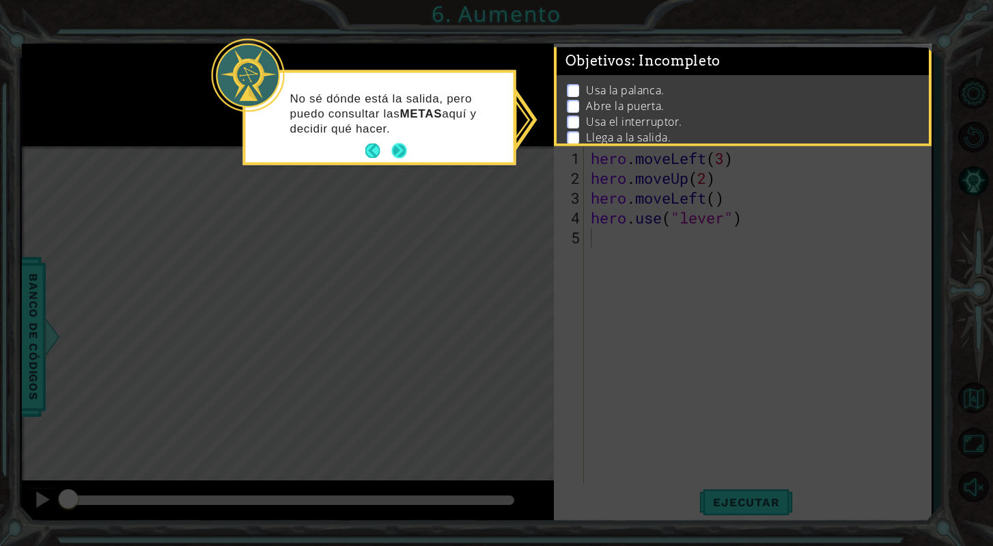
click at [398, 152] on button "Next" at bounding box center [399, 151] width 16 height 16
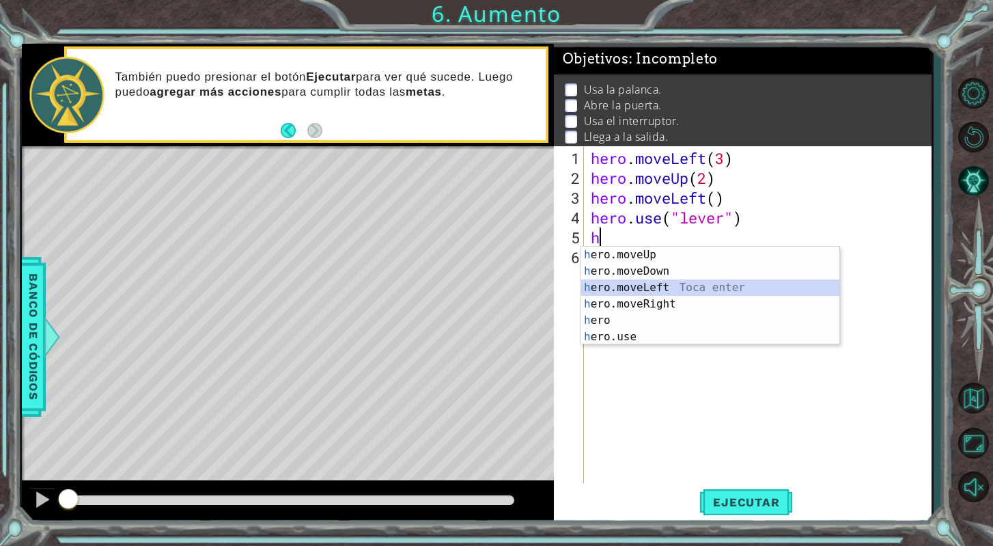
click at [605, 289] on div "h ero.moveUp Toca enter h ero.moveDown Toca enter h ero.moveLeft Toca enter h e…" at bounding box center [710, 311] width 258 height 131
type textarea "hero.moveLeft(1)"
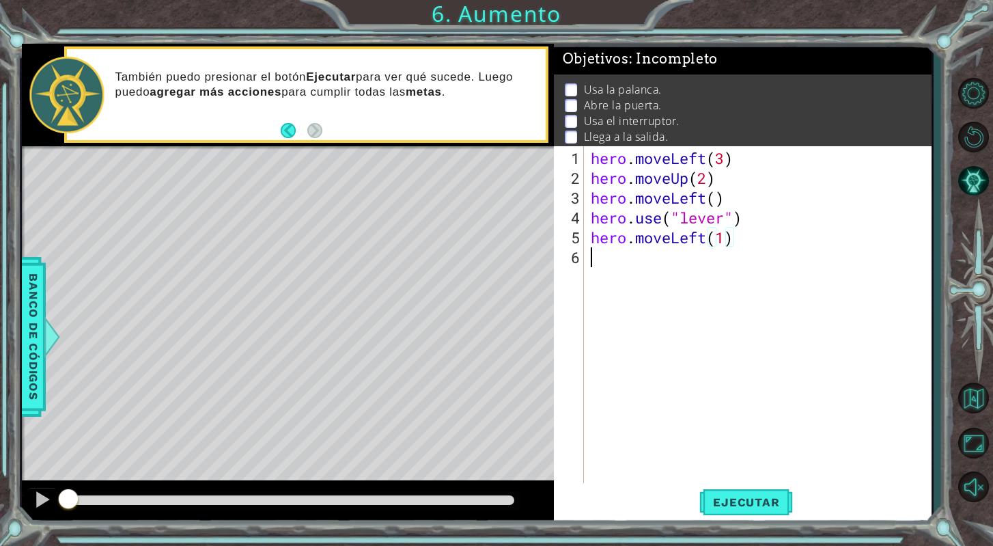
click at [622, 264] on div "hero . moveLeft ( 3 ) hero . moveUp ( 2 ) hero . moveLeft ( ) hero . use ( "lev…" at bounding box center [761, 336] width 347 height 376
click at [718, 198] on div "hero . moveLeft ( 3 ) hero . moveUp ( 2 ) hero . moveLeft ( ) hero . use ( "lev…" at bounding box center [761, 336] width 347 height 376
type textarea "hero.moveLeft(1)"
click at [755, 497] on span "Ejecutar" at bounding box center [746, 502] width 94 height 14
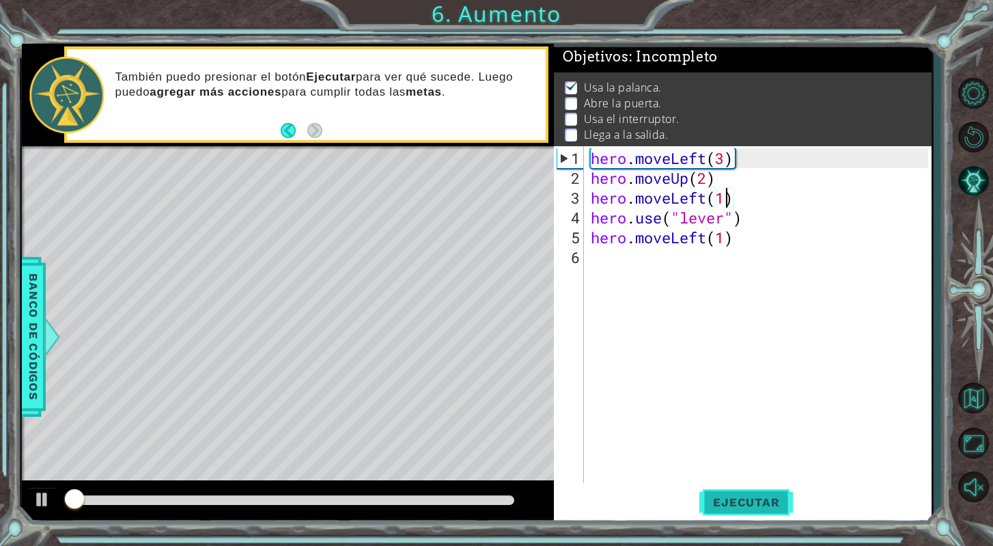
scroll to position [3, 0]
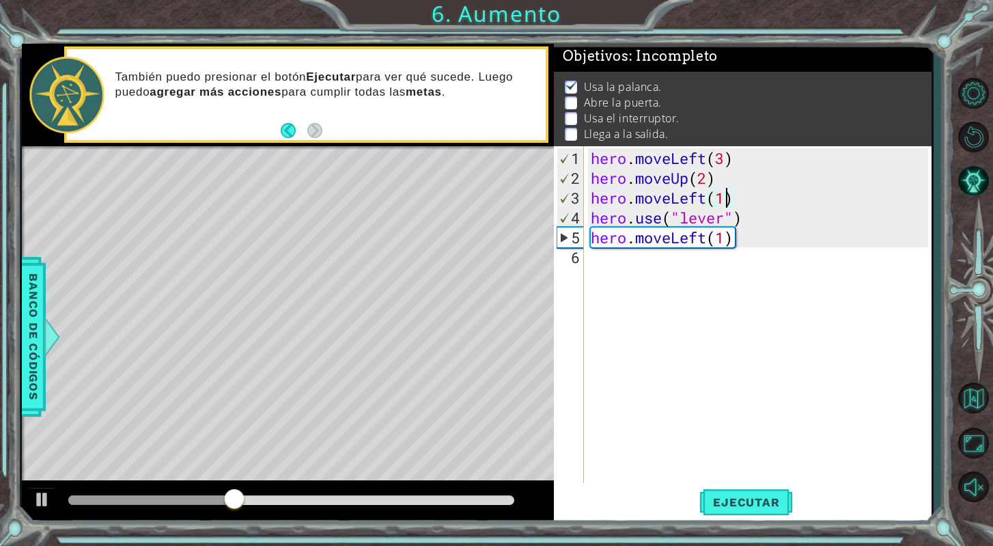
click at [673, 268] on div "hero . moveLeft ( 3 ) hero . moveUp ( 2 ) hero . moveLeft ( 1 ) hero . use ( "l…" at bounding box center [761, 336] width 347 height 376
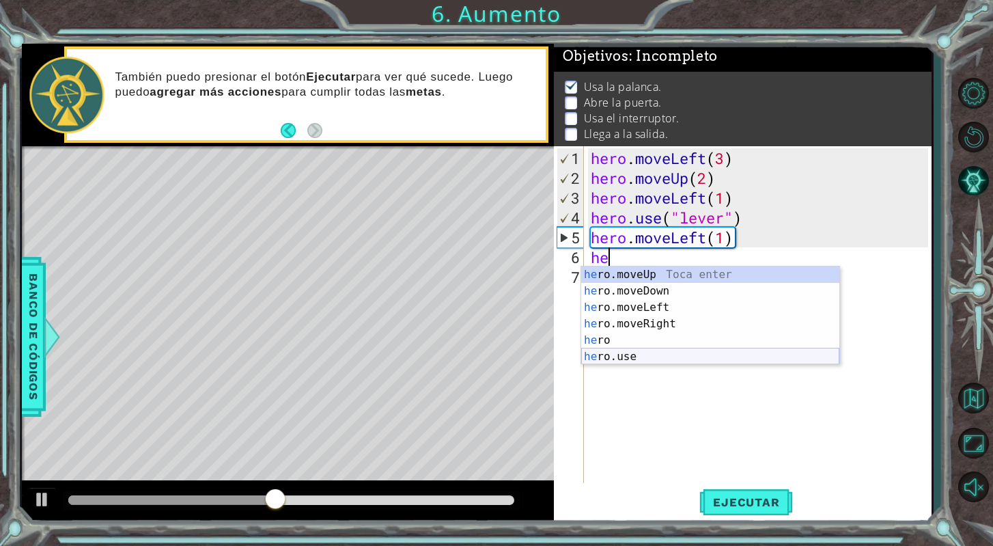
click at [634, 357] on div "he ro.moveUp Toca enter he ro.moveDown Toca enter he ro.moveLeft Toca enter he …" at bounding box center [710, 331] width 258 height 131
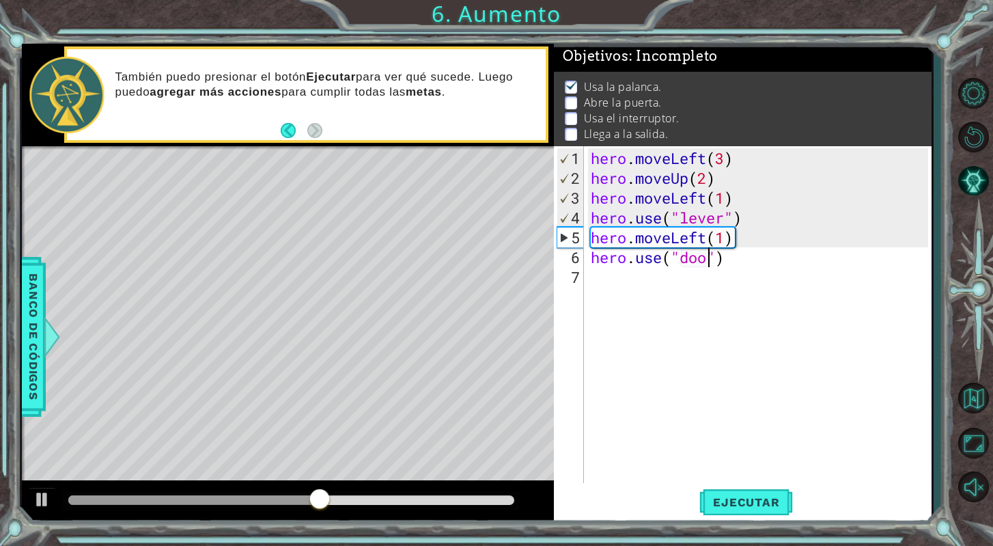
type textarea "hero.use("door")"
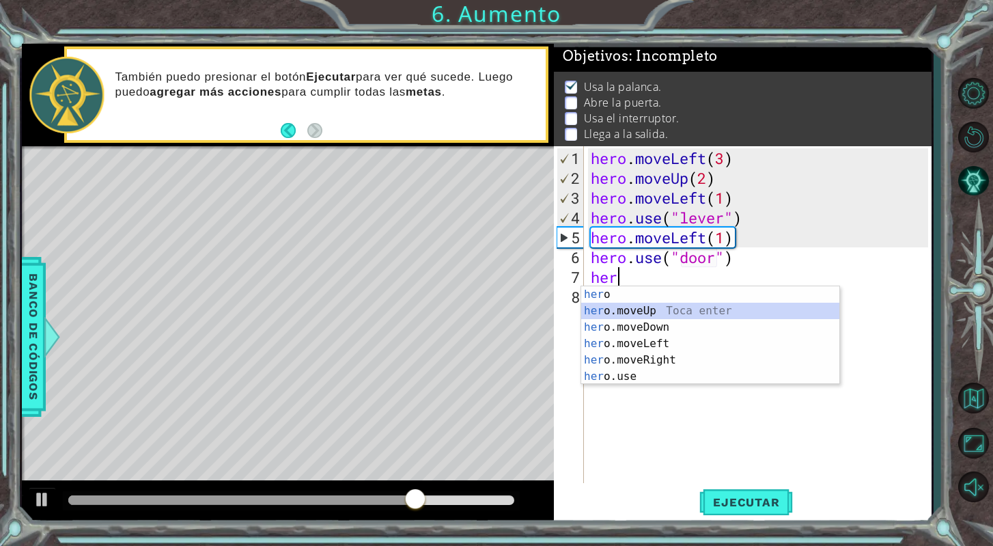
click at [678, 308] on div "her o Toca enter her o.moveUp Toca enter her o.moveDown Toca enter her o.moveLe…" at bounding box center [710, 351] width 258 height 131
type textarea "hero.moveUp(1)"
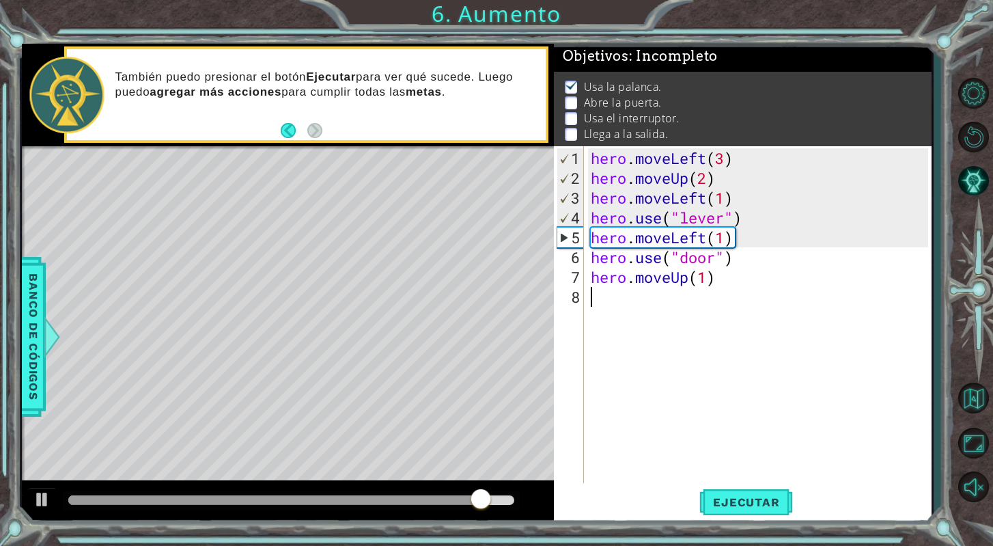
click at [672, 298] on div "hero . moveLeft ( 3 ) hero . moveUp ( 2 ) hero . moveLeft ( 1 ) hero . use ( "l…" at bounding box center [761, 336] width 347 height 376
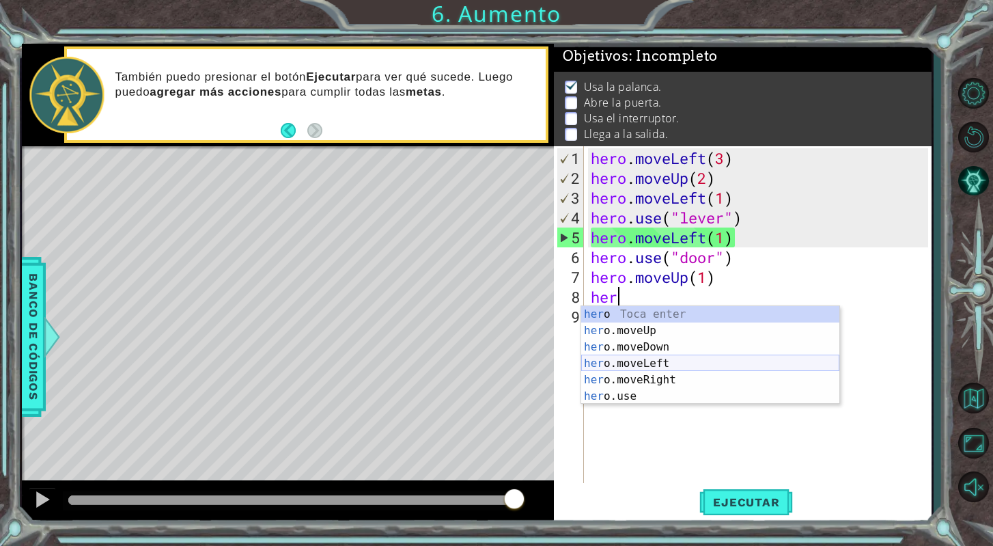
click at [673, 363] on div "her o Toca enter her o.moveUp Toca enter her o.moveDown Toca enter her o.moveLe…" at bounding box center [710, 371] width 258 height 131
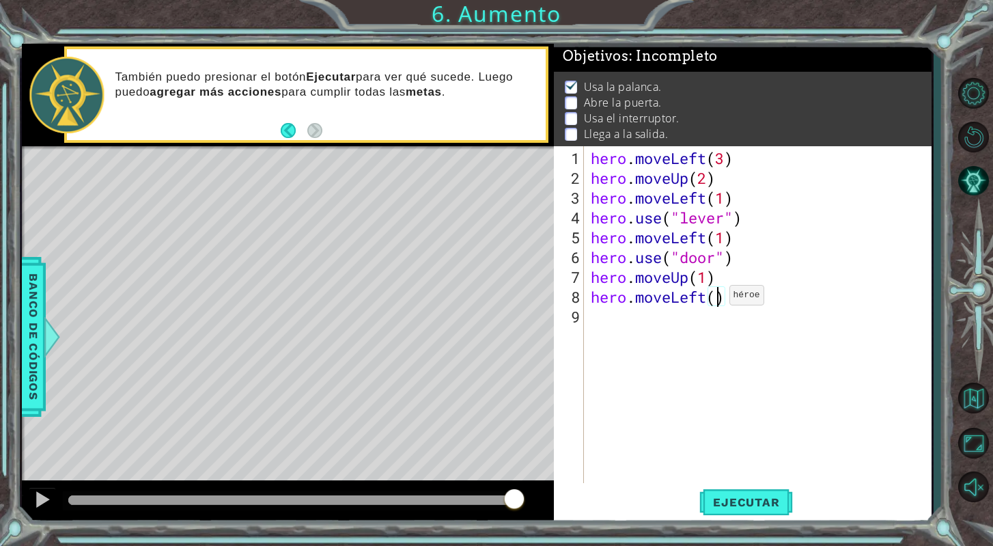
type textarea "hero.moveLeft(2)"
click at [695, 313] on div "hero . moveLeft ( 3 ) hero . moveUp ( 2 ) hero . moveLeft ( 1 ) hero . use ( "l…" at bounding box center [761, 336] width 347 height 376
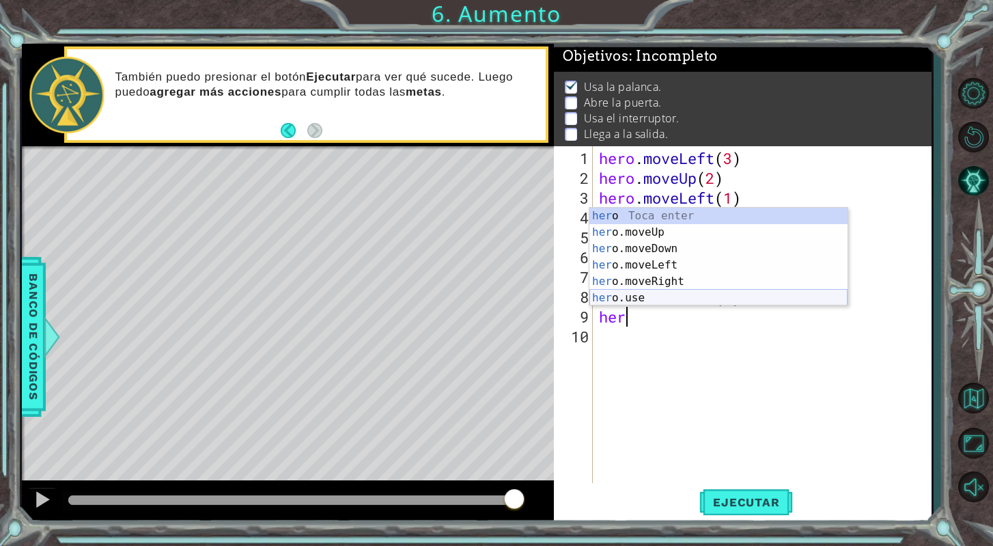
click at [698, 294] on div "her o Toca enter her o.moveUp Toca enter her o.moveDown Toca enter her o.moveLe…" at bounding box center [718, 273] width 258 height 131
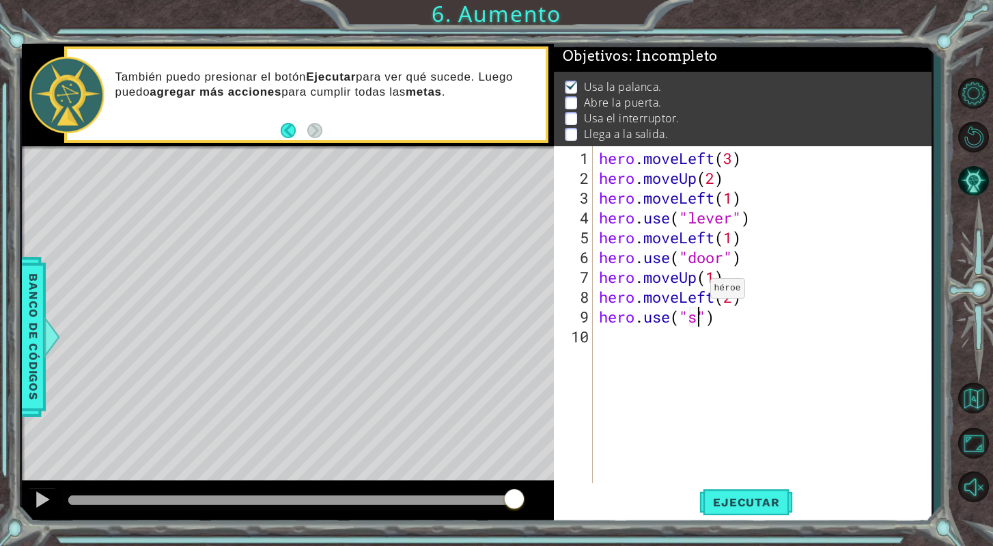
scroll to position [0, 5]
type textarea "hero.use("switch")"
click at [636, 343] on div "hero . moveLeft ( 3 ) hero . moveUp ( 2 ) hero . moveLeft ( 1 ) hero . use ( "l…" at bounding box center [765, 336] width 339 height 376
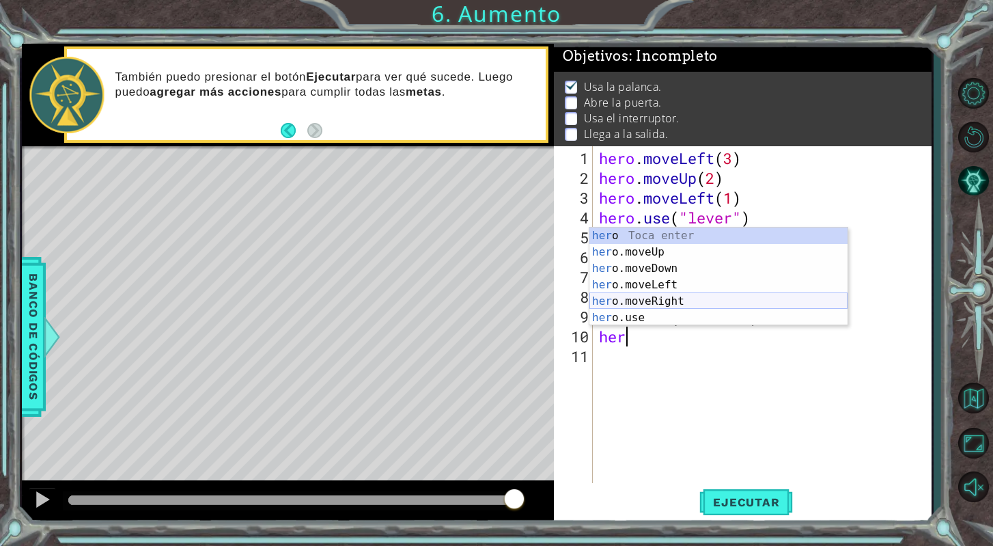
click at [696, 300] on div "her o Toca enter her o.moveUp Toca enter her o.moveDown Toca enter her o.moveLe…" at bounding box center [718, 292] width 258 height 131
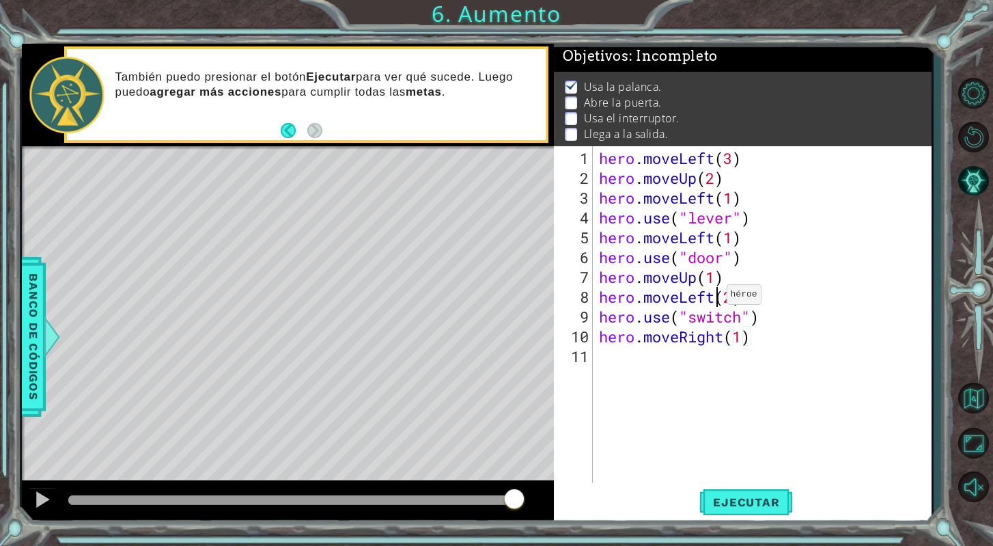
click at [714, 300] on div "hero . moveLeft ( 3 ) hero . moveUp ( 2 ) hero . moveLeft ( 1 ) hero . use ( "l…" at bounding box center [765, 336] width 339 height 376
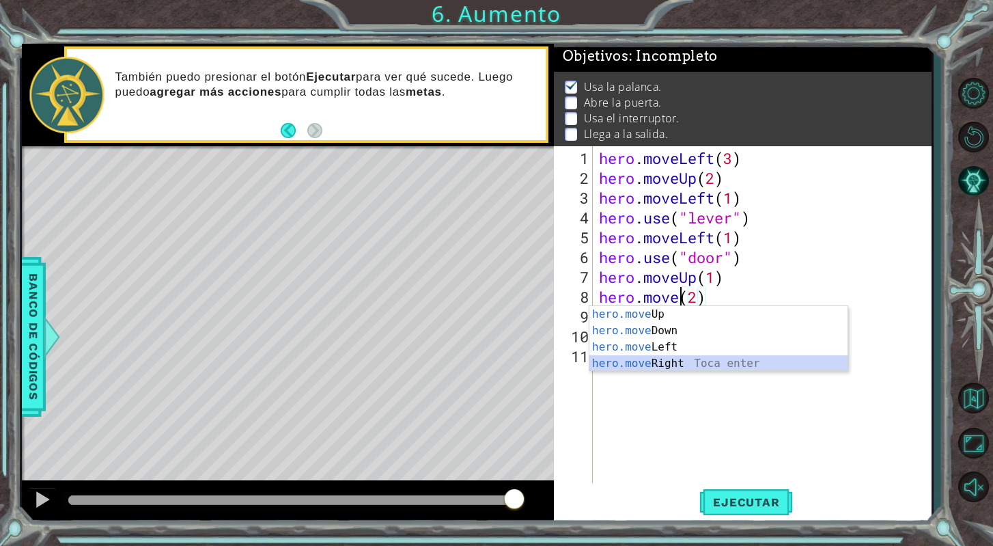
click at [701, 363] on div "hero.move Up Toca enter hero.move Down Toca enter hero.move Left Toca enter her…" at bounding box center [718, 355] width 258 height 98
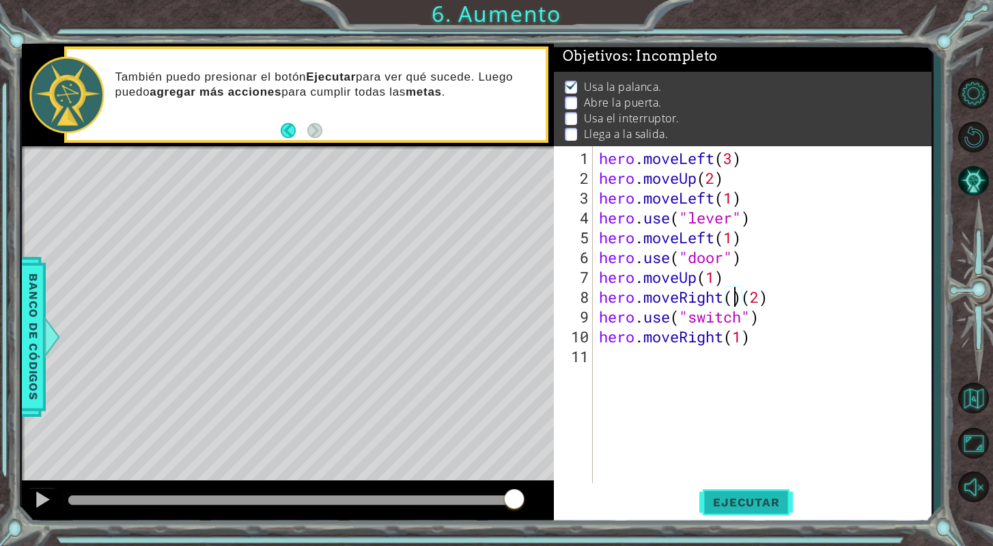
click at [741, 492] on button "Ejecutar" at bounding box center [746, 502] width 94 height 38
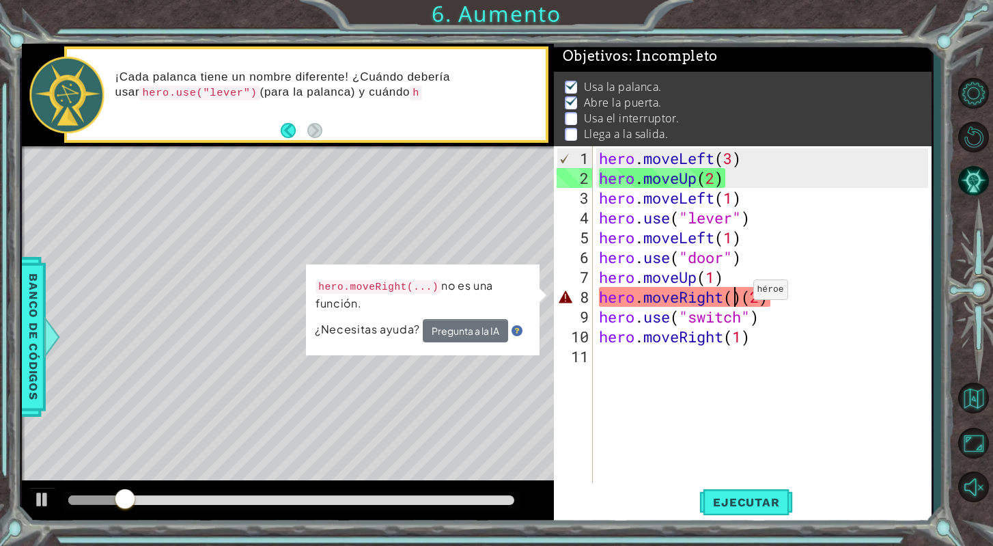
click at [741, 295] on div "hero . moveLeft ( 3 ) hero . moveUp ( 2 ) hero . moveLeft ( 1 ) hero . use ( "l…" at bounding box center [765, 336] width 339 height 376
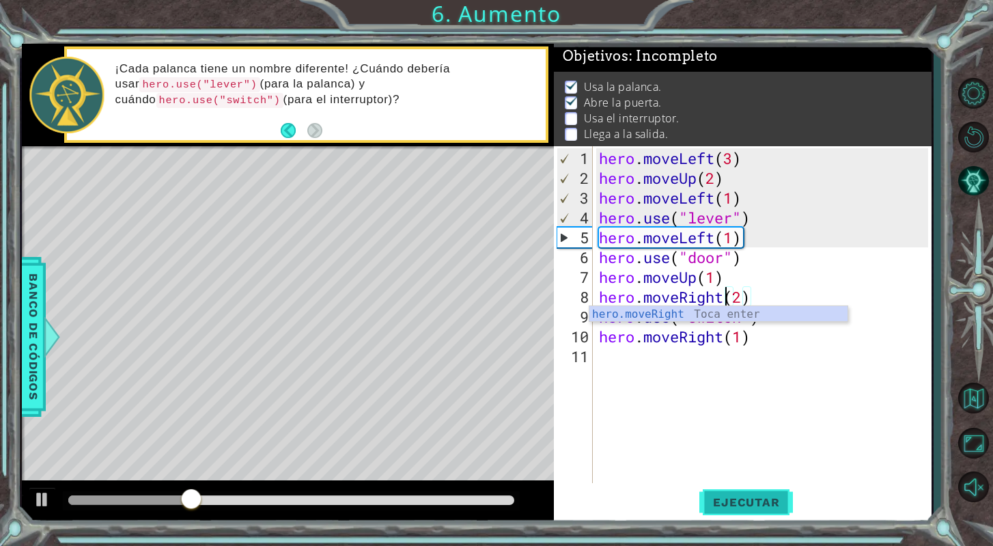
click at [744, 500] on span "Ejecutar" at bounding box center [746, 502] width 94 height 14
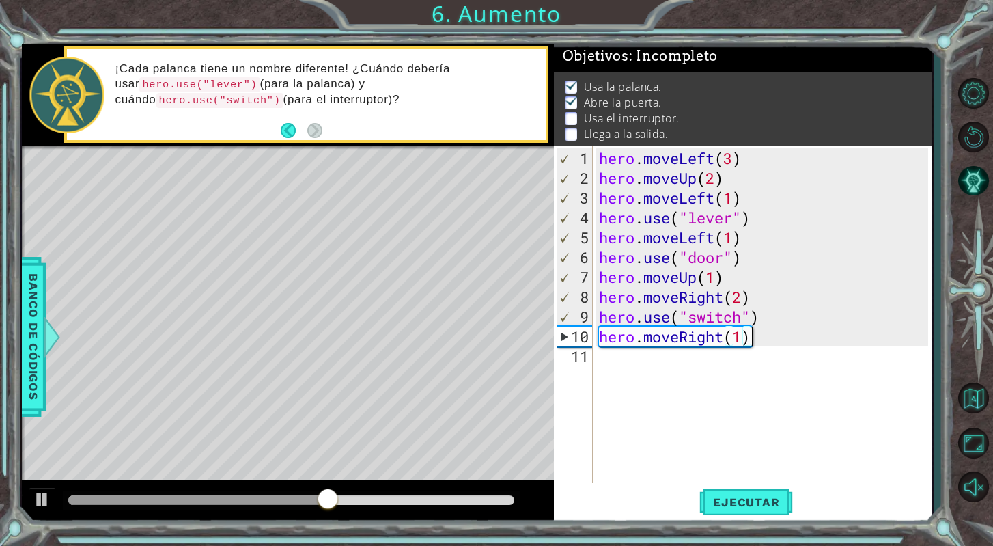
click at [752, 339] on div "hero . moveLeft ( 3 ) hero . moveUp ( 2 ) hero . moveLeft ( 1 ) hero . use ( "l…" at bounding box center [765, 336] width 339 height 376
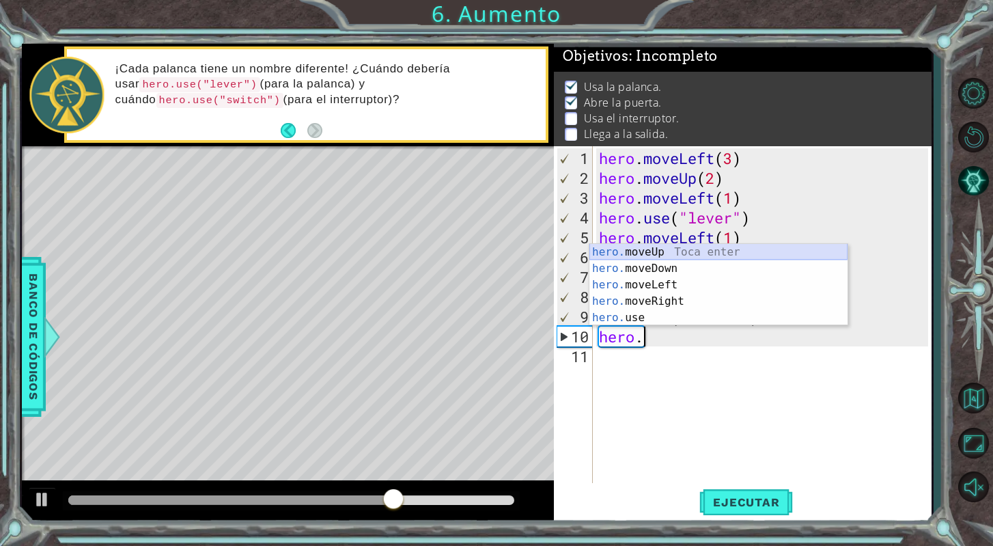
click at [795, 249] on div "hero. moveUp Toca enter hero. moveDown Toca enter hero. moveLeft Toca enter her…" at bounding box center [718, 301] width 258 height 115
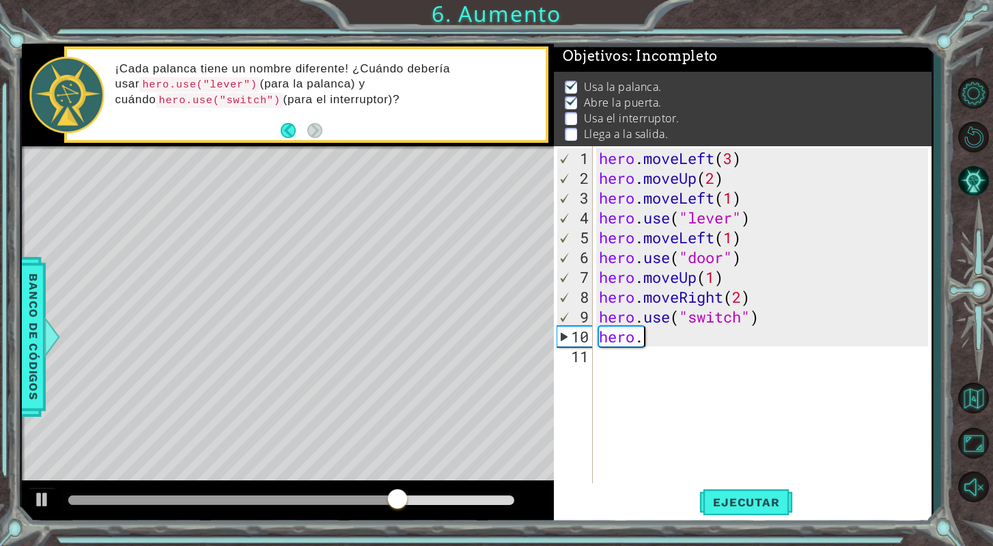
type textarea "hero.moveUp(1)"
click at [703, 373] on div "hero . moveLeft ( 3 ) hero . moveUp ( 2 ) hero . moveLeft ( 1 ) hero . use ( "l…" at bounding box center [765, 336] width 339 height 376
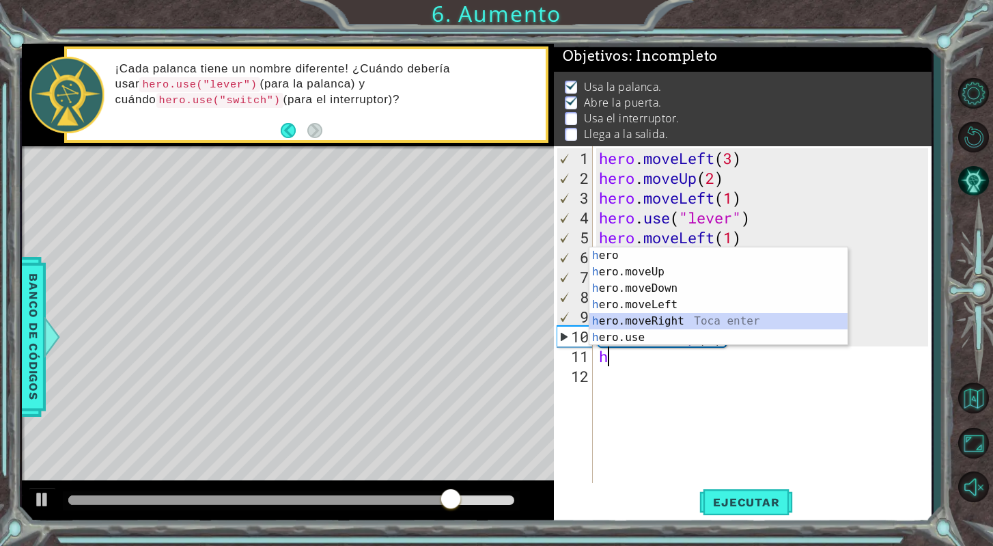
click at [713, 322] on div "h ero Toca enter h ero.moveUp Toca enter h ero.moveDown Toca enter h ero.moveLe…" at bounding box center [718, 312] width 258 height 131
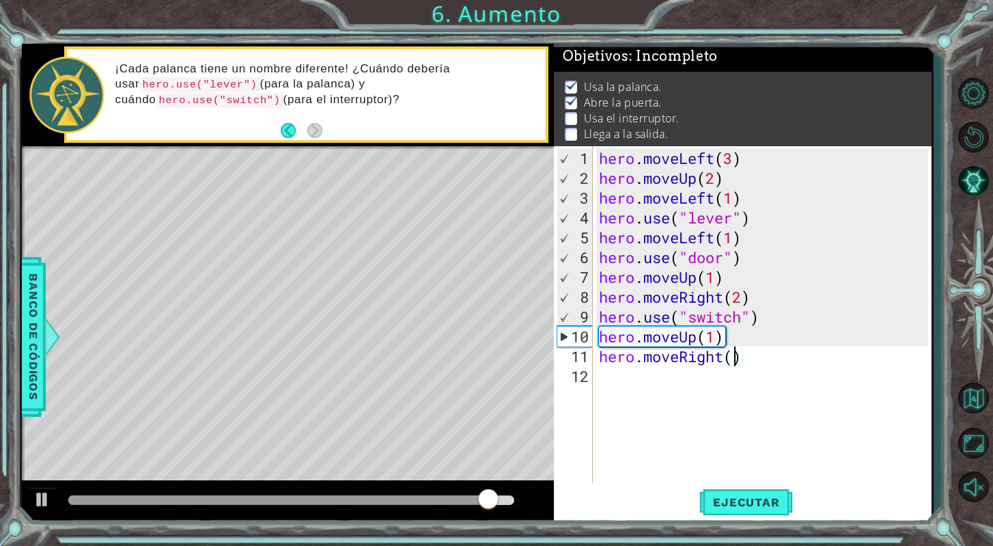
scroll to position [0, 6]
type textarea "hero.moveRight(2)"
click at [695, 384] on div "hero . moveLeft ( 3 ) hero . moveUp ( 2 ) hero . moveLeft ( 1 ) hero . use ( "l…" at bounding box center [765, 336] width 339 height 376
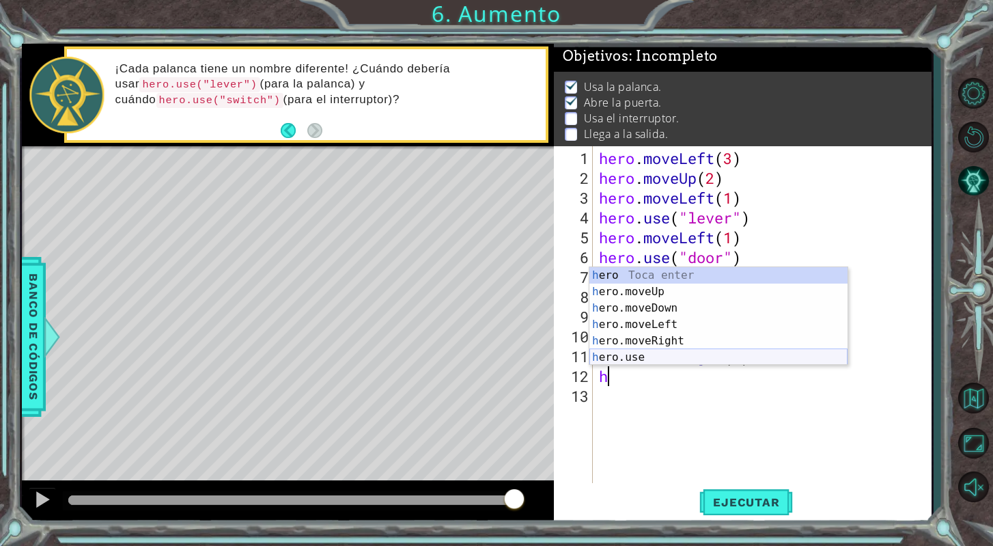
click at [690, 354] on div "h ero Toca enter h ero.moveUp Toca enter h ero.moveDown Toca enter h ero.moveLe…" at bounding box center [718, 332] width 258 height 131
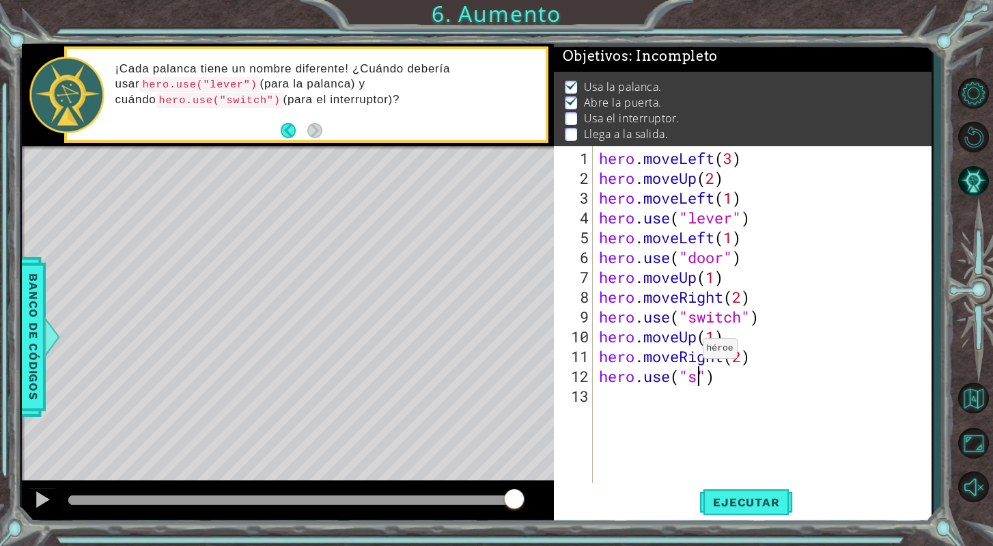
scroll to position [0, 5]
type textarea "hero.use("switch")"
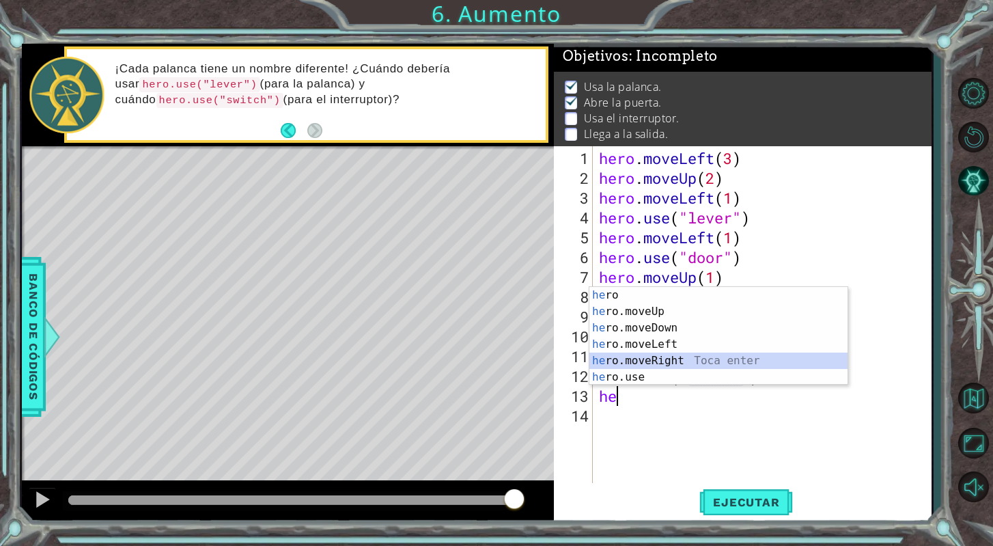
click at [707, 358] on div "he ro Toca enter he ro.moveUp Toca enter he ro.moveDown Toca enter he ro.moveLe…" at bounding box center [718, 352] width 258 height 131
type textarea "hero.moveRight(1)"
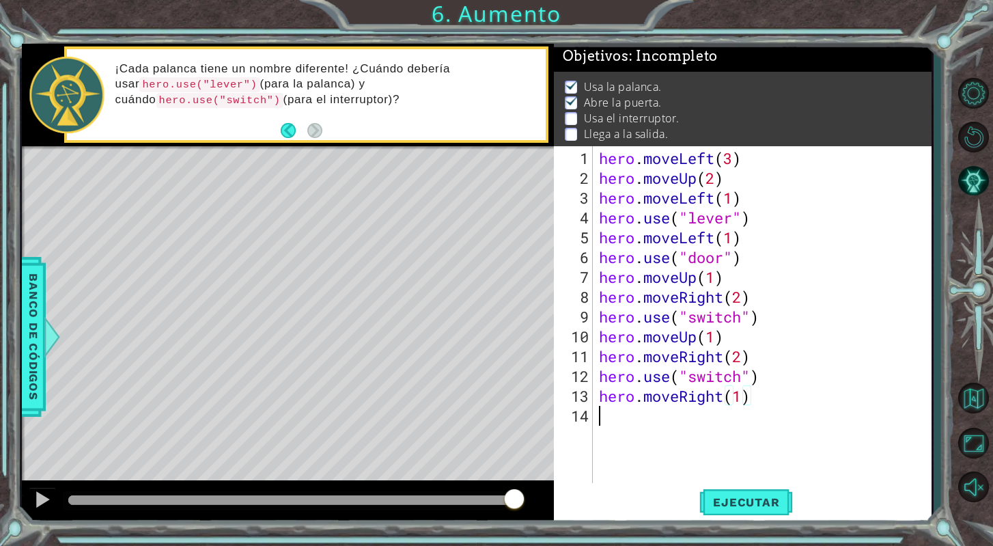
click at [647, 415] on div "hero . moveLeft ( 3 ) hero . moveUp ( 2 ) hero . moveLeft ( 1 ) hero . use ( "l…" at bounding box center [765, 336] width 339 height 376
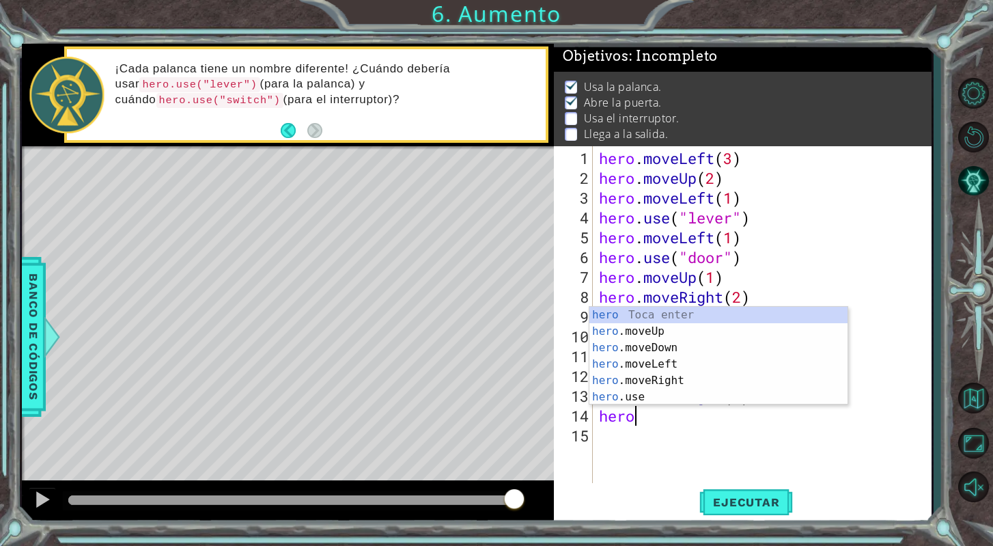
scroll to position [0, 1]
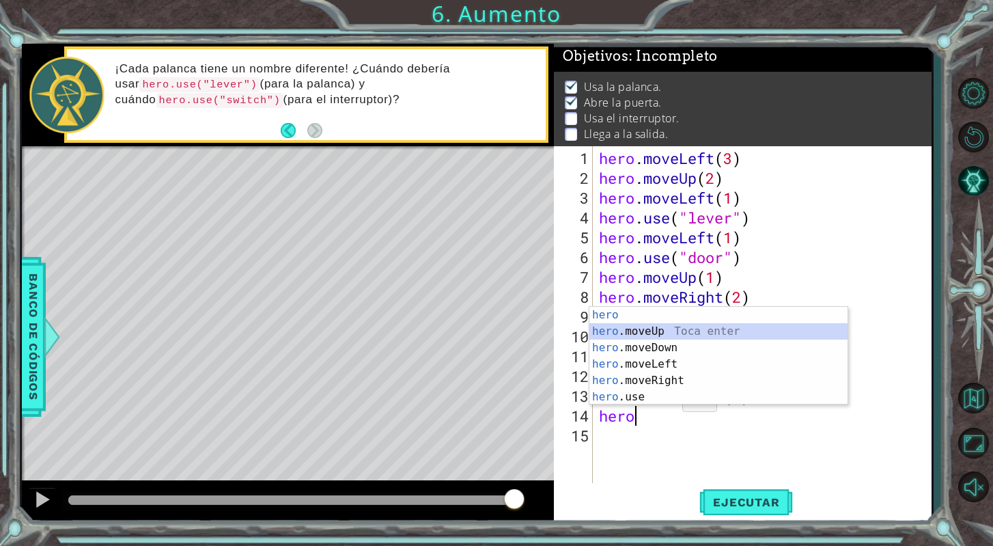
click at [678, 333] on div "hero Toca enter hero .moveUp Toca enter hero .moveDown Toca enter hero .moveLef…" at bounding box center [718, 372] width 258 height 131
type textarea "hero.moveUp(1)"
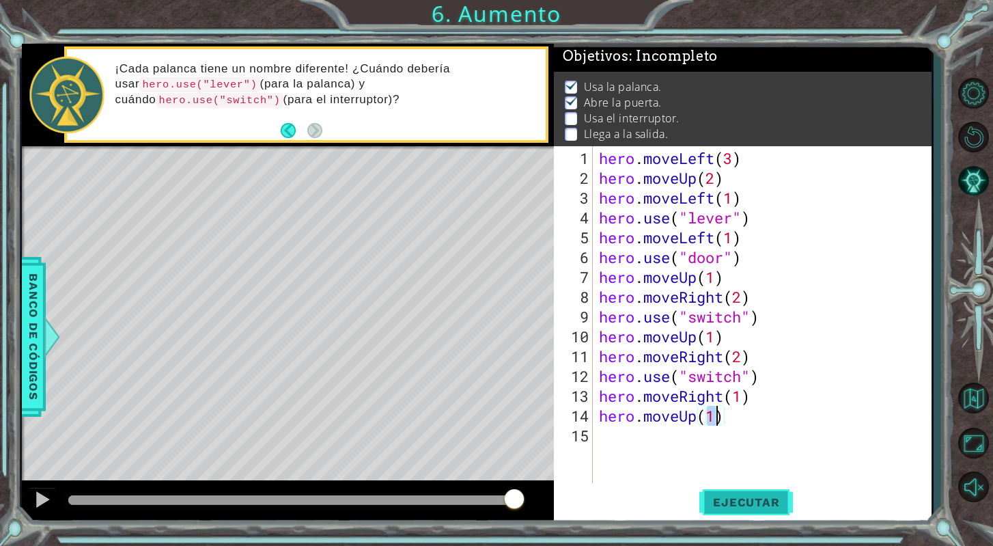
click at [729, 494] on button "Ejecutar" at bounding box center [746, 502] width 94 height 38
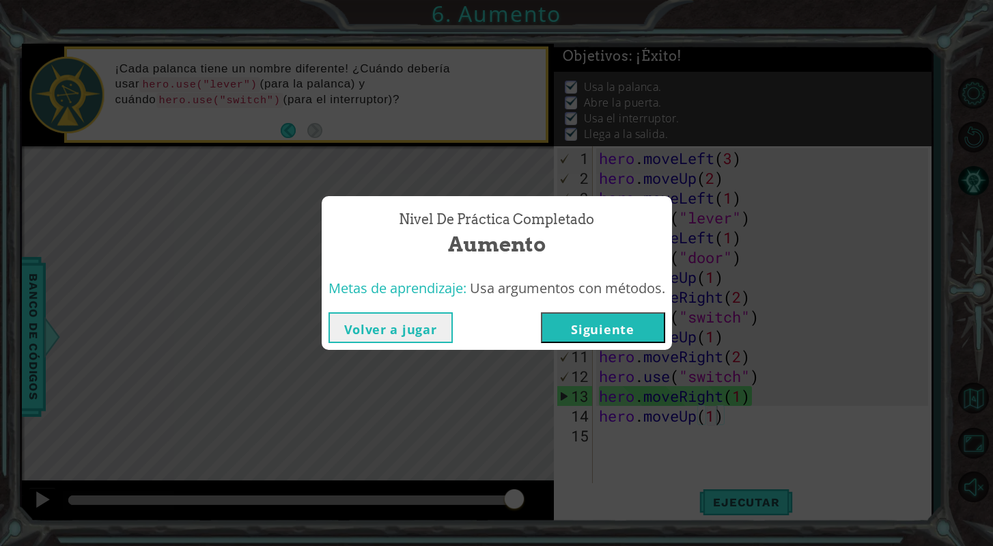
click at [617, 334] on button "Siguiente" at bounding box center [603, 327] width 124 height 31
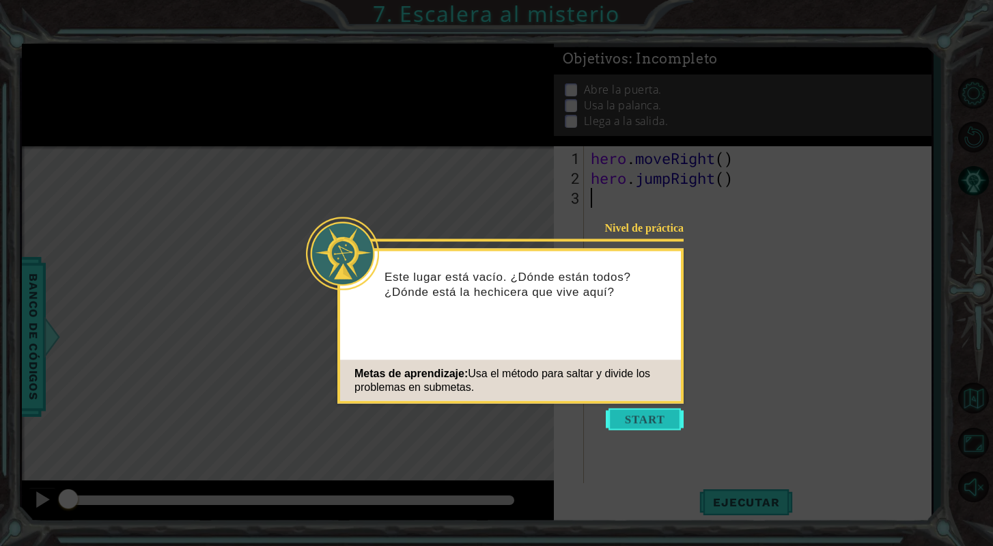
click at [649, 419] on button "Start" at bounding box center [645, 419] width 78 height 22
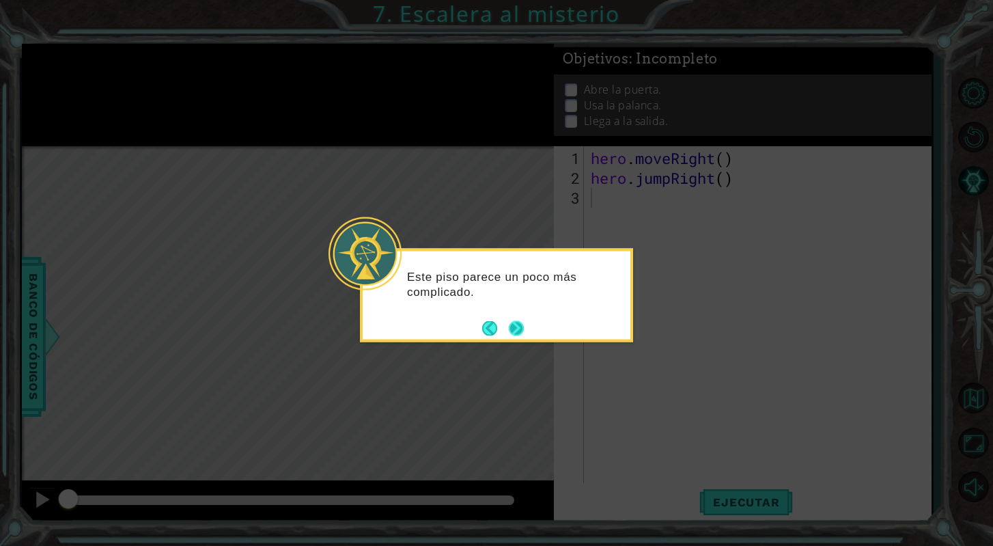
click at [518, 329] on button "Next" at bounding box center [515, 327] width 21 height 21
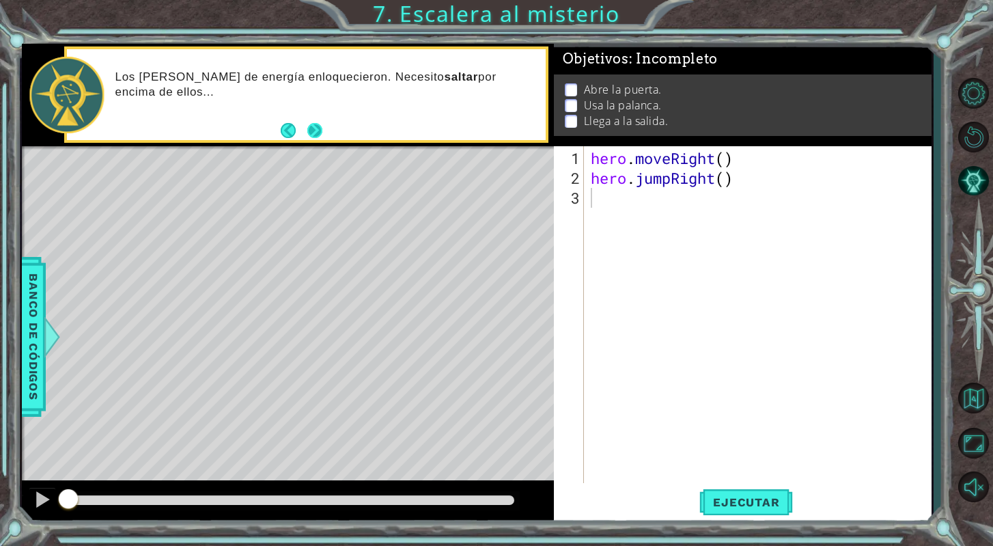
click at [318, 132] on button "Next" at bounding box center [315, 131] width 16 height 16
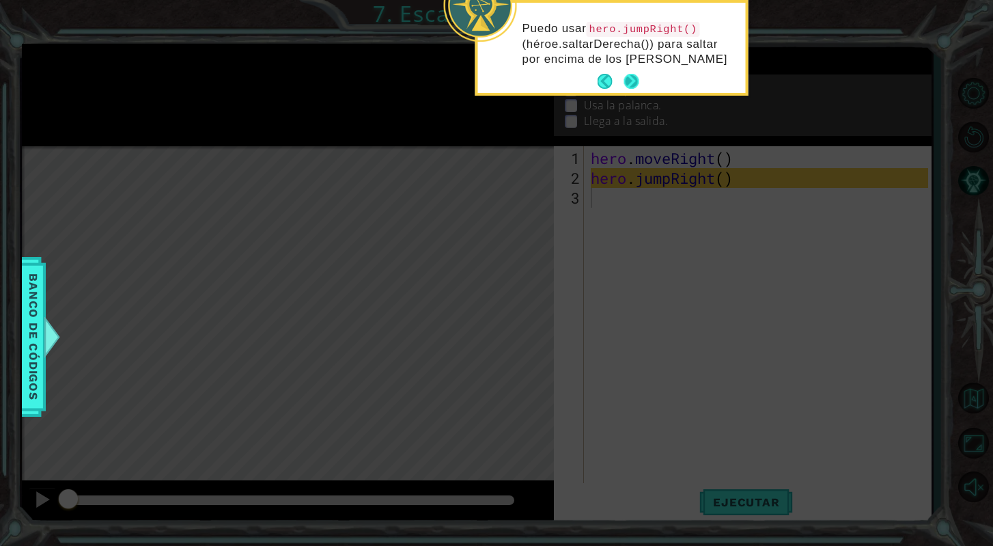
click at [624, 78] on button "Next" at bounding box center [631, 82] width 16 height 16
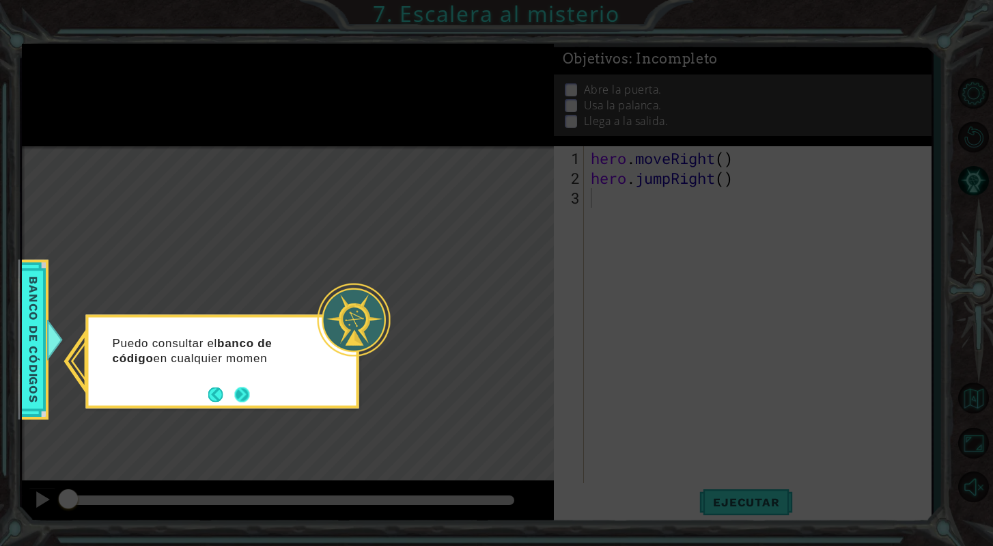
click at [236, 383] on div "Puedo consultar el banco de código en cualquier momen" at bounding box center [223, 356] width 268 height 69
click at [242, 388] on button "Next" at bounding box center [242, 395] width 22 height 22
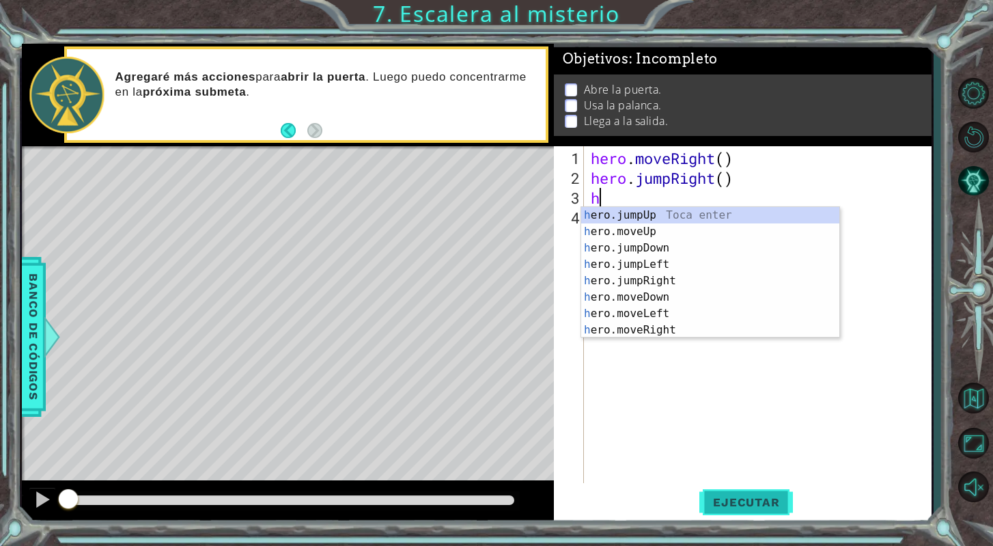
type textarea "h"
click at [744, 500] on span "Ejecutar" at bounding box center [746, 502] width 94 height 14
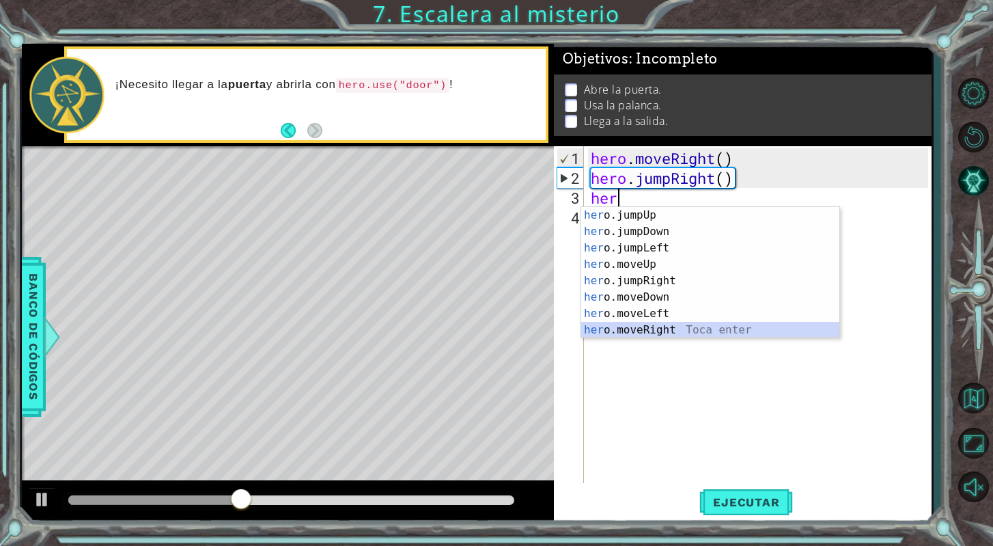
click at [693, 328] on div "her o.jumpUp Toca enter her o.jumpDown Toca enter her o.jumpLeft Toca enter her…" at bounding box center [710, 289] width 258 height 164
type textarea "hero.moveRight(1)"
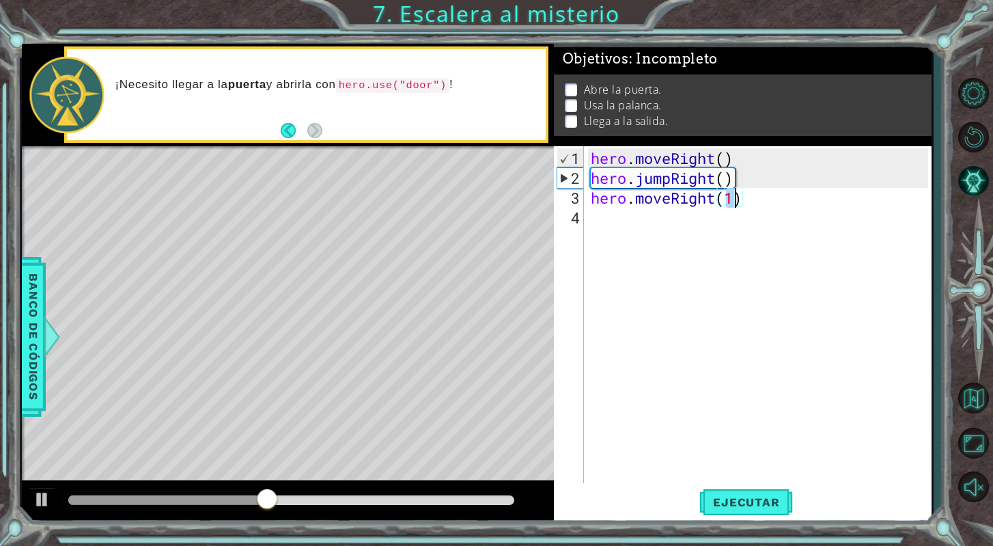
click at [696, 221] on div "hero . moveRight ( ) hero . jumpRight ( ) hero . moveRight ( 1 )" at bounding box center [761, 336] width 347 height 376
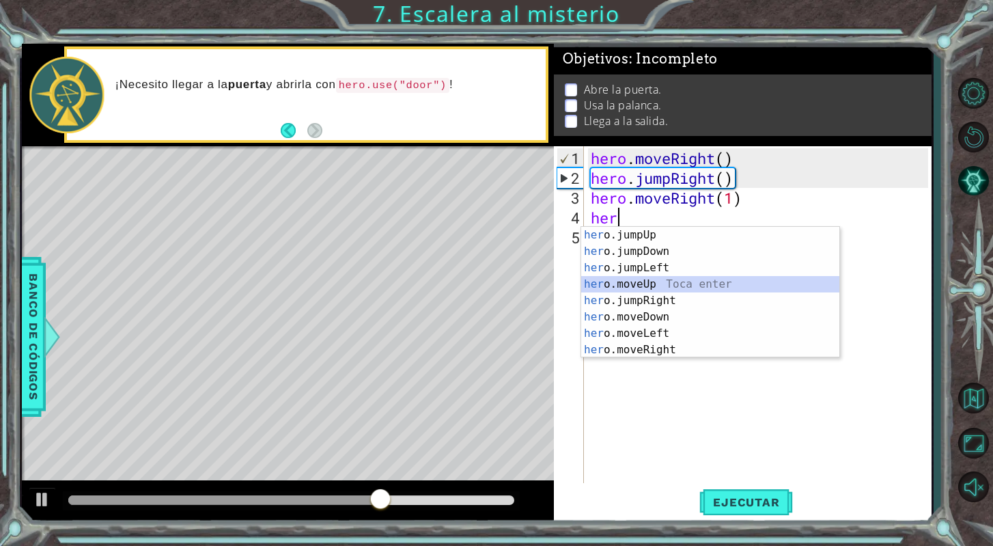
click at [668, 284] on div "her o.jumpUp Toca enter her o.jumpDown Toca enter her o.jumpLeft Toca enter her…" at bounding box center [710, 309] width 258 height 164
type textarea "hero.moveUp(1)"
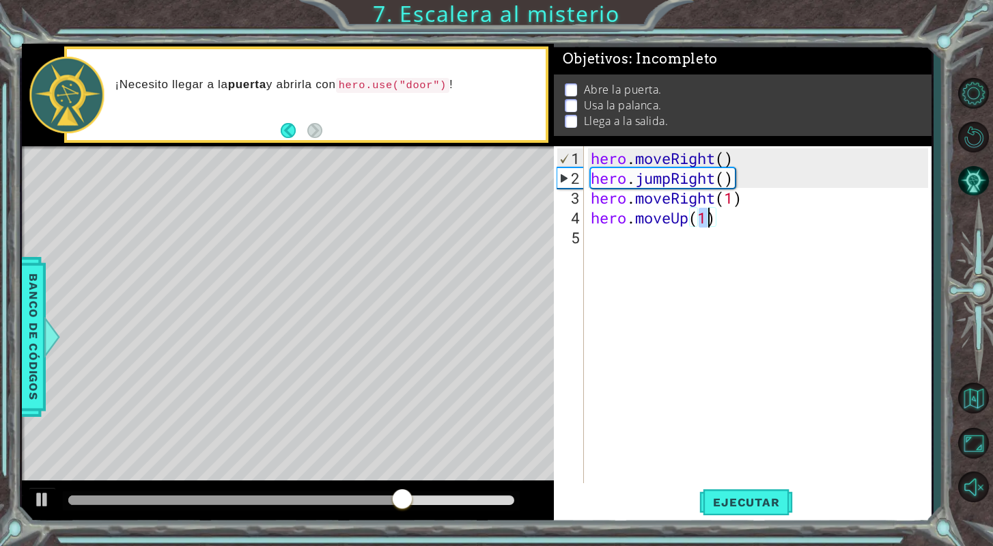
click at [676, 248] on div "hero . moveRight ( ) hero . jumpRight ( ) hero . moveRight ( 1 ) hero . moveUp …" at bounding box center [761, 336] width 347 height 376
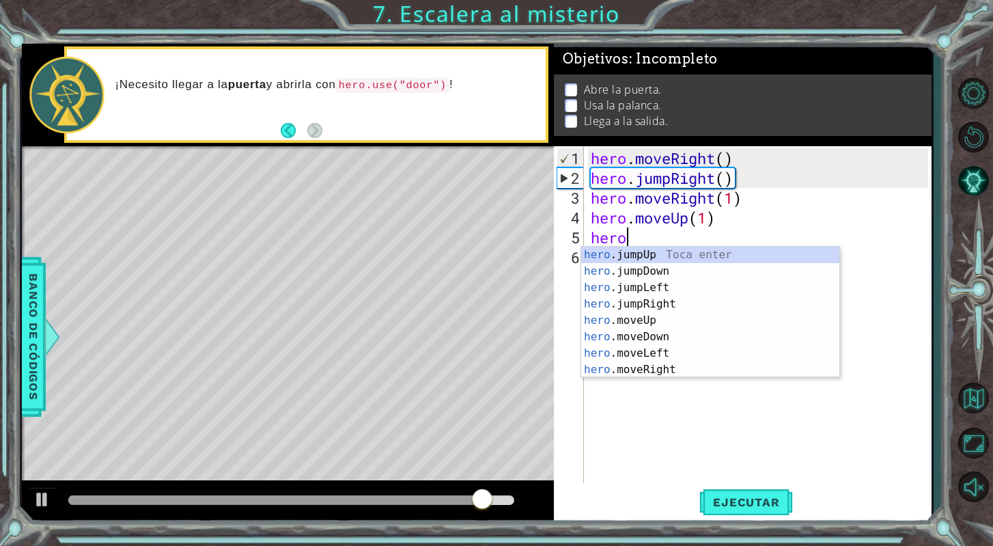
scroll to position [0, 1]
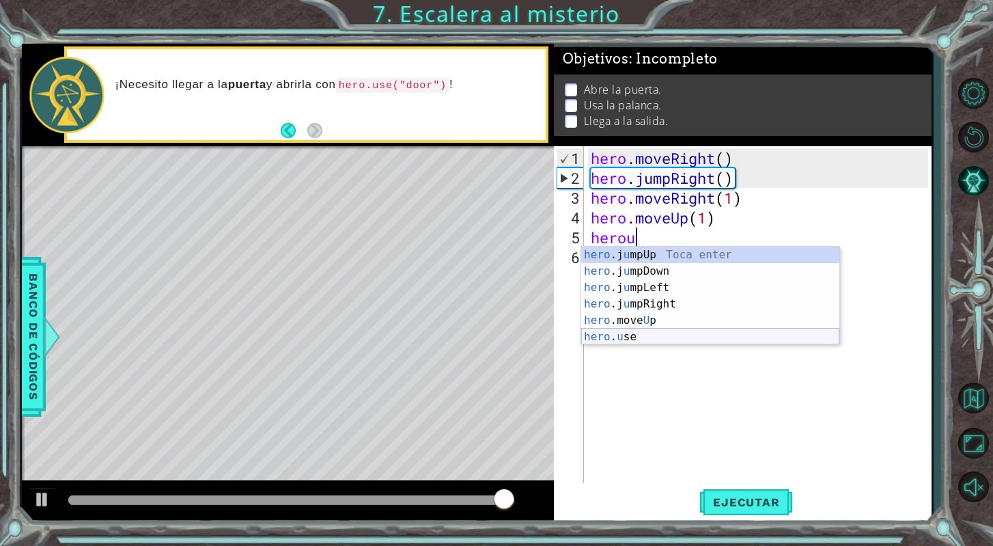
click at [634, 337] on div "hero .j u mpUp Toca enter hero .j u [GEOGRAPHIC_DATA] Toca enter hero .j u mpLe…" at bounding box center [710, 311] width 258 height 131
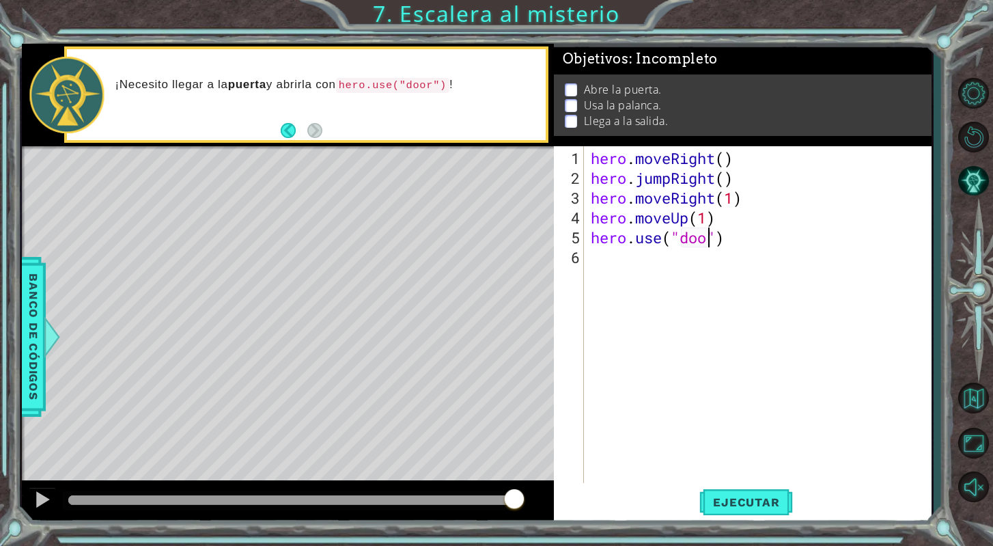
type textarea "hero.use("door")"
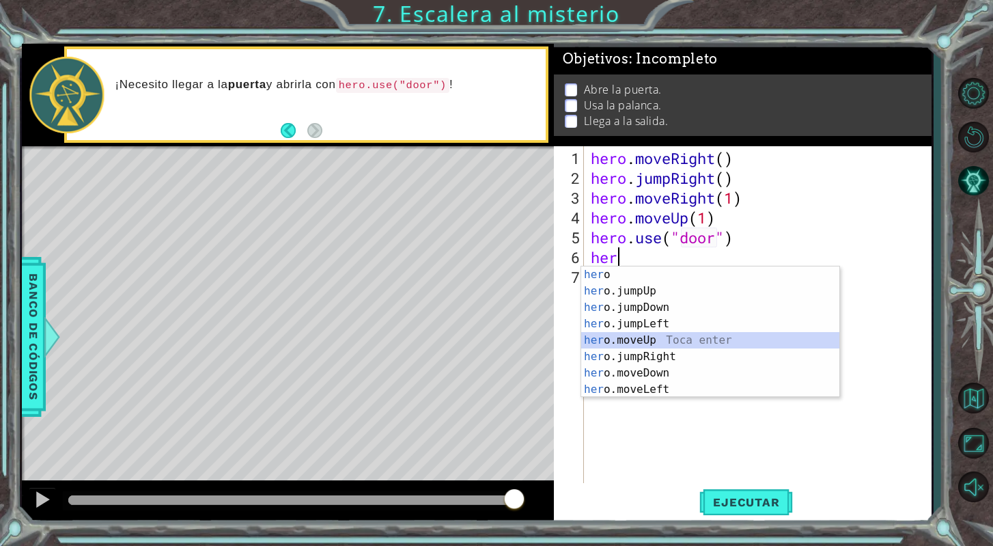
click at [664, 345] on div "her o Toca enter her o.jumpUp Toca enter her o.jumpDown Toca enter her o.jumpLe…" at bounding box center [710, 348] width 258 height 164
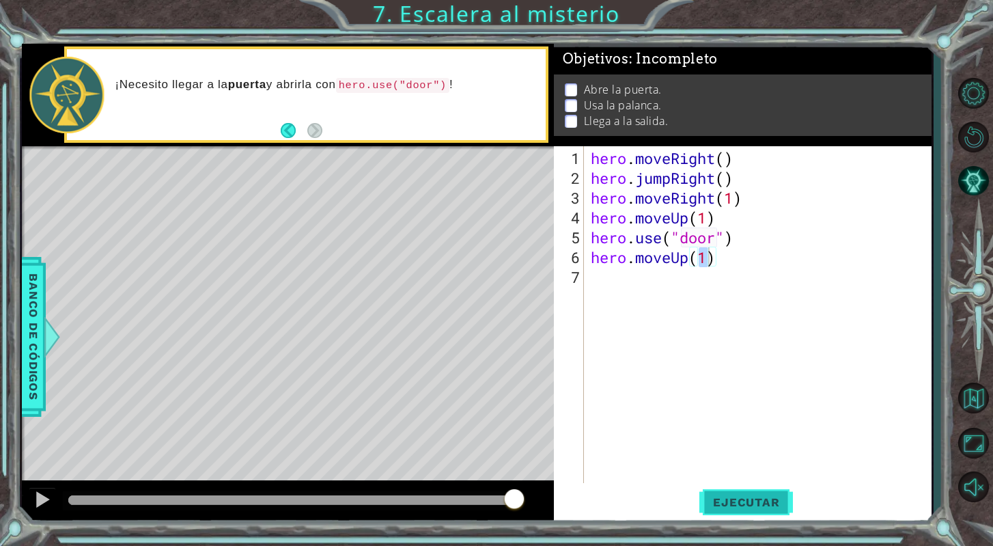
click at [729, 496] on span "Ejecutar" at bounding box center [746, 502] width 94 height 14
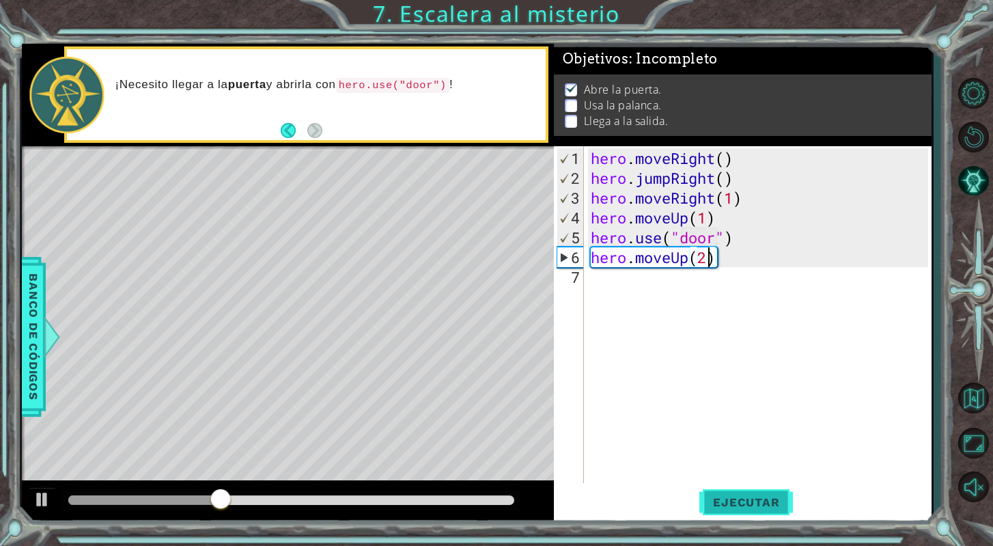
scroll to position [0, 5]
type textarea "hero.moveUp(2)"
click at [768, 499] on span "Ejecutar" at bounding box center [746, 502] width 94 height 14
click at [698, 281] on div "hero . moveRight ( ) hero . jumpRight ( ) hero . moveRight ( 1 ) hero . moveUp …" at bounding box center [761, 336] width 347 height 376
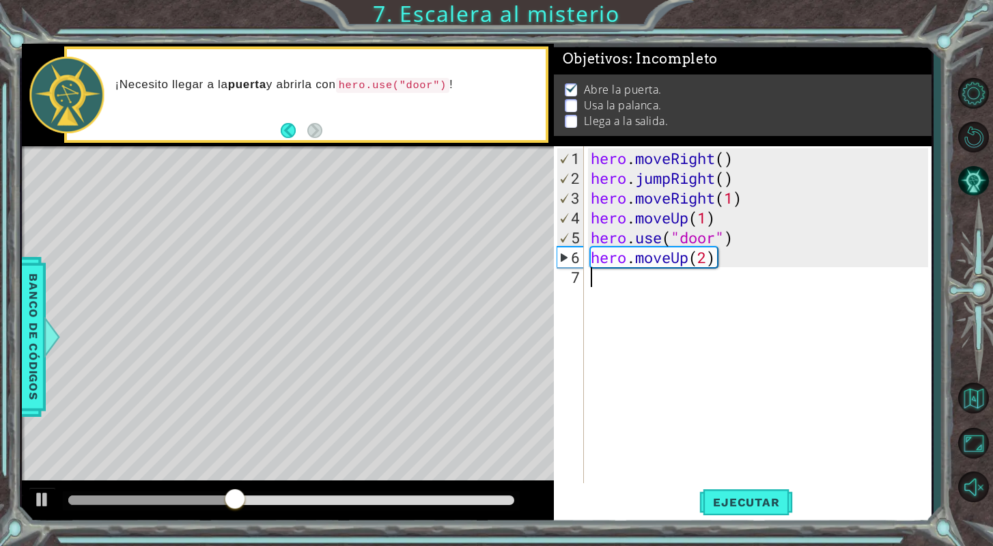
type textarea "h"
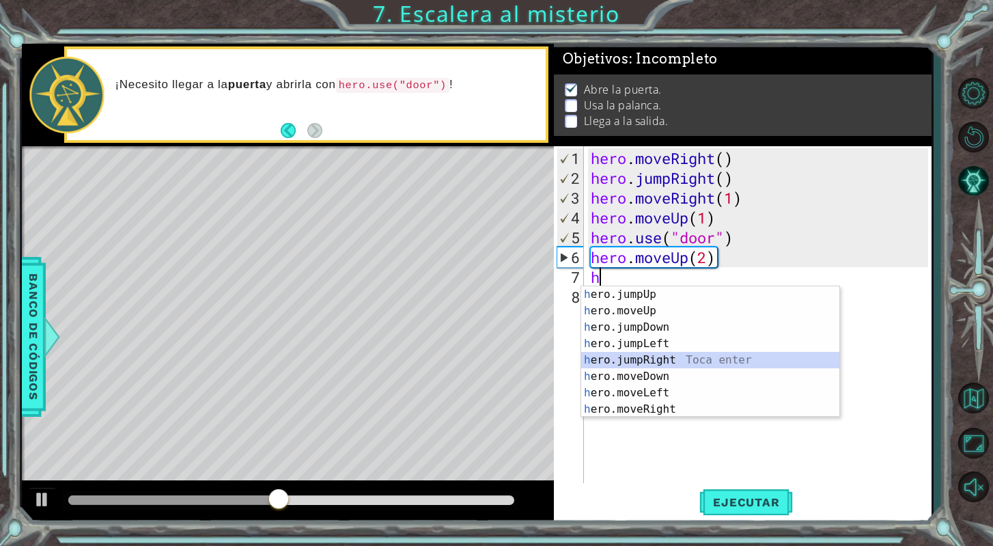
click at [653, 363] on div "h ero.jumpUp Toca enter h ero.moveUp Toca enter h ero.jumpDown Toca enter h ero…" at bounding box center [710, 368] width 258 height 164
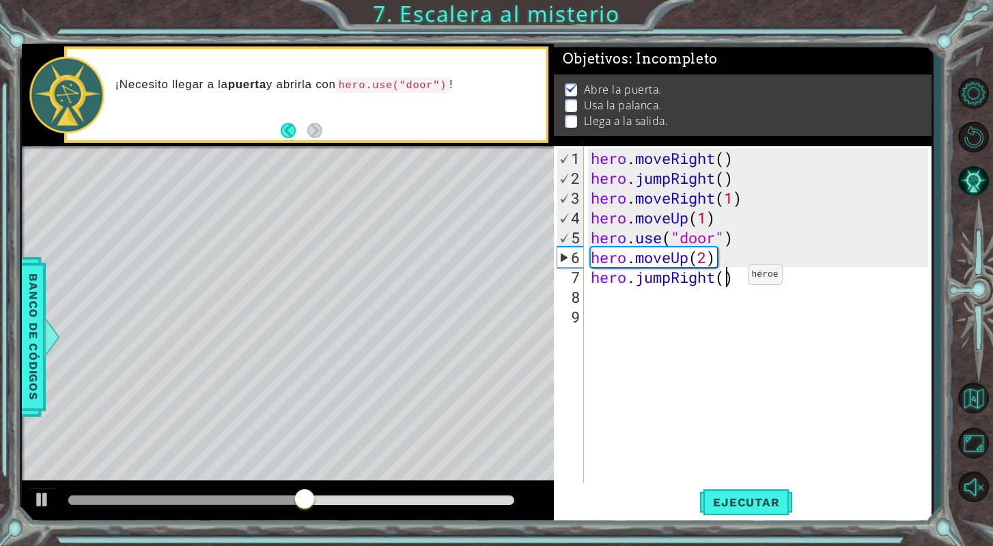
click at [727, 280] on div "hero . moveRight ( ) hero . jumpRight ( ) hero . moveRight ( 1 ) hero . moveUp …" at bounding box center [761, 336] width 347 height 376
type textarea "hero.jumpRight(1)"
click at [690, 298] on div "hero . moveRight ( ) hero . jumpRight ( ) hero . moveRight ( 1 ) hero . moveUp …" at bounding box center [761, 336] width 347 height 376
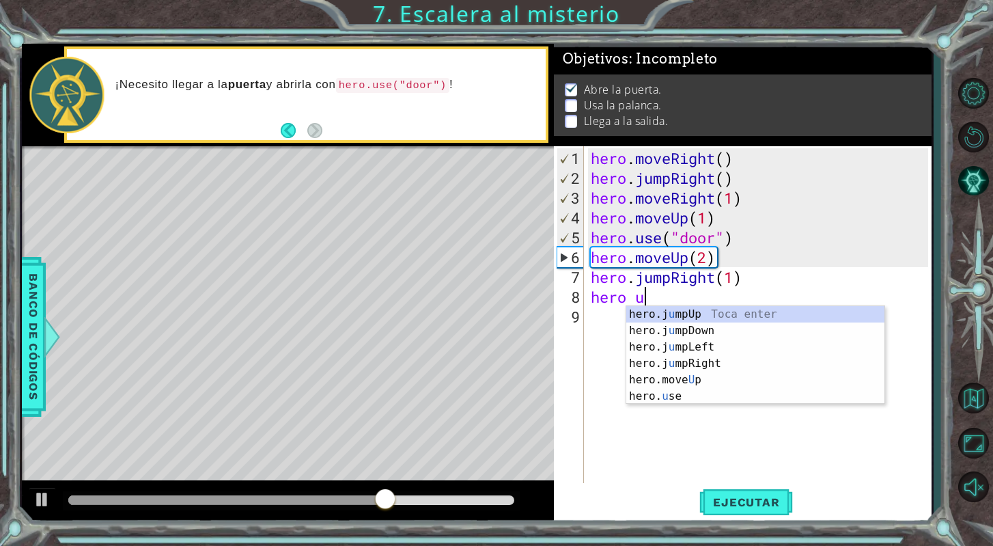
scroll to position [0, 1]
click at [658, 395] on div "hero.j u mpUp Toca enter hero.j u [GEOGRAPHIC_DATA] Toca enter hero.j u mpLeft …" at bounding box center [755, 371] width 258 height 131
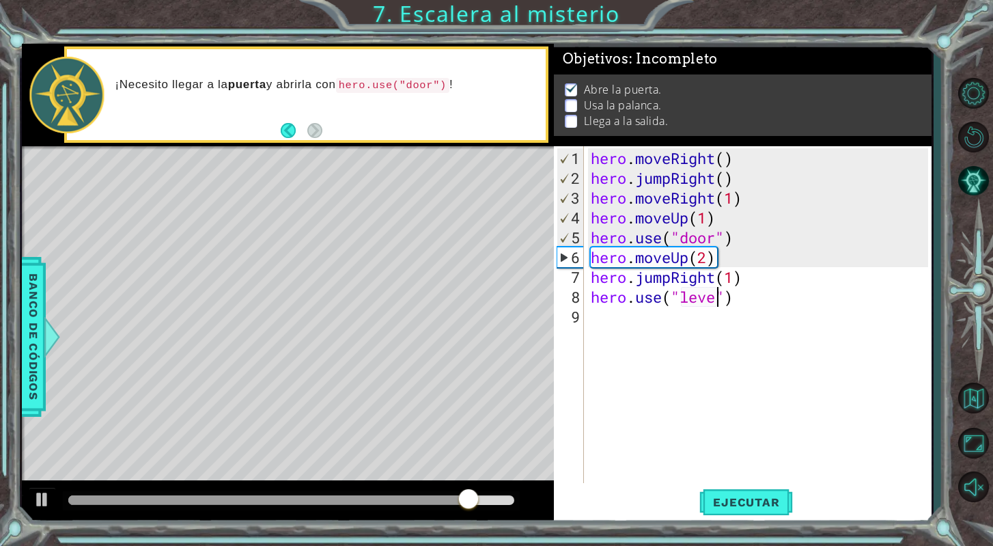
scroll to position [0, 5]
type textarea "hero.use("lever")"
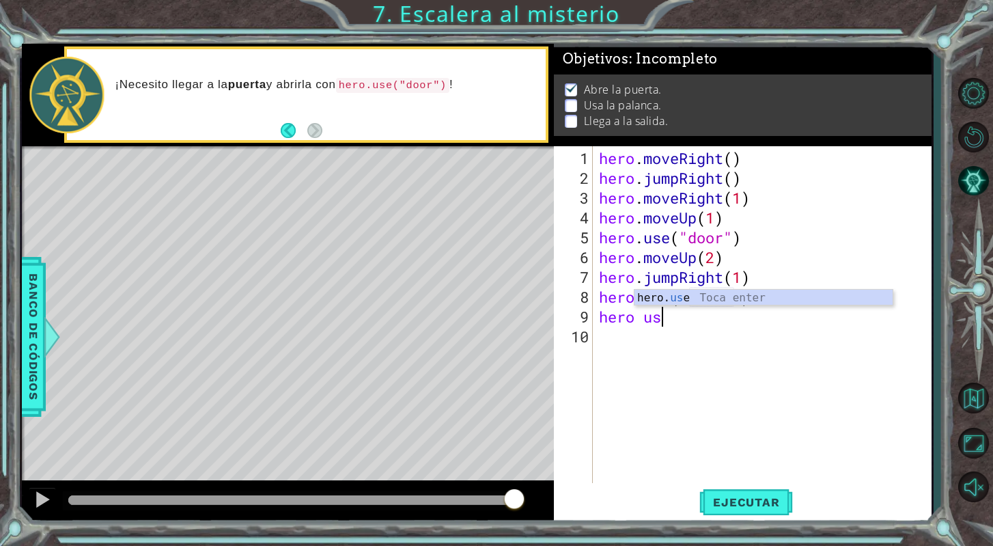
scroll to position [0, 2]
click at [698, 294] on div "hero. use Toca enter" at bounding box center [763, 313] width 258 height 49
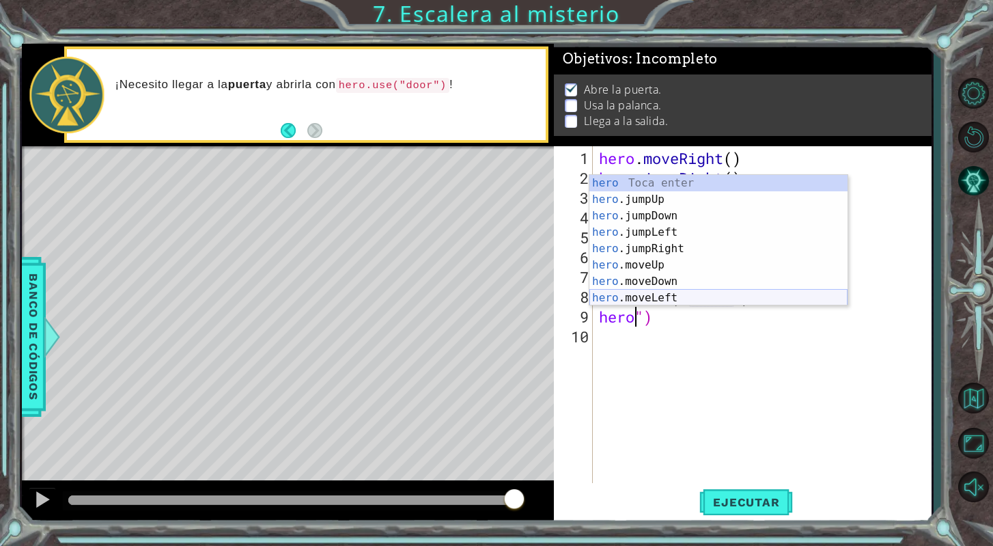
click at [653, 294] on div "hero Toca enter hero .jumpUp Toca enter hero .jumpDown Toca enter hero .jumpLef…" at bounding box center [718, 257] width 258 height 164
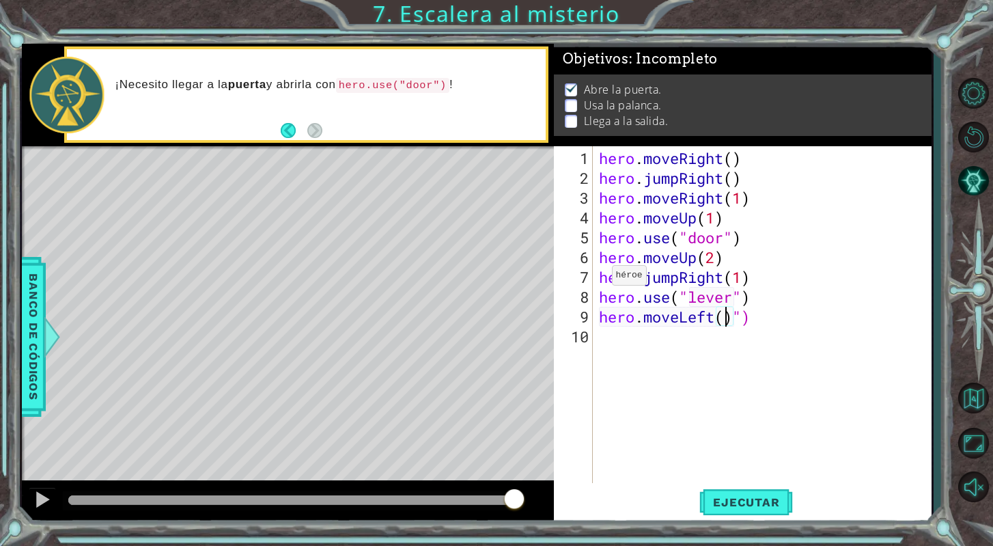
type textarea "hero.moveLeft(2)")"
click at [601, 341] on div "hero . moveRight ( ) hero . jumpRight ( ) hero . moveRight ( 1 ) hero . moveUp …" at bounding box center [765, 336] width 339 height 376
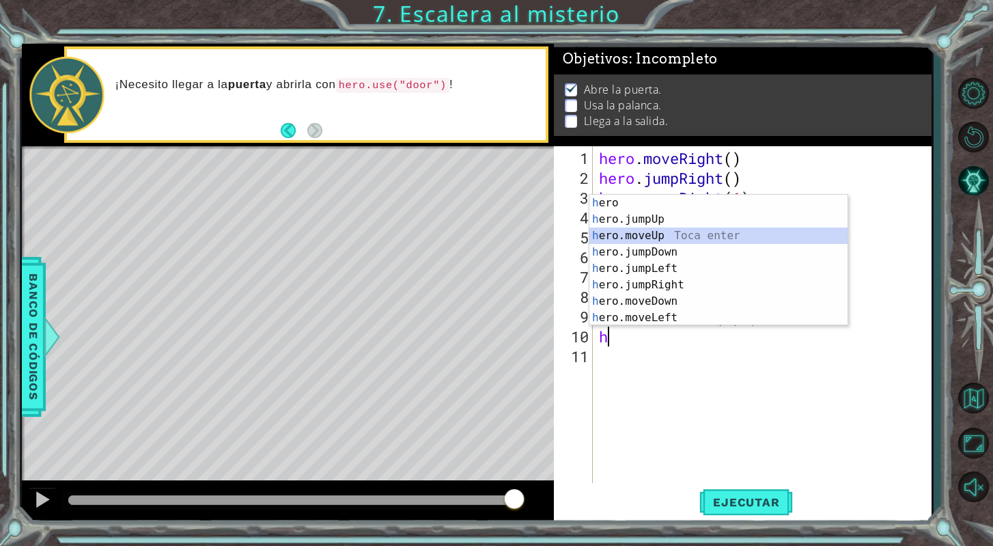
click at [681, 240] on div "h ero Toca enter h ero.jumpUp Toca enter h ero.moveUp Toca enter h ero.jumpDown…" at bounding box center [718, 277] width 258 height 164
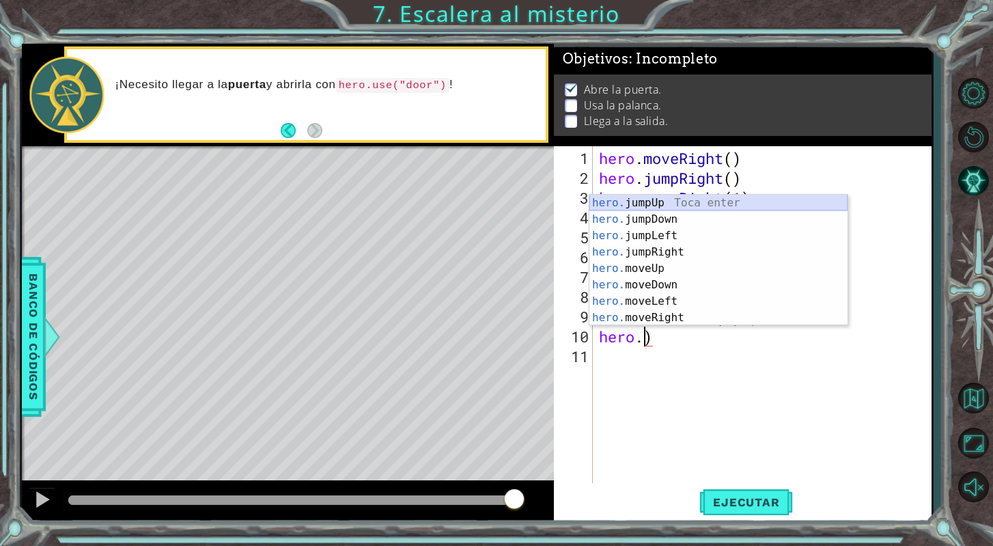
click at [802, 207] on div "hero. jumpUp Toca enter hero. jumpDown Toca enter hero. jumpLeft Toca enter her…" at bounding box center [718, 277] width 258 height 164
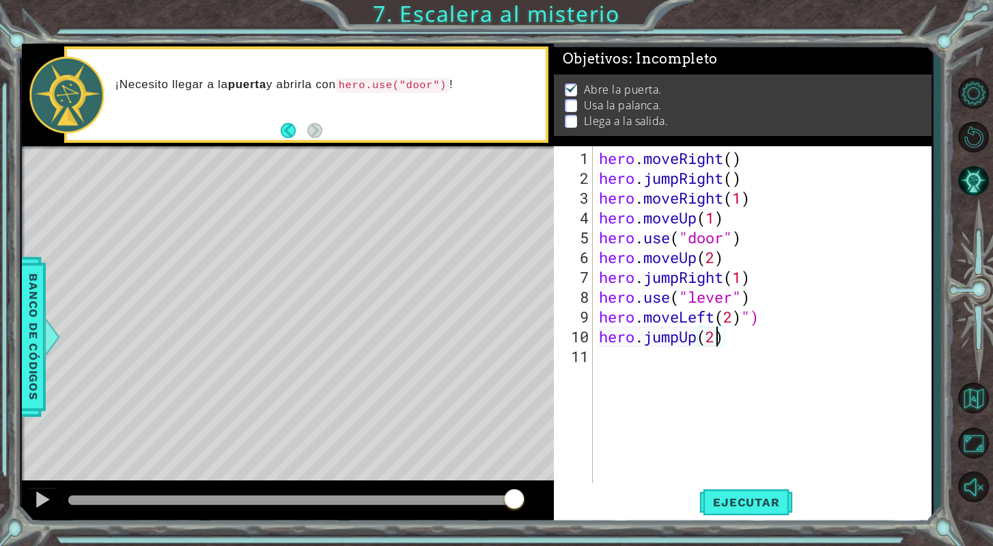
scroll to position [0, 5]
click at [775, 508] on span "Ejecutar" at bounding box center [746, 502] width 94 height 14
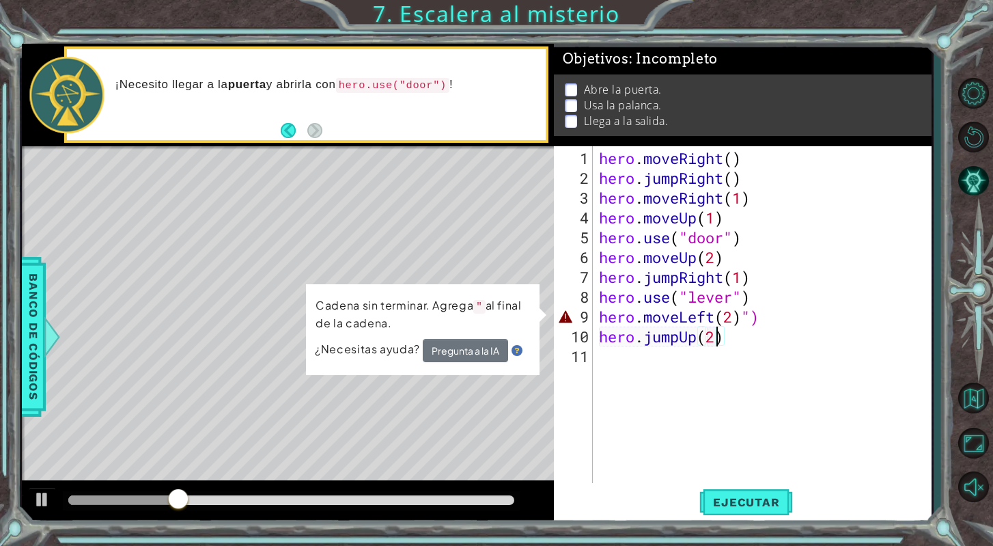
click at [739, 343] on div "hero . moveRight ( ) hero . jumpRight ( ) hero . moveRight ( 1 ) hero . moveUp …" at bounding box center [765, 336] width 339 height 376
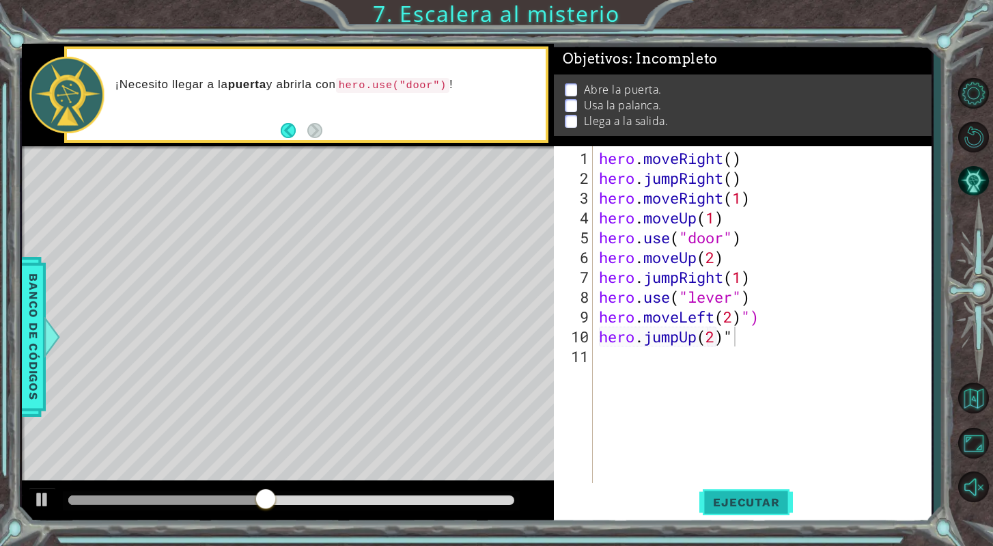
click at [731, 499] on span "Ejecutar" at bounding box center [746, 502] width 94 height 14
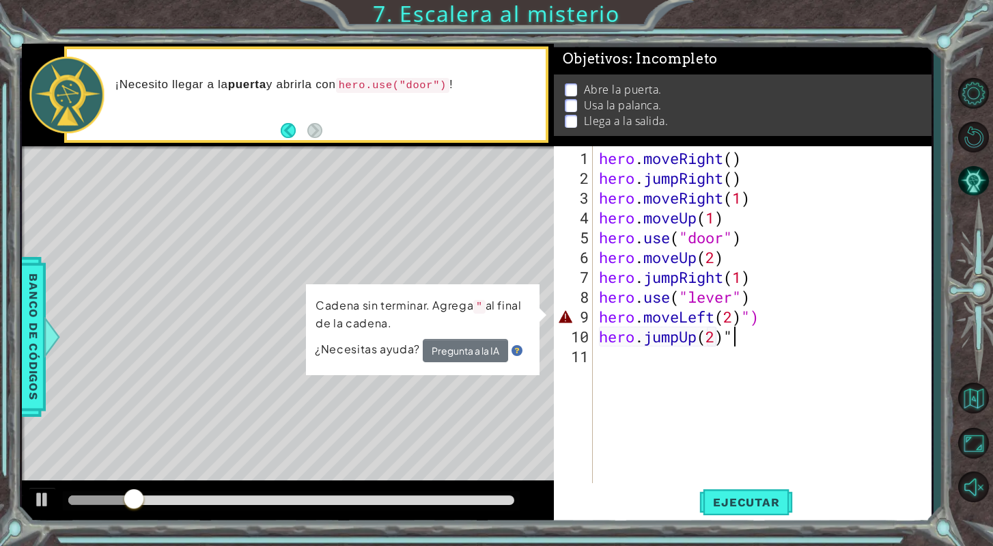
click at [764, 311] on div "hero . moveRight ( ) hero . jumpRight ( ) hero . moveRight ( 1 ) hero . moveUp …" at bounding box center [765, 336] width 339 height 376
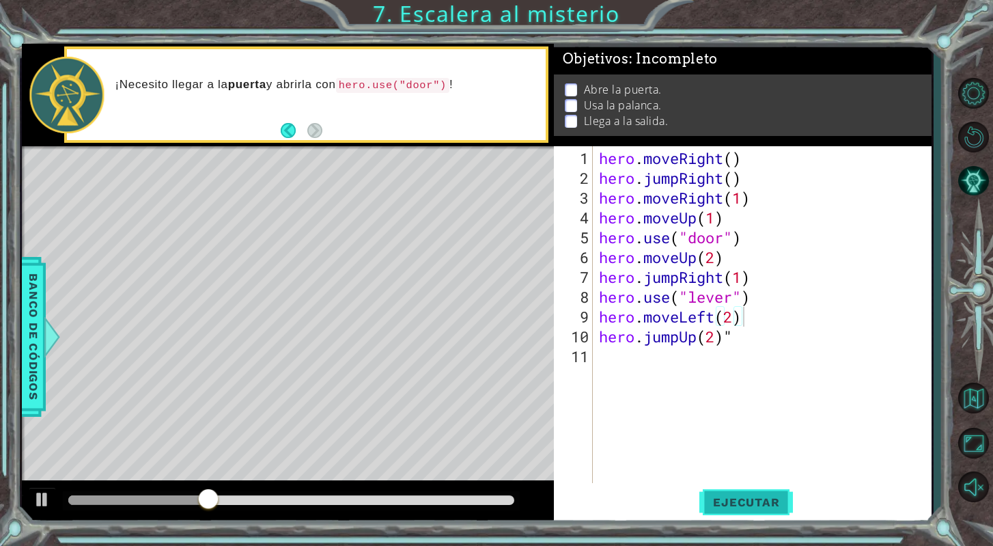
click at [731, 491] on button "Ejecutar" at bounding box center [746, 502] width 94 height 38
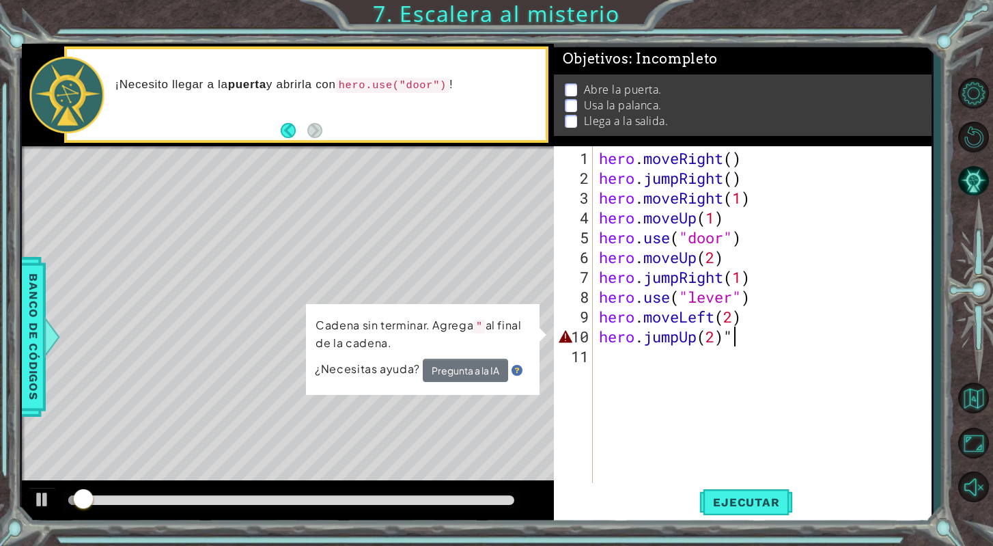
click at [739, 340] on div "hero . moveRight ( ) hero . jumpRight ( ) hero . moveRight ( 1 ) hero . moveUp …" at bounding box center [765, 336] width 339 height 376
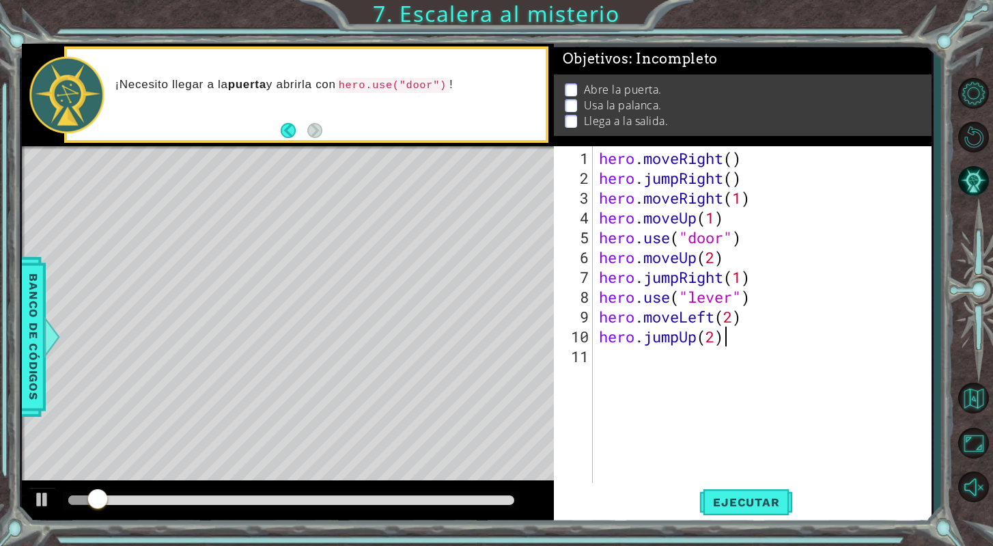
scroll to position [0, 5]
click at [726, 499] on span "Ejecutar" at bounding box center [746, 502] width 94 height 14
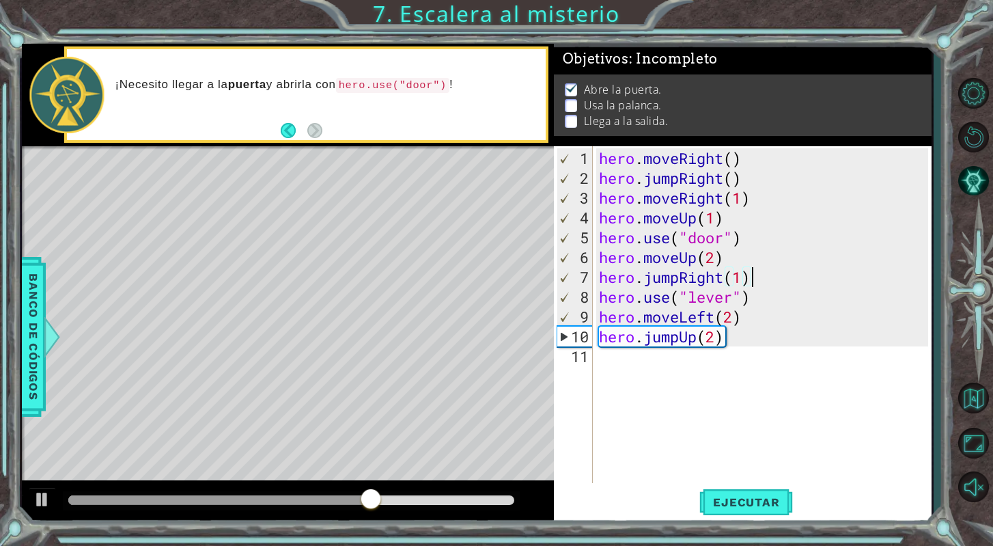
click at [763, 274] on div "hero . moveRight ( ) hero . jumpRight ( ) hero . moveRight ( 1 ) hero . moveUp …" at bounding box center [765, 336] width 339 height 376
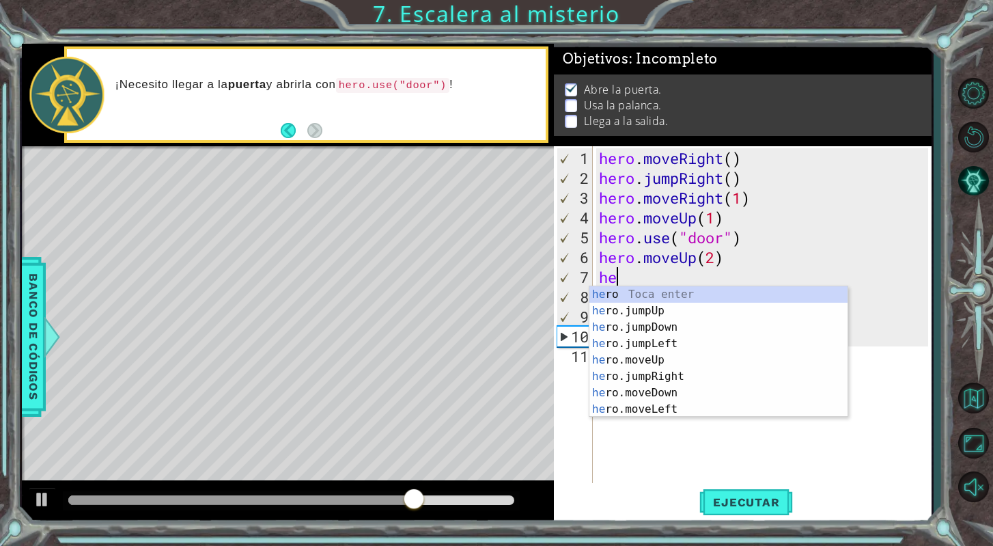
scroll to position [0, 0]
type textarea "h"
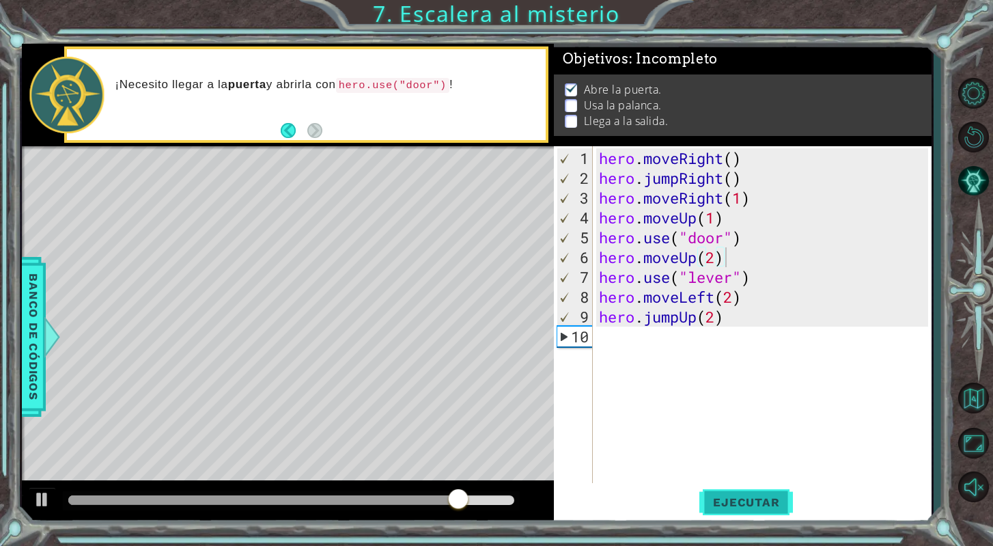
click at [776, 499] on span "Ejecutar" at bounding box center [746, 502] width 94 height 14
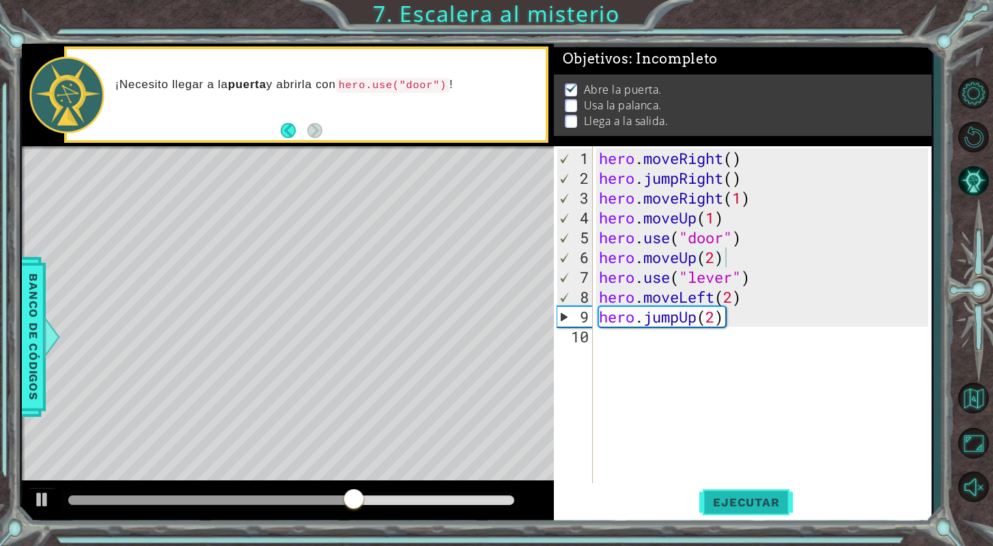
click at [751, 506] on span "Ejecutar" at bounding box center [746, 502] width 94 height 14
click at [716, 256] on div "hero . moveRight ( ) hero . jumpRight ( ) hero . moveRight ( 1 ) hero . moveUp …" at bounding box center [765, 336] width 339 height 376
click at [752, 276] on div "hero . moveRight ( ) hero . jumpRight ( ) hero . moveRight ( 1 ) hero . moveUp …" at bounding box center [765, 336] width 339 height 376
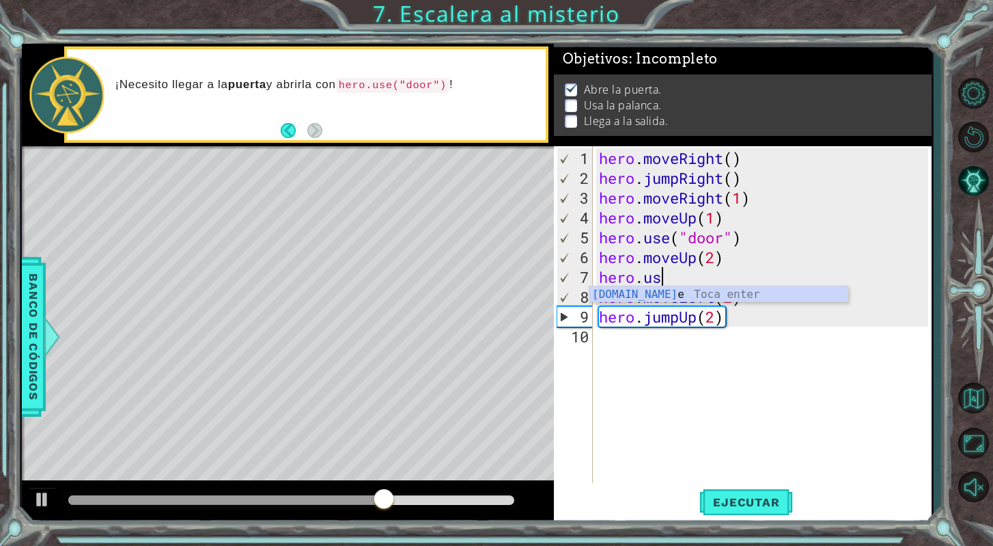
type textarea "hero."
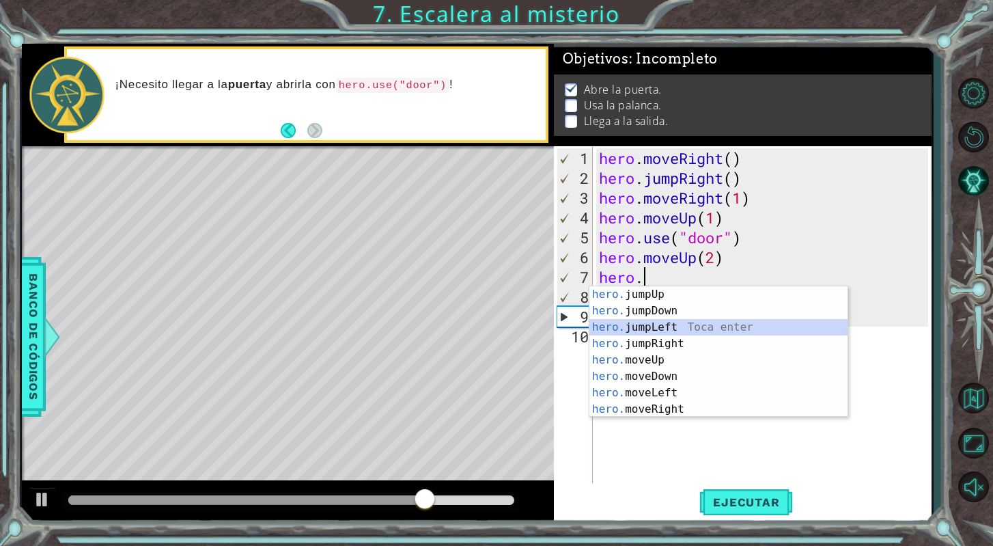
click at [739, 330] on div "hero. jumpUp Toca enter hero. jumpDown Toca enter hero. jumpLeft Toca enter her…" at bounding box center [718, 368] width 258 height 164
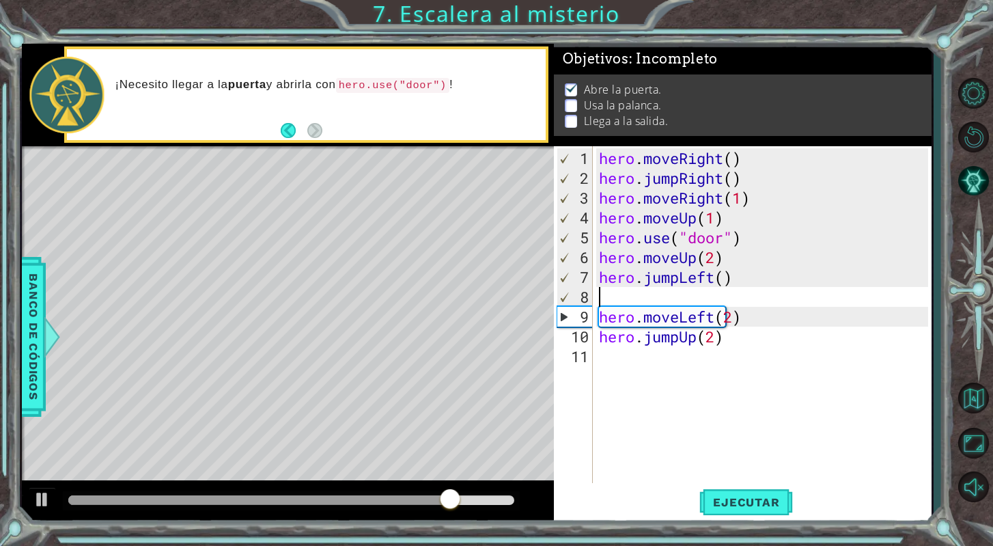
click at [739, 295] on div "hero . moveRight ( ) hero . jumpRight ( ) hero . moveRight ( 1 ) hero . moveUp …" at bounding box center [765, 336] width 339 height 376
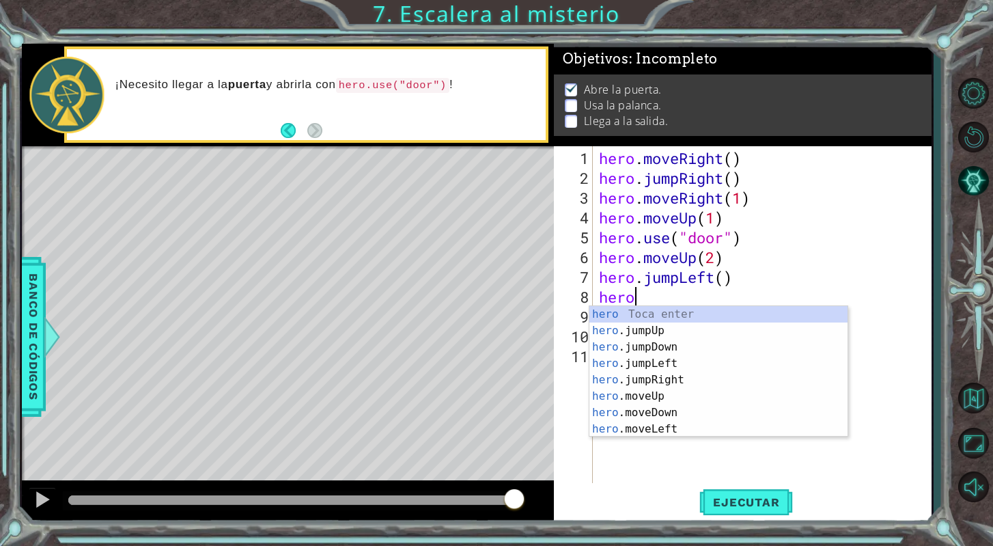
scroll to position [0, 1]
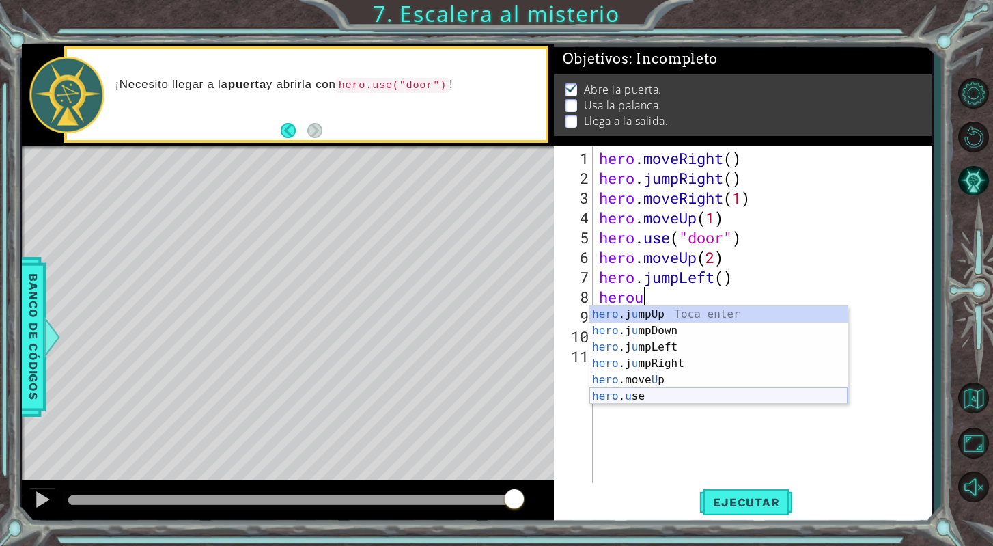
click at [709, 397] on div "hero .j u mpUp Toca enter hero .j u [GEOGRAPHIC_DATA] Toca enter hero .j u mpLe…" at bounding box center [718, 371] width 258 height 131
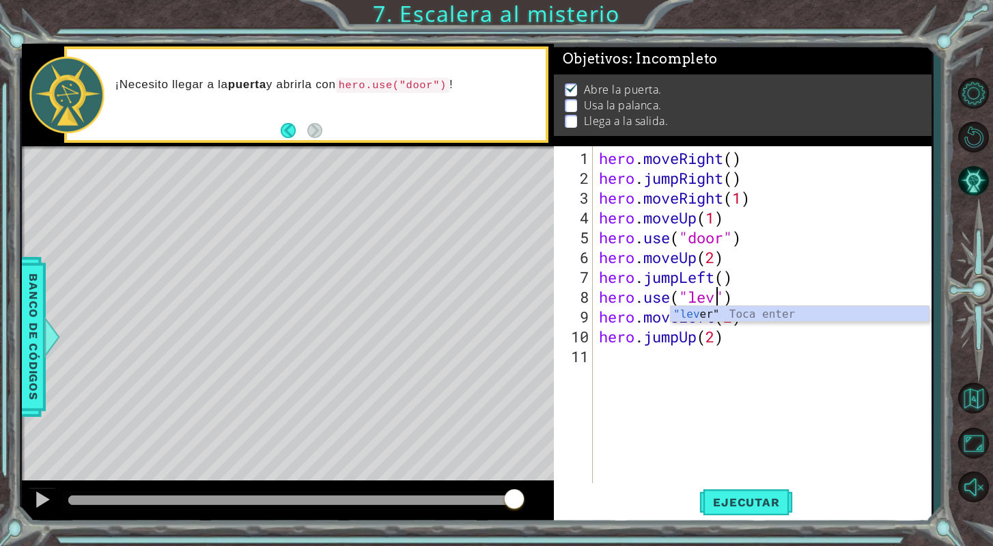
scroll to position [0, 5]
click at [778, 322] on div "hero . moveRight ( ) hero . jumpRight ( ) hero . moveRight ( 1 ) hero . moveUp …" at bounding box center [765, 336] width 339 height 376
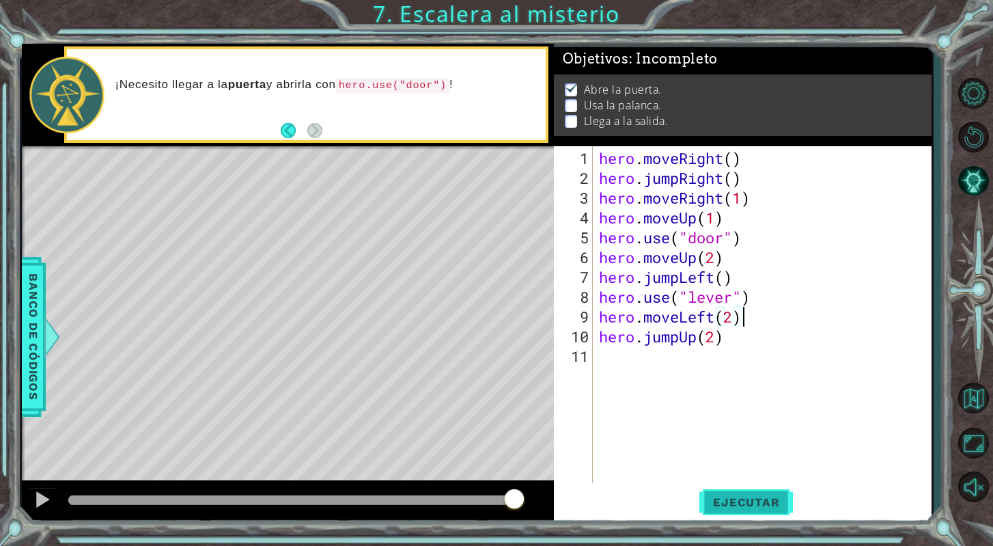
click at [733, 500] on span "Ejecutar" at bounding box center [746, 502] width 94 height 14
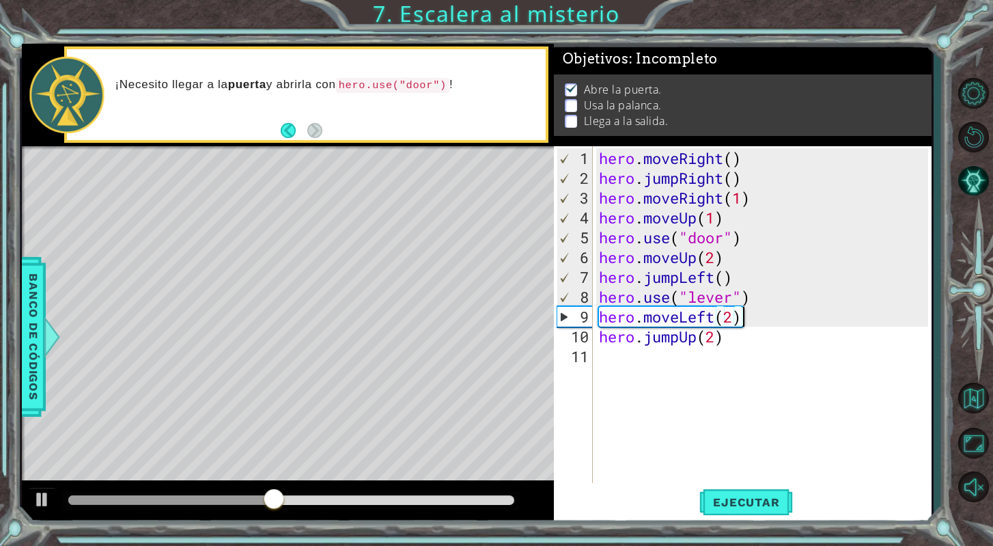
click at [733, 277] on div "hero . moveRight ( ) hero . jumpRight ( ) hero . moveRight ( 1 ) hero . moveUp …" at bounding box center [765, 336] width 339 height 376
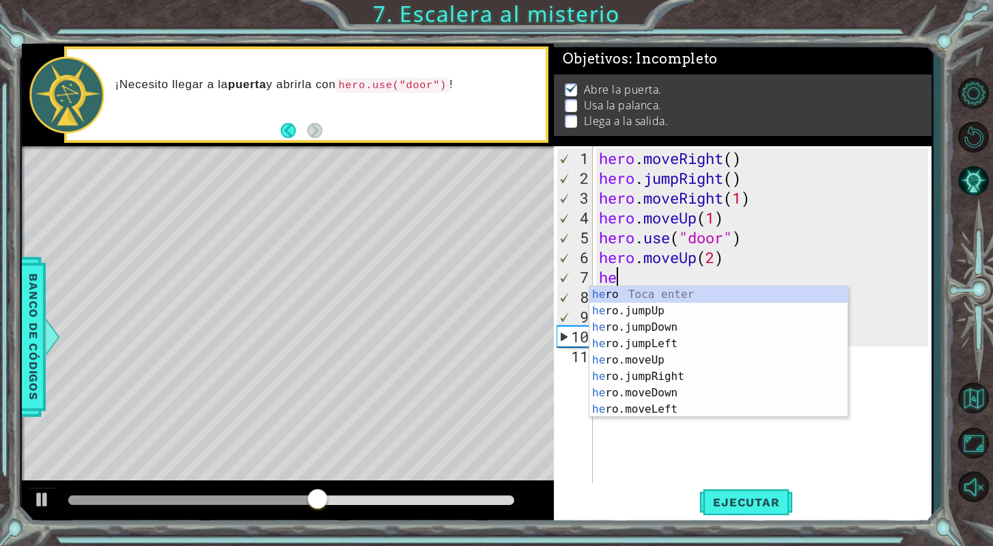
scroll to position [0, 0]
click at [707, 404] on div "he ro Toca enter he ro.jumpUp Toca enter he ro.jumpDown Toca enter he ro.jumpLe…" at bounding box center [718, 368] width 258 height 164
type textarea "hero.moveLeft(1)"
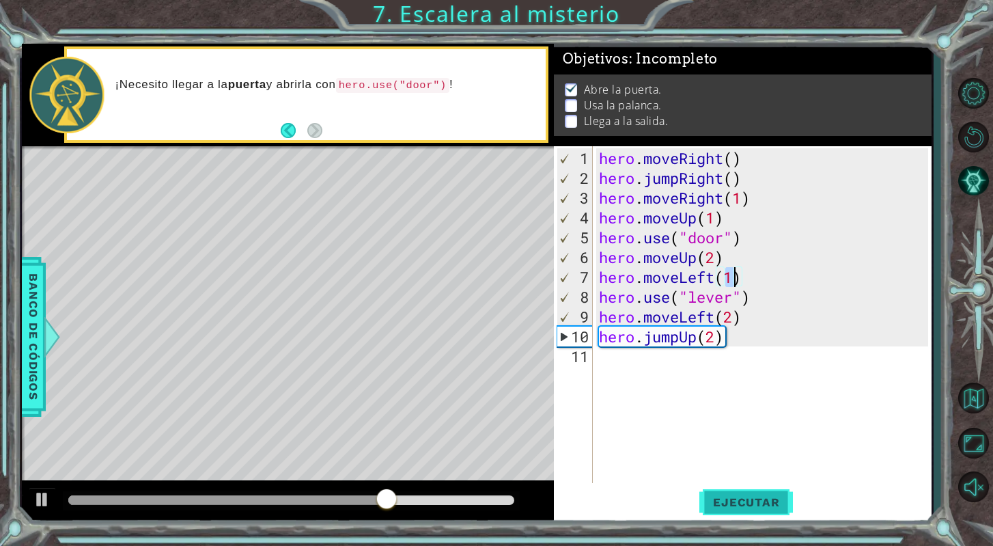
click at [735, 498] on span "Ejecutar" at bounding box center [746, 502] width 94 height 14
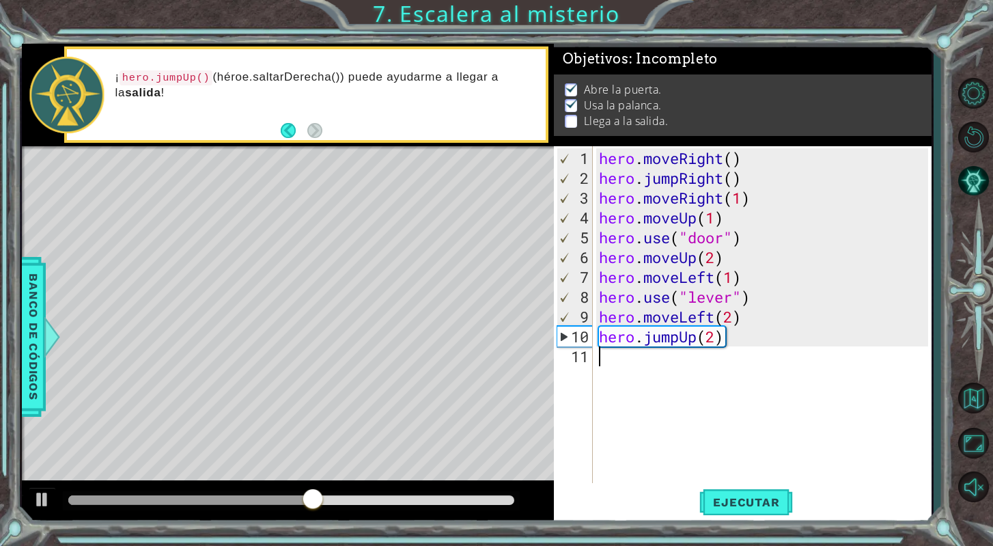
click at [738, 356] on div "hero . moveRight ( ) hero . jumpRight ( ) hero . moveRight ( 1 ) hero . moveUp …" at bounding box center [765, 336] width 339 height 376
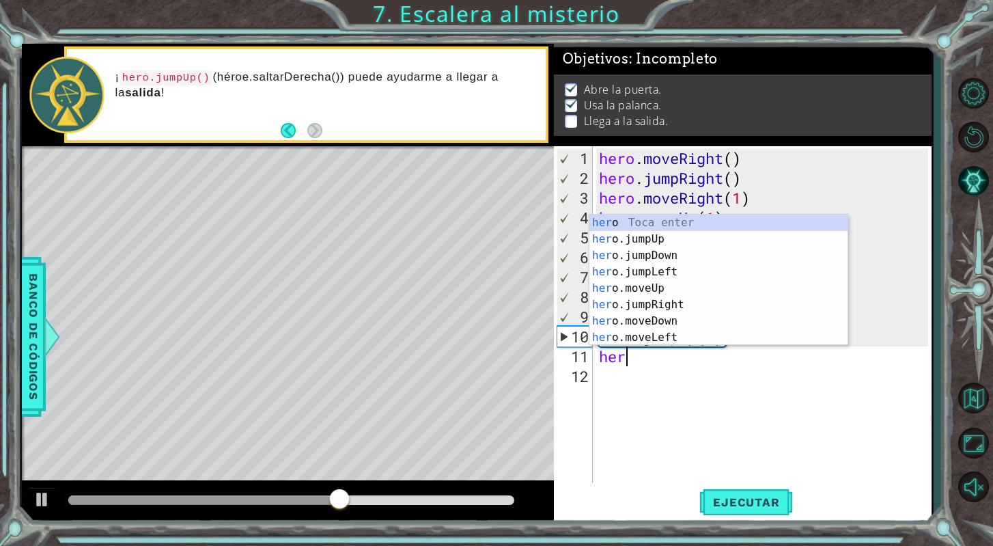
type textarea "hero"
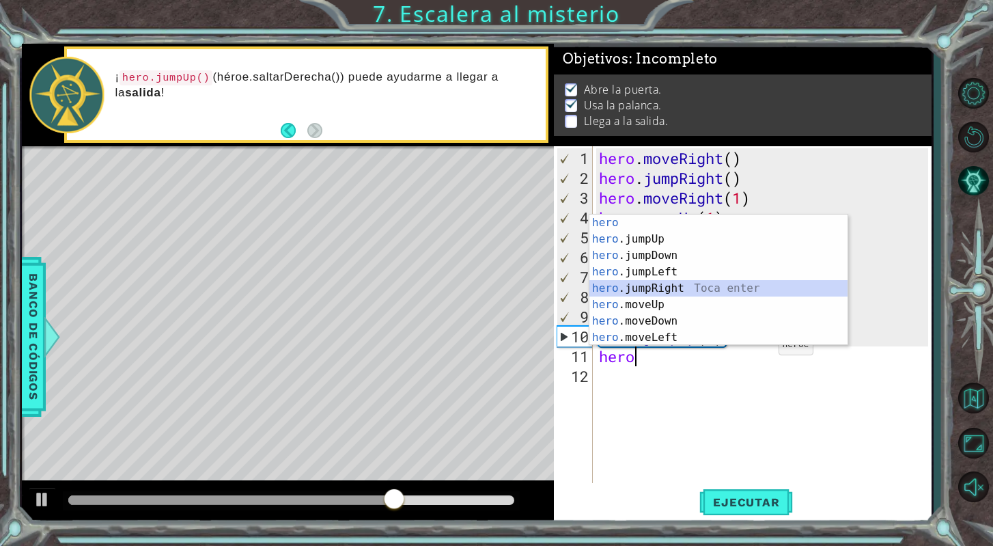
click at [748, 294] on div "hero Toca enter hero .jumpUp Toca enter hero .jumpDown Toca enter hero .jumpLef…" at bounding box center [718, 296] width 258 height 164
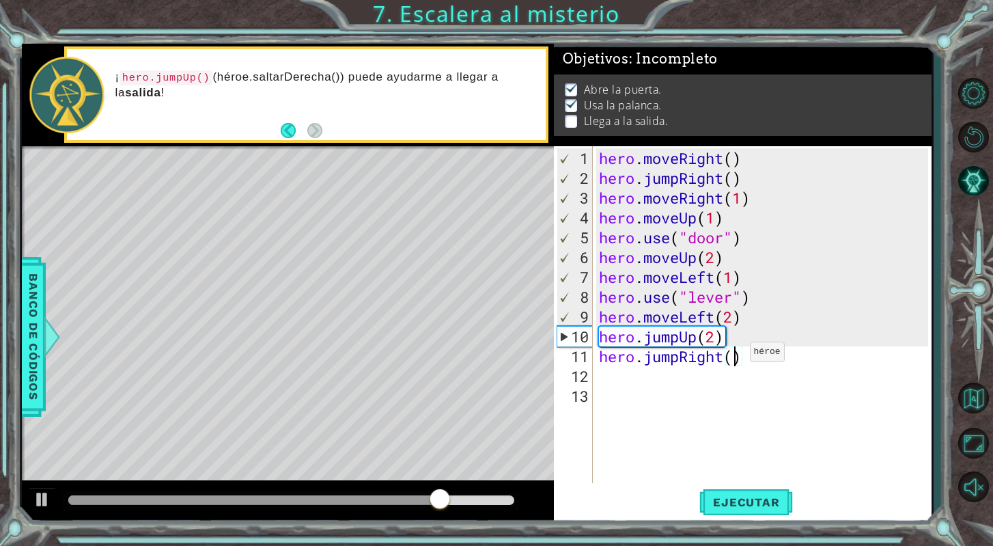
click at [737, 357] on div "hero . moveRight ( ) hero . jumpRight ( ) hero . moveRight ( 1 ) hero . moveUp …" at bounding box center [765, 336] width 339 height 376
type textarea "hero.jumpRight(2)"
click at [660, 385] on div "hero . moveRight ( ) hero . jumpRight ( ) hero . moveRight ( 1 ) hero . moveUp …" at bounding box center [765, 336] width 339 height 376
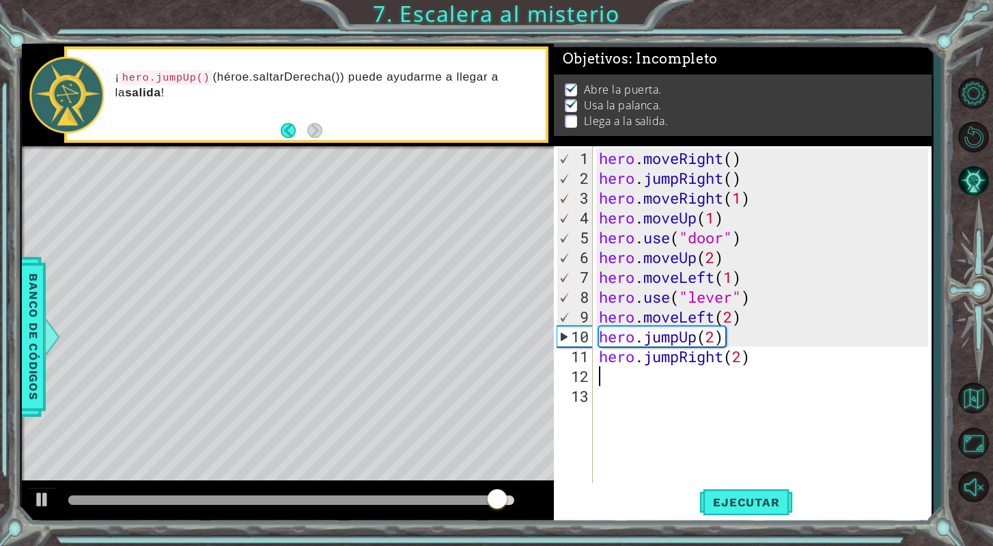
click at [638, 375] on div "hero . moveRight ( ) hero . jumpRight ( ) hero . moveRight ( 1 ) hero . moveUp …" at bounding box center [765, 336] width 339 height 376
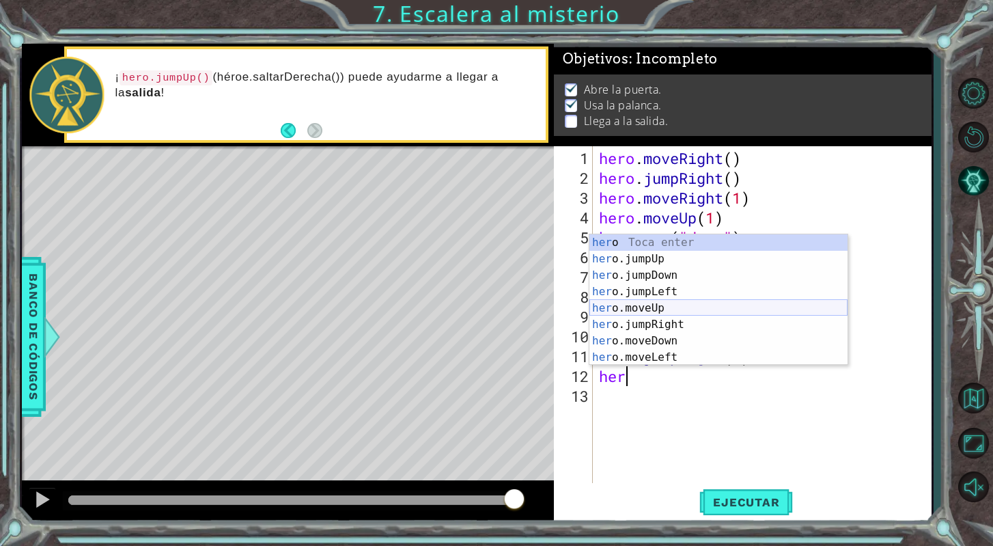
click at [682, 308] on div "her o Toca enter her o.jumpUp Toca enter her o.jumpDown Toca enter her o.jumpLe…" at bounding box center [718, 316] width 258 height 164
type textarea "hero.moveUp(1)"
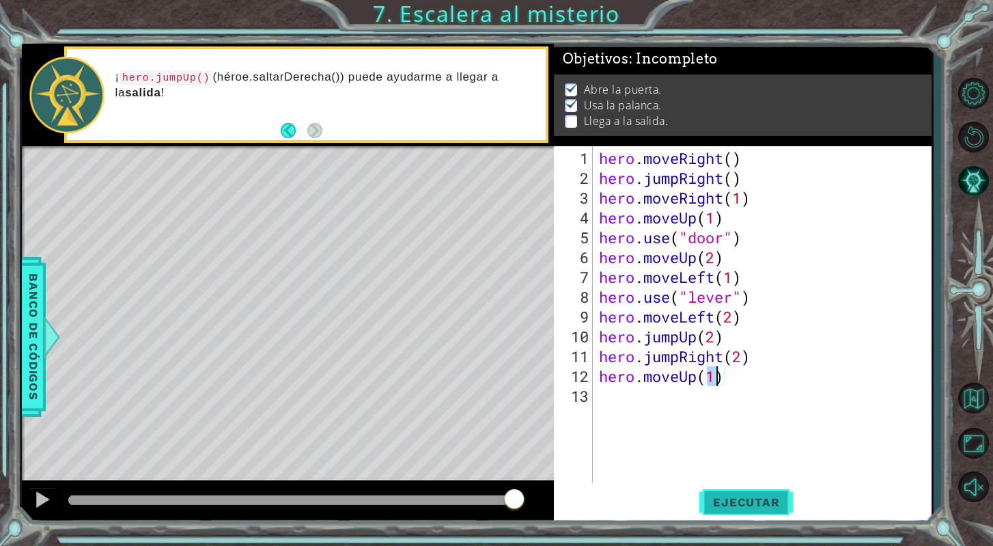
click at [720, 503] on span "Ejecutar" at bounding box center [746, 502] width 94 height 14
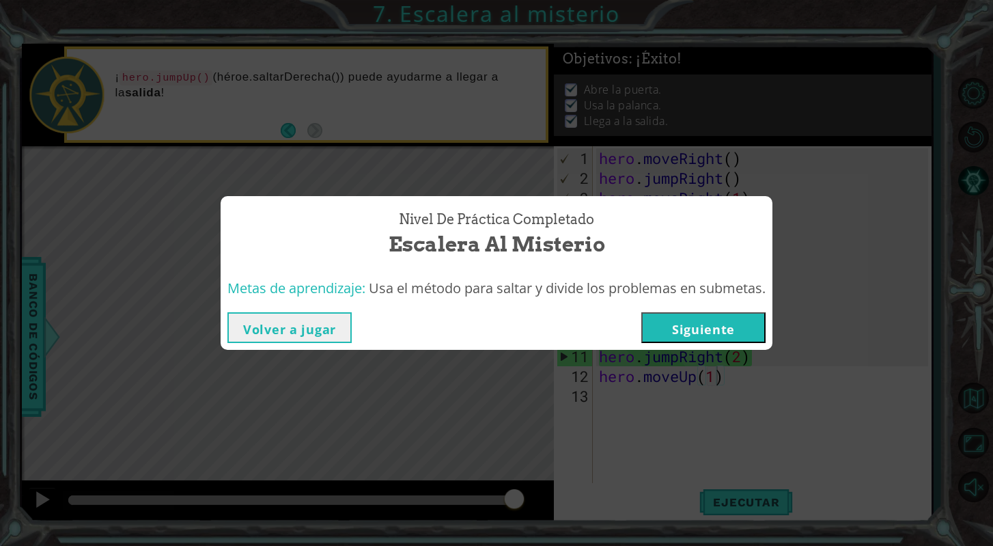
click at [699, 325] on button "Siguiente" at bounding box center [703, 327] width 124 height 31
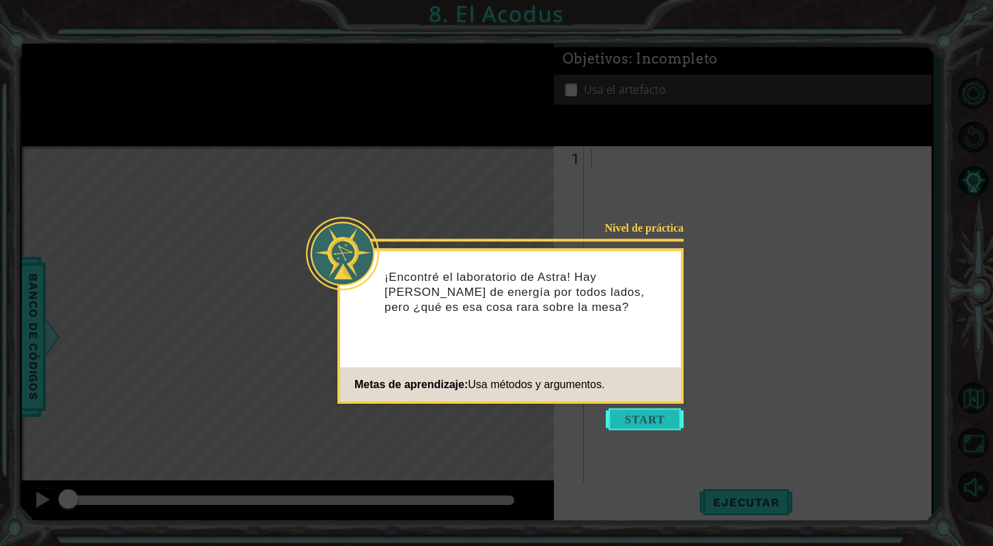
click at [640, 424] on button "Start" at bounding box center [645, 419] width 78 height 22
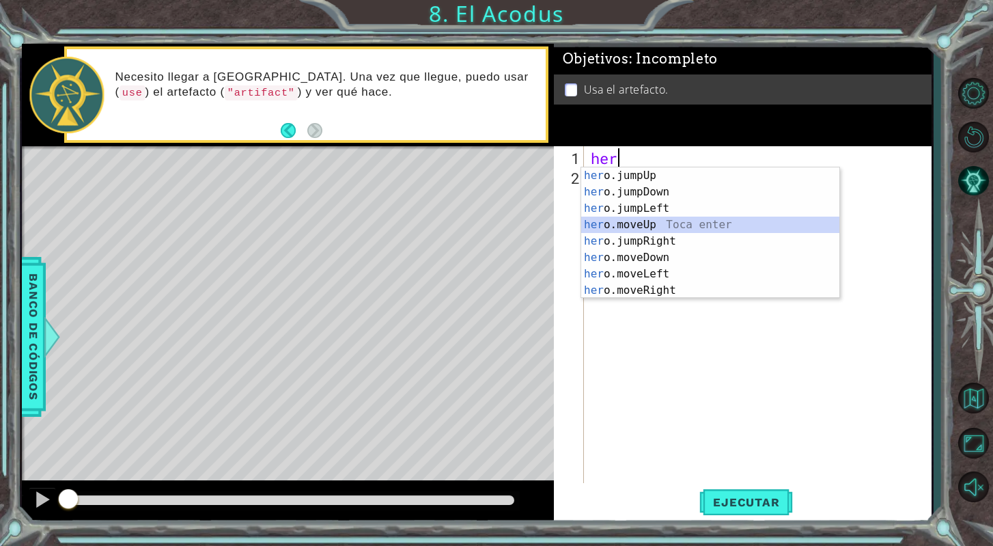
click at [653, 225] on div "her o.jumpUp Toca enter her o.jumpDown Toca enter her o.jumpLeft Toca enter her…" at bounding box center [710, 249] width 258 height 164
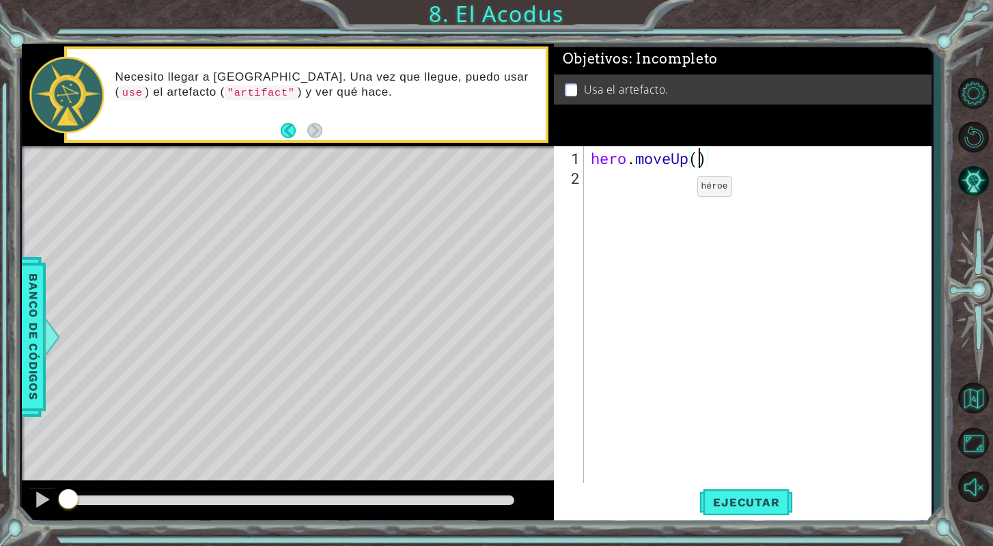
type textarea "hero.moveUp(2)"
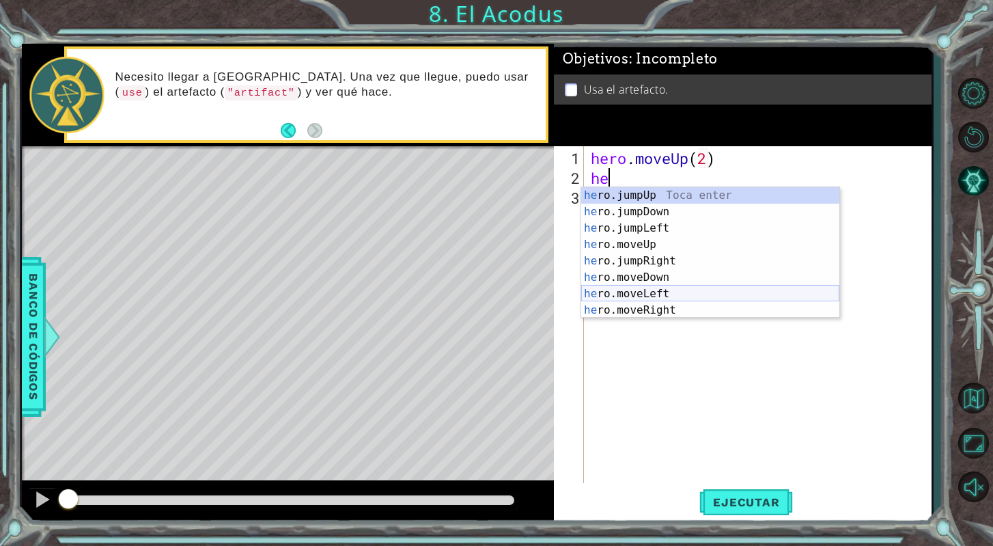
click at [671, 293] on div "he ro.jumpUp Toca enter he ro.jumpDown Toca enter he ro.jumpLeft Toca enter he …" at bounding box center [710, 269] width 258 height 164
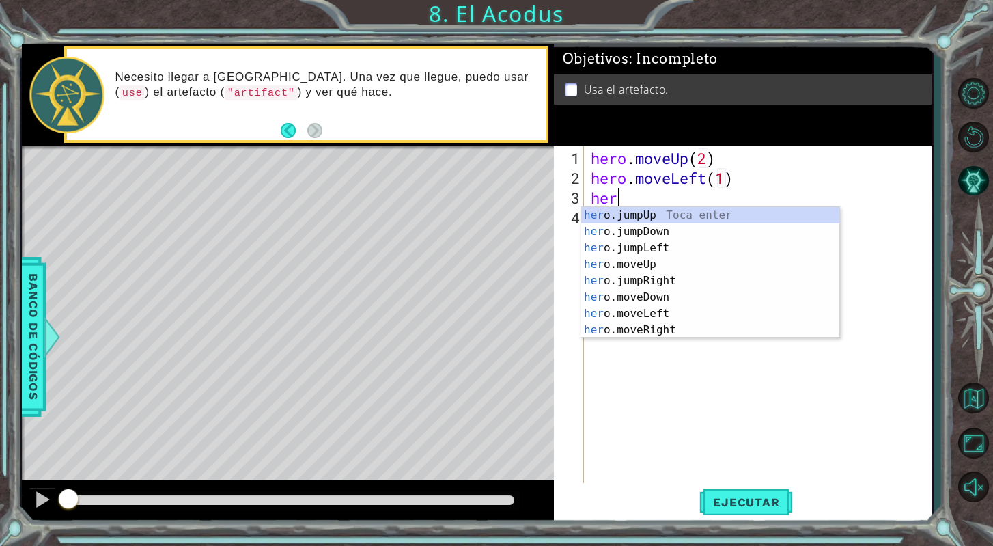
scroll to position [0, 8]
click at [666, 297] on div "hero .jumpUp Toca enter hero .jumpDown Toca enter hero .jumpLeft Toca enter her…" at bounding box center [710, 289] width 258 height 164
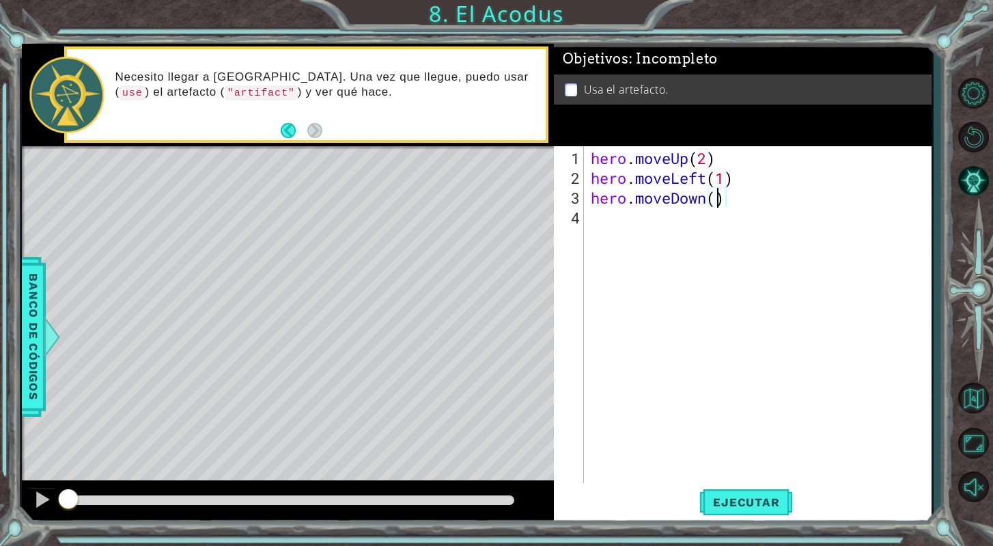
scroll to position [0, 5]
type textarea "hero.moveDown(2)"
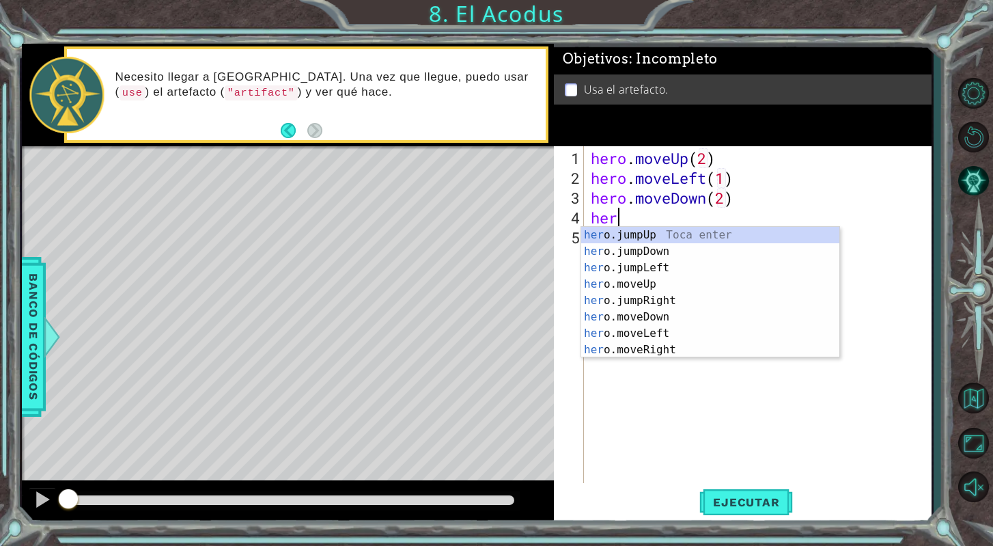
type textarea "hero"
click at [683, 266] on div "hero .jumpUp Toca enter hero .jumpDown Toca enter hero .jumpLeft Toca enter her…" at bounding box center [710, 309] width 258 height 164
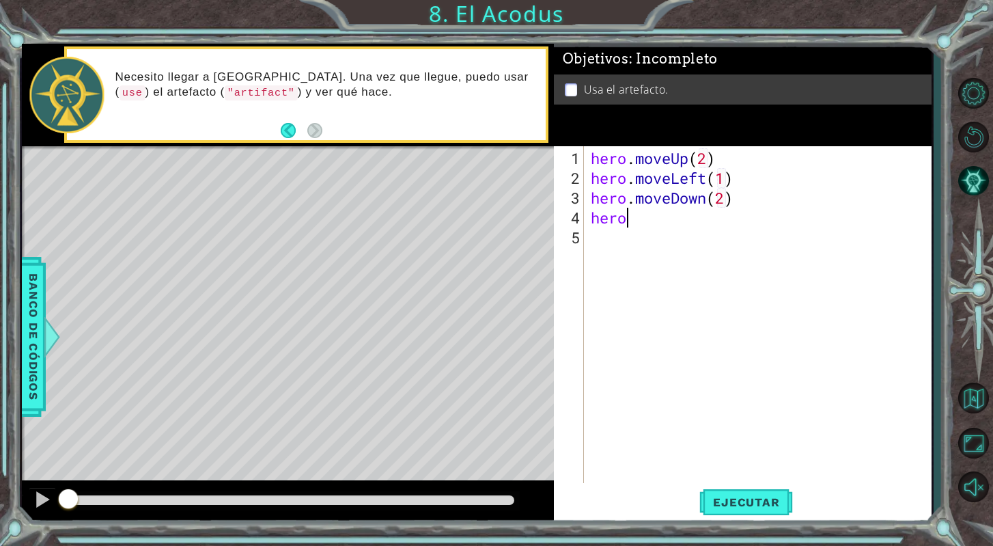
scroll to position [0, 0]
click at [714, 229] on div "hero . moveUp ( 2 ) hero . moveLeft ( 1 ) hero . moveDown ( 2 ) hero . jumpLeft…" at bounding box center [761, 336] width 347 height 376
click at [720, 219] on div "hero . moveUp ( 2 ) hero . moveLeft ( 1 ) hero . moveDown ( 2 ) hero . jumpLeft…" at bounding box center [761, 336] width 347 height 376
type textarea "hero.jumpLeft(2)"
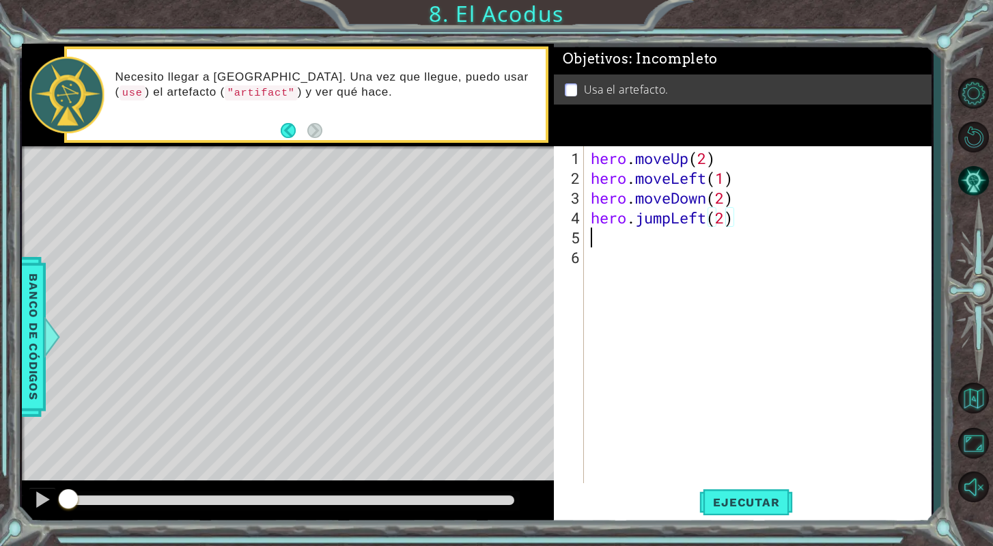
click at [666, 242] on div "hero . moveUp ( 2 ) hero . moveLeft ( 1 ) hero . moveDown ( 2 ) hero . jumpLeft…" at bounding box center [761, 336] width 347 height 376
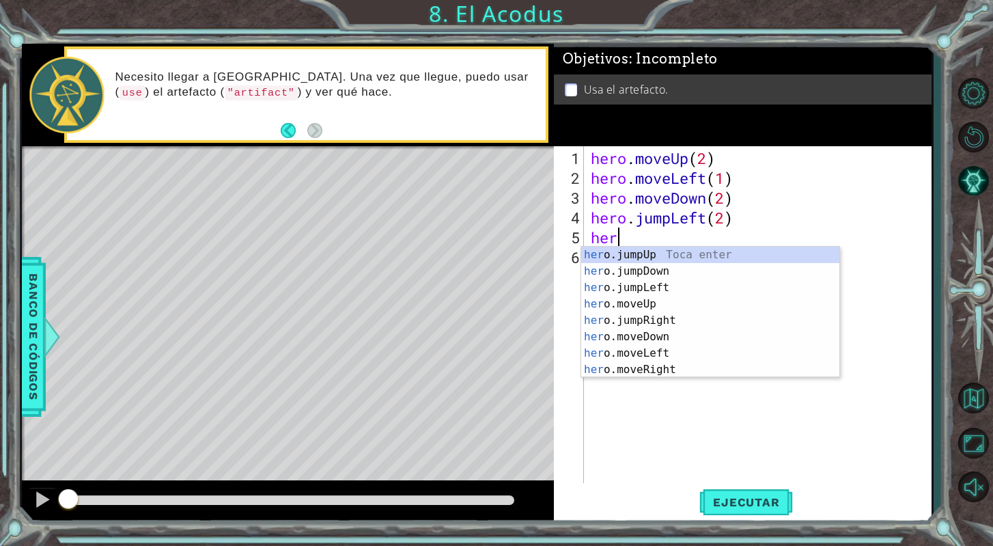
scroll to position [0, 1]
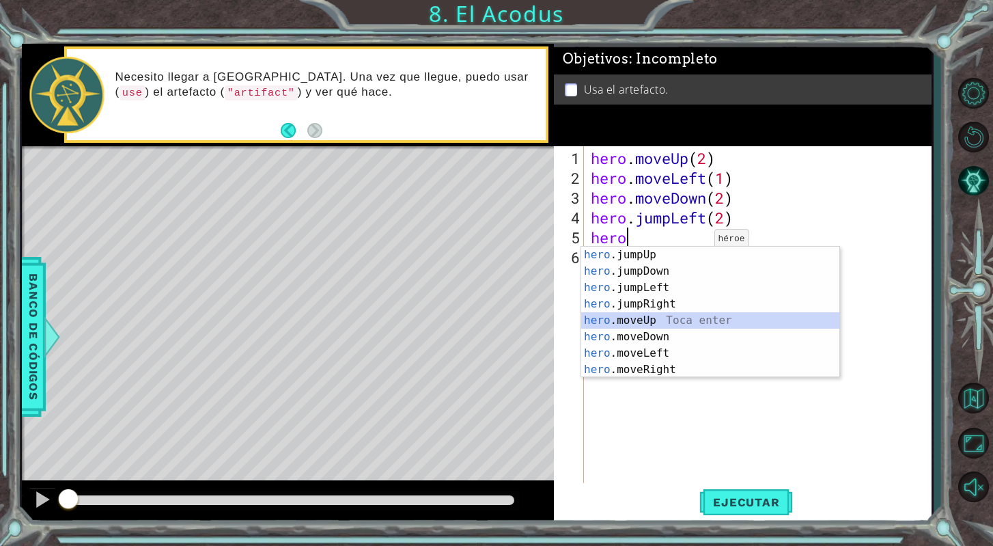
click at [689, 320] on div "hero .jumpUp Toca enter hero .jumpDown Toca enter hero .jumpLeft Toca enter her…" at bounding box center [710, 328] width 258 height 164
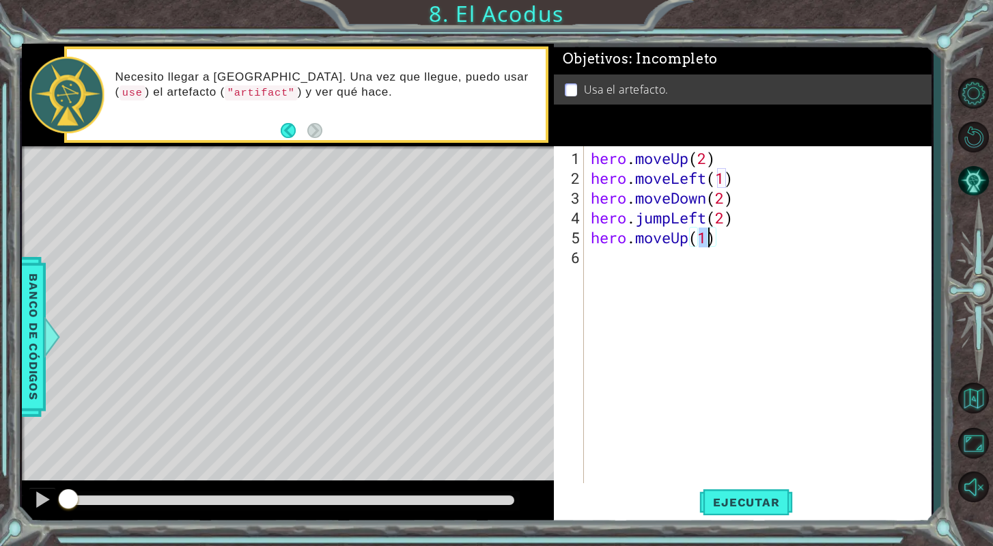
type textarea "hero.moveUp(2)"
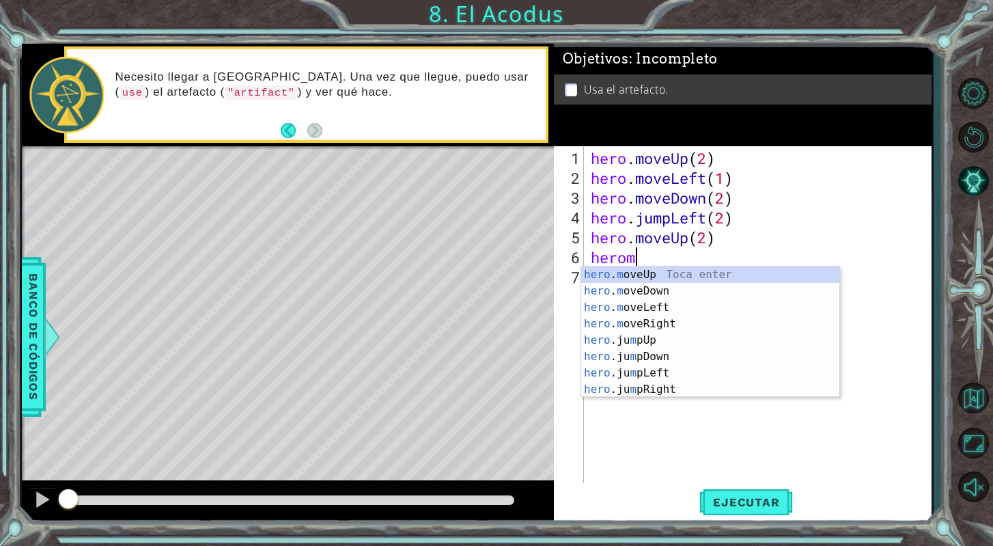
scroll to position [0, 1]
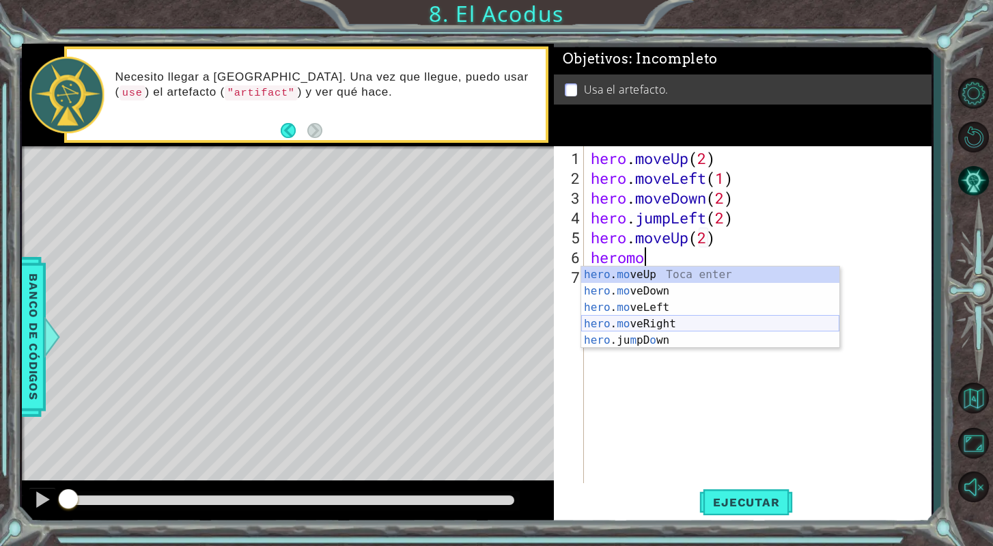
click at [740, 321] on div "hero . mo veUp Toca enter hero . mo veDown Toca enter hero . mo veLeft Toca ent…" at bounding box center [710, 323] width 258 height 115
type textarea "hero.moveRight(1)"
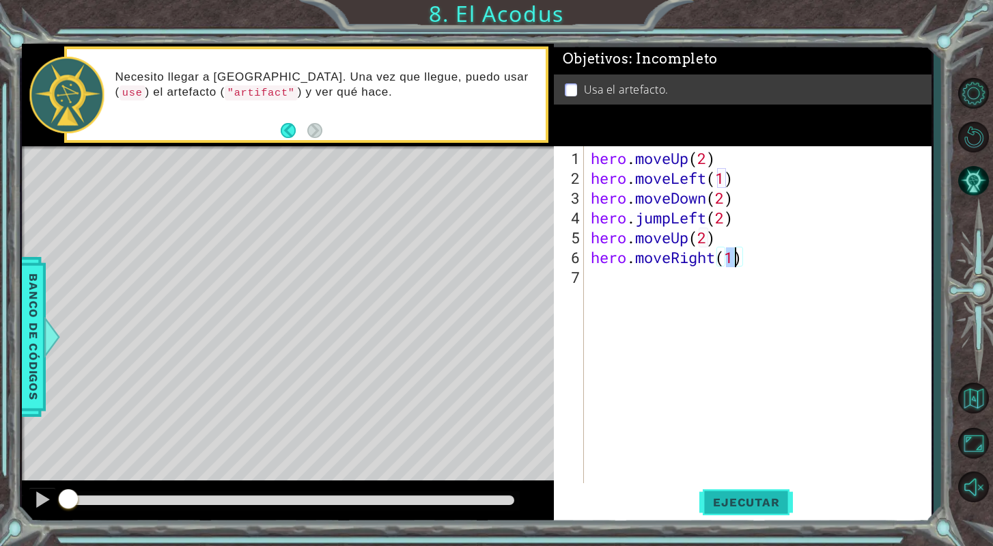
click at [729, 492] on button "Ejecutar" at bounding box center [746, 502] width 94 height 38
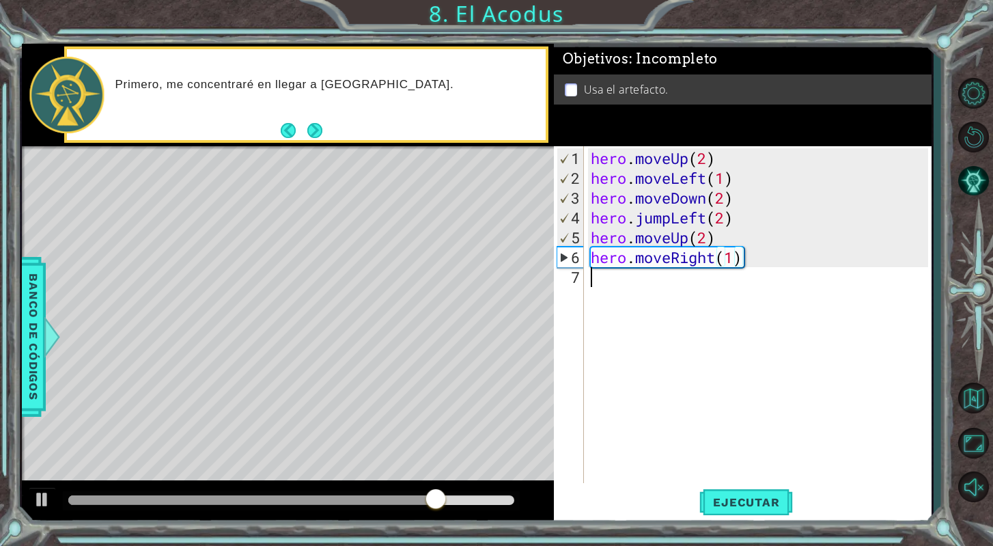
click at [597, 283] on div "hero . moveUp ( 2 ) hero . moveLeft ( 1 ) hero . moveDown ( 2 ) hero . jumpLeft…" at bounding box center [761, 336] width 347 height 376
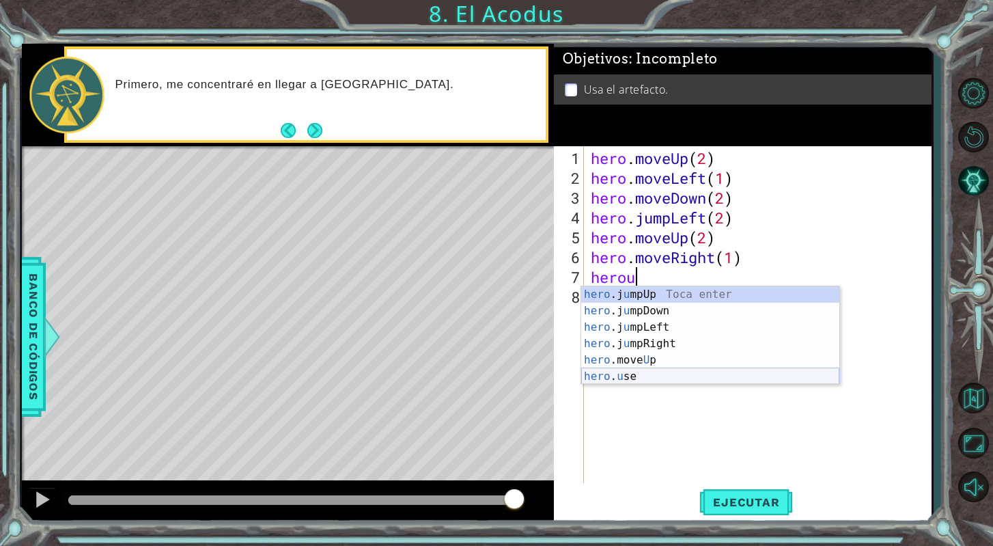
click at [604, 373] on div "hero .j u mpUp Toca enter hero .j u [GEOGRAPHIC_DATA] Toca enter hero .j u mpLe…" at bounding box center [710, 351] width 258 height 131
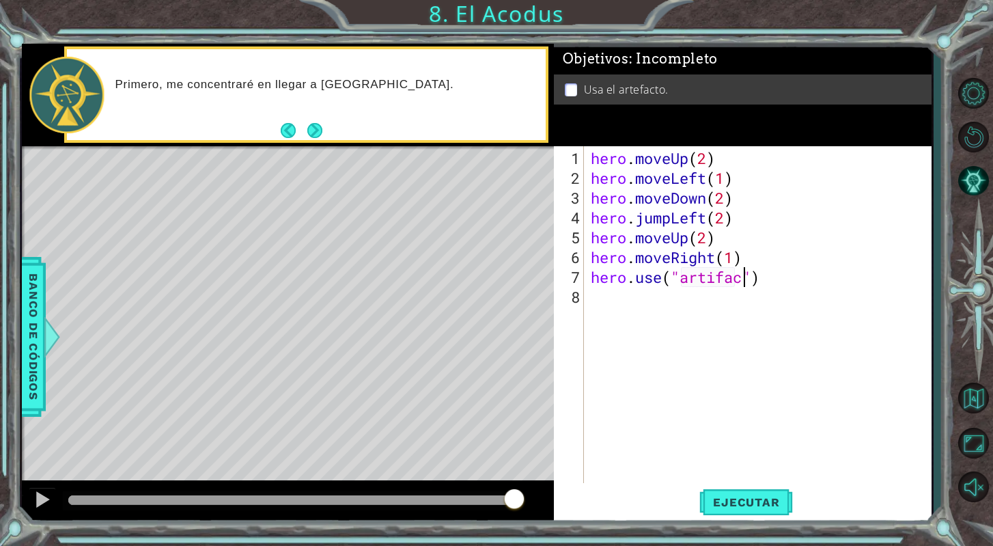
scroll to position [0, 7]
type textarea "hero.use("artifact")"
click at [740, 507] on span "Ejecutar" at bounding box center [746, 502] width 94 height 14
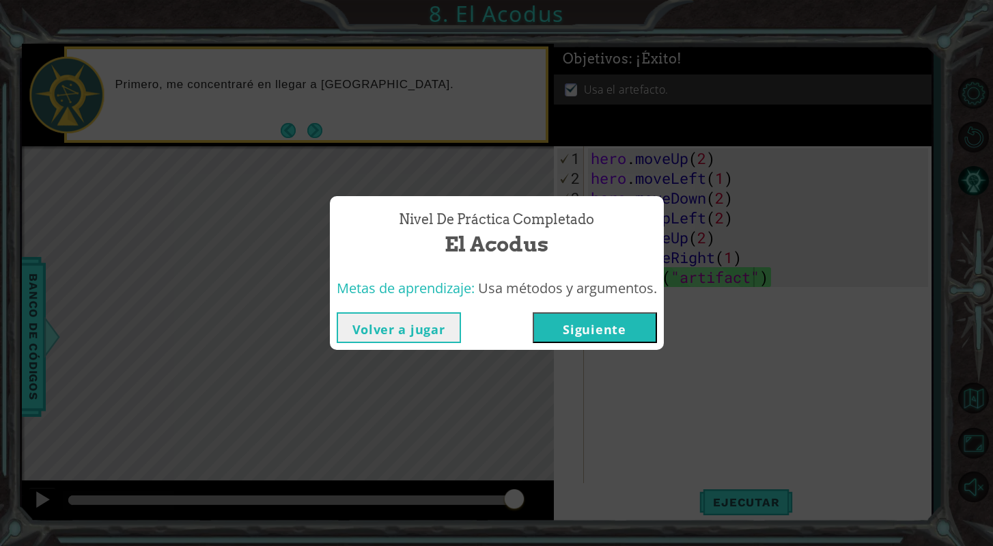
click at [631, 328] on button "Siguiente" at bounding box center [595, 327] width 124 height 31
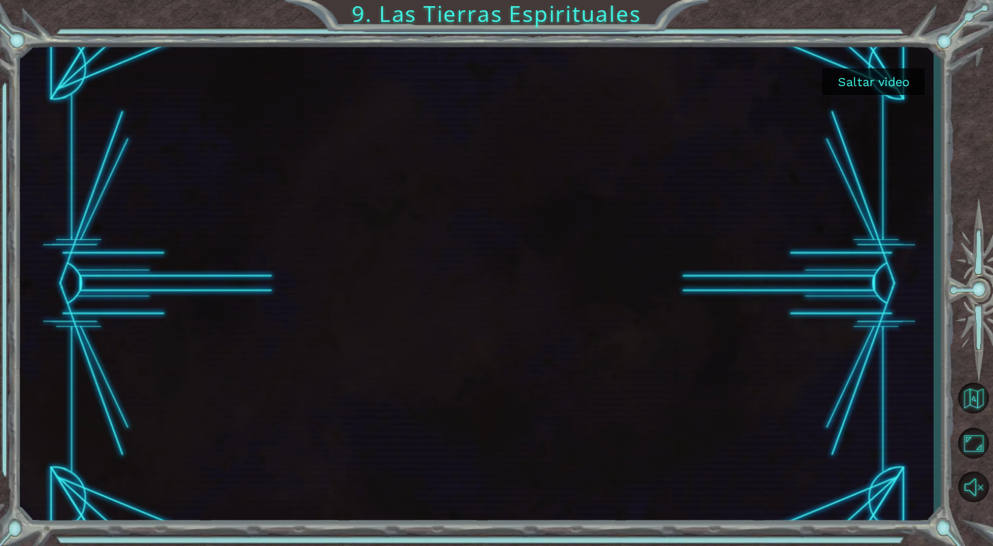
click at [870, 82] on button "Saltar video" at bounding box center [873, 81] width 102 height 27
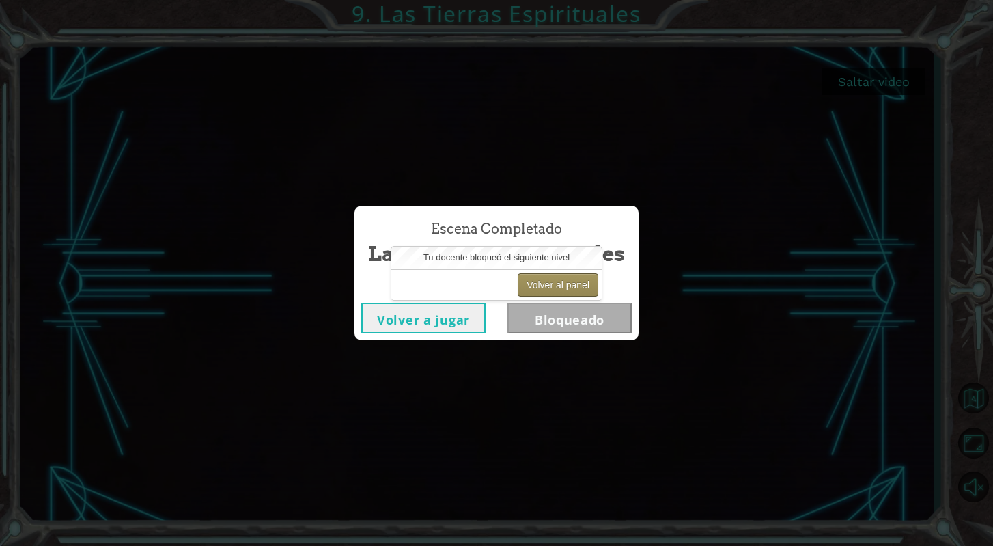
click at [541, 283] on button "Volver al panel" at bounding box center [558, 284] width 81 height 23
